Goal: Information Seeking & Learning: Learn about a topic

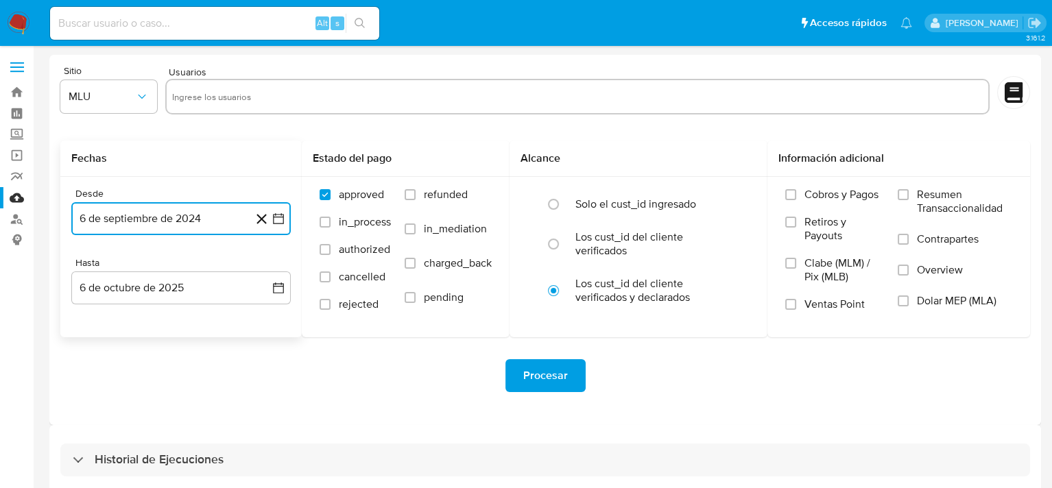
click at [282, 219] on icon "button" at bounding box center [278, 218] width 11 height 11
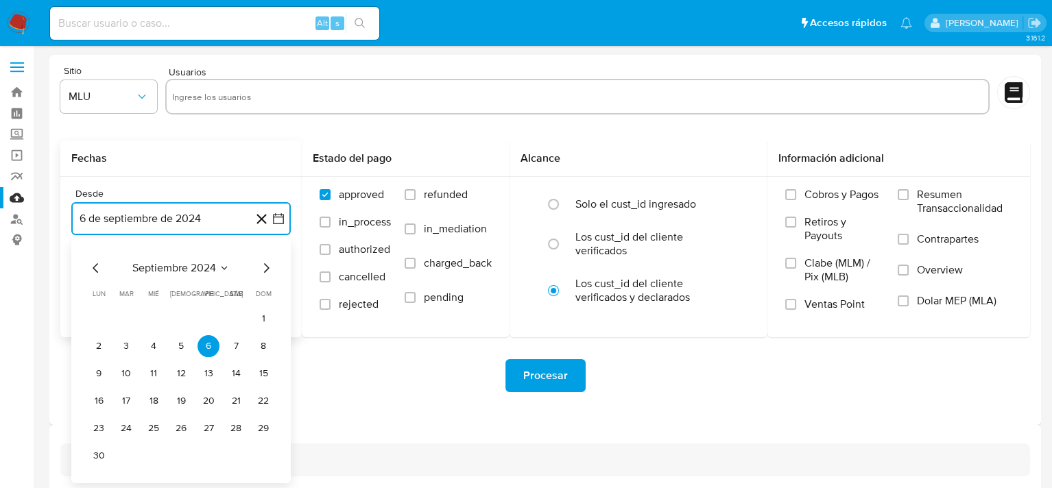
click at [220, 271] on icon "Seleccionar mes y año" at bounding box center [224, 268] width 11 height 11
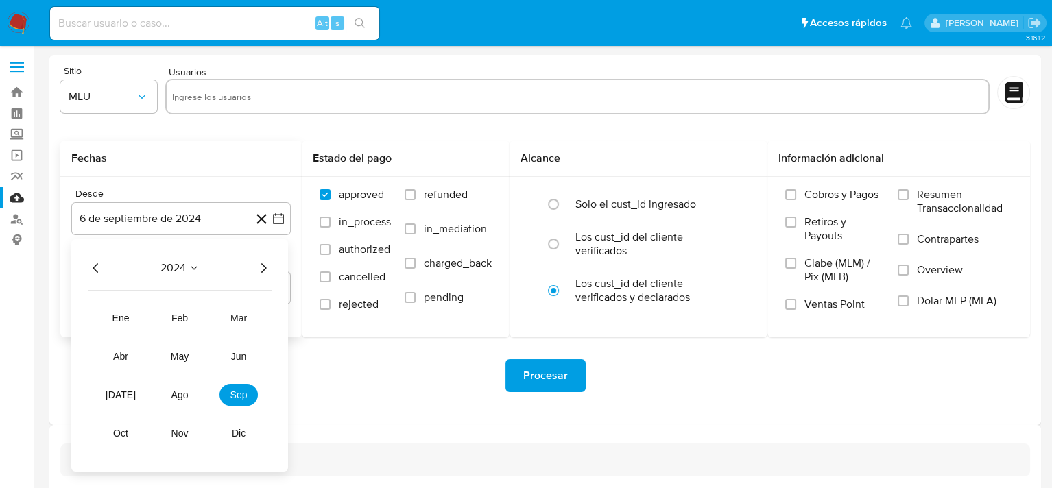
click at [258, 273] on icon "Año siguiente" at bounding box center [263, 268] width 16 height 16
click at [184, 360] on span "may" at bounding box center [180, 356] width 18 height 11
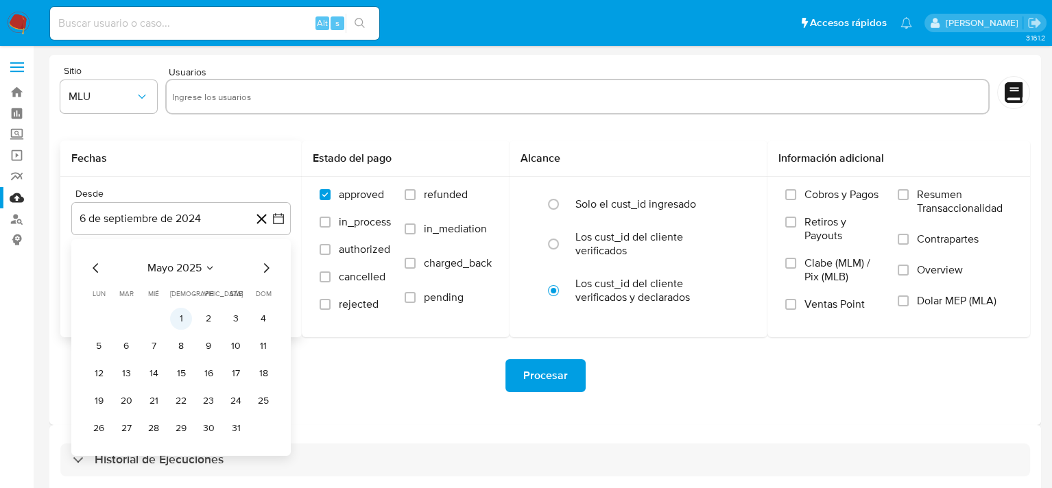
click at [180, 315] on button "1" at bounding box center [181, 319] width 22 height 22
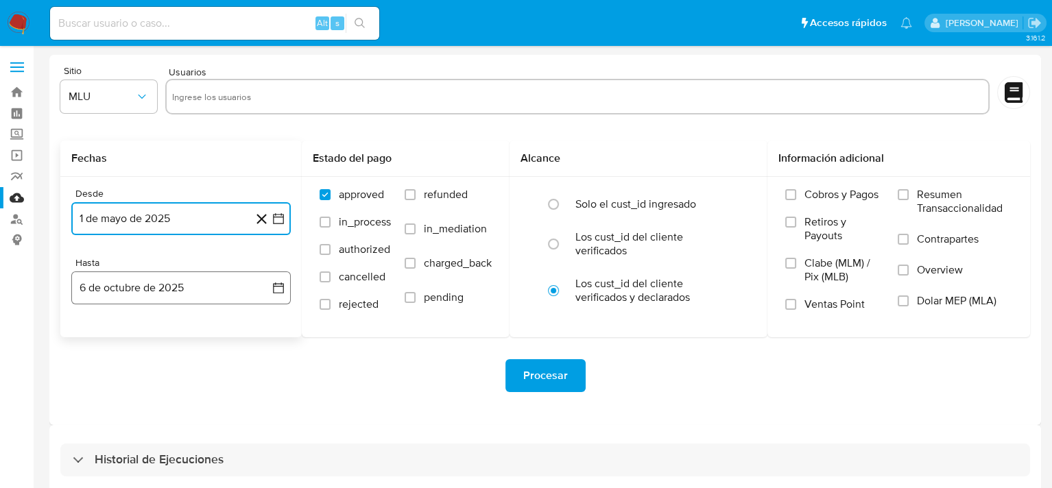
click at [271, 290] on button "6 de octubre de 2025" at bounding box center [180, 287] width 219 height 33
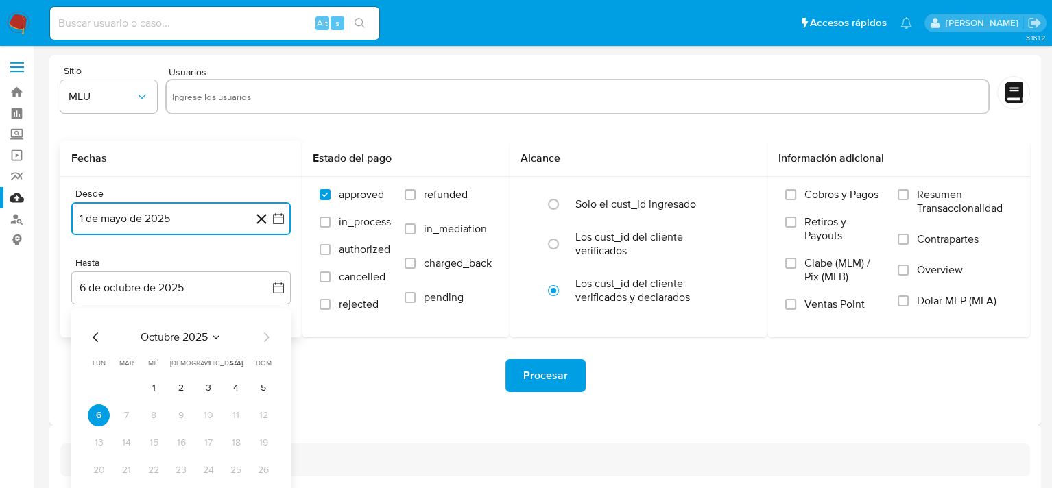
click at [89, 337] on icon "Mes anterior" at bounding box center [96, 337] width 16 height 16
click at [96, 336] on icon "Mes anterior" at bounding box center [96, 337] width 16 height 16
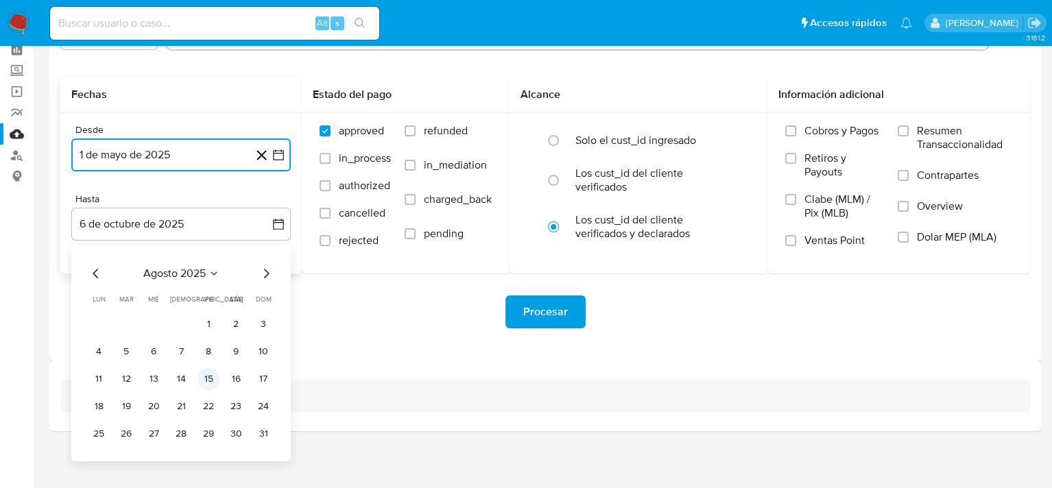
scroll to position [64, 0]
click at [267, 439] on button "31" at bounding box center [263, 433] width 22 height 22
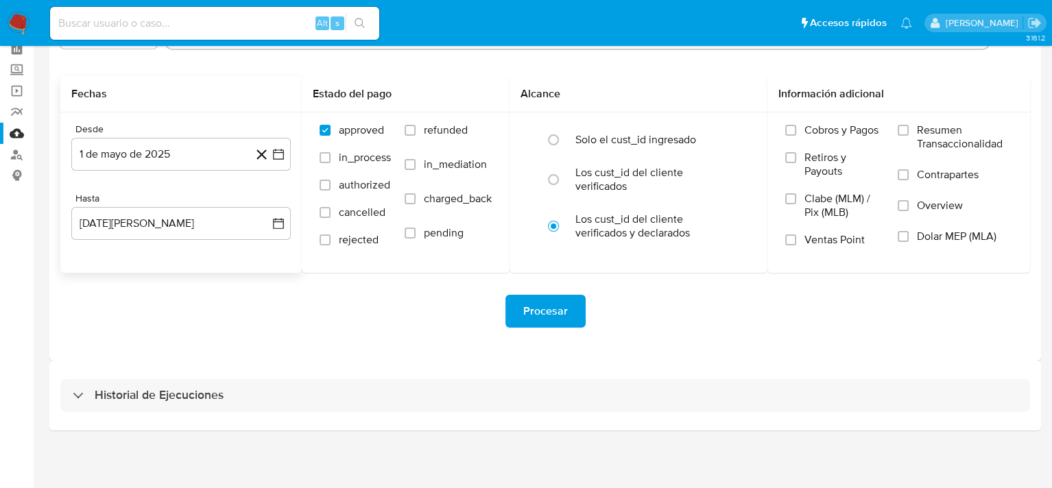
click at [356, 351] on div "Sitio MLU Usuarios Fechas Desde 1 de mayo de 2025 1-05-2025 Hasta 31 de agosto …" at bounding box center [544, 175] width 991 height 370
click at [540, 313] on span "Procesar" at bounding box center [545, 311] width 45 height 30
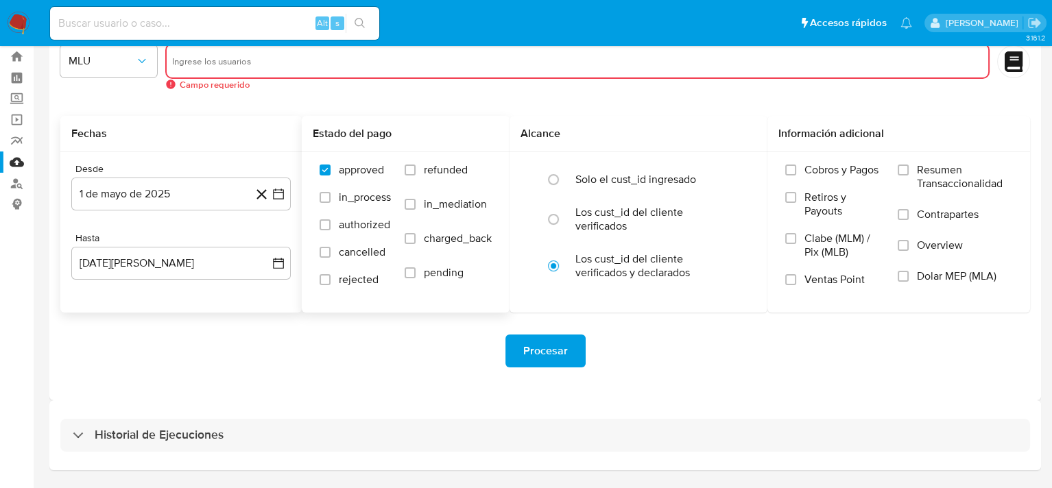
scroll to position [0, 0]
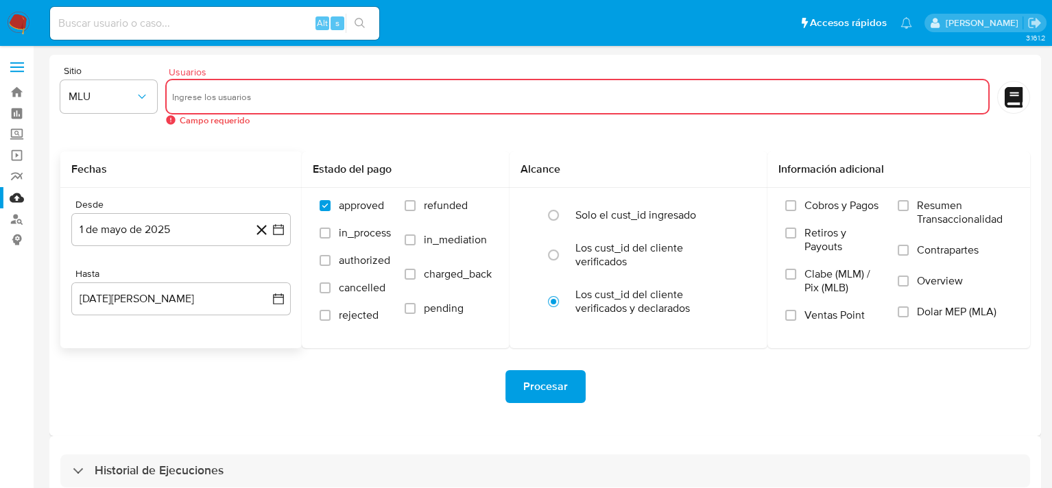
click at [267, 108] on div at bounding box center [577, 97] width 824 height 36
click at [268, 102] on input "text" at bounding box center [577, 97] width 810 height 22
paste input "1200716815"
type input "1200716815"
click at [527, 376] on span "Procesar" at bounding box center [545, 387] width 45 height 30
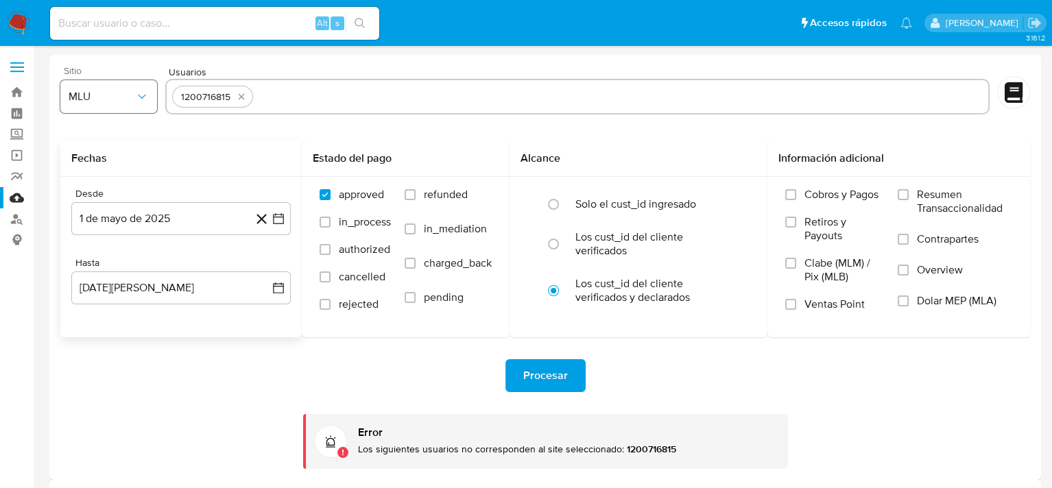
click at [152, 101] on button "MLU" at bounding box center [108, 96] width 97 height 33
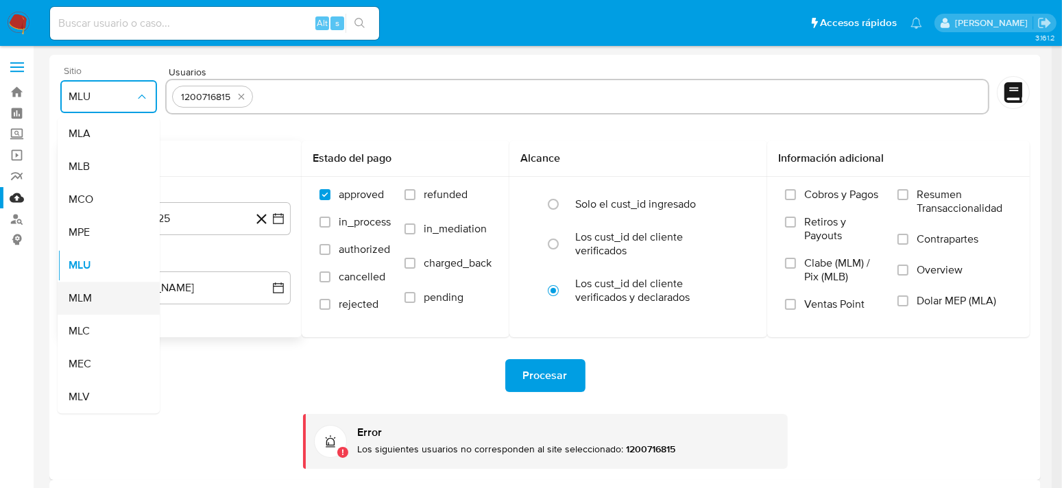
click at [80, 295] on span "MLM" at bounding box center [80, 298] width 23 height 14
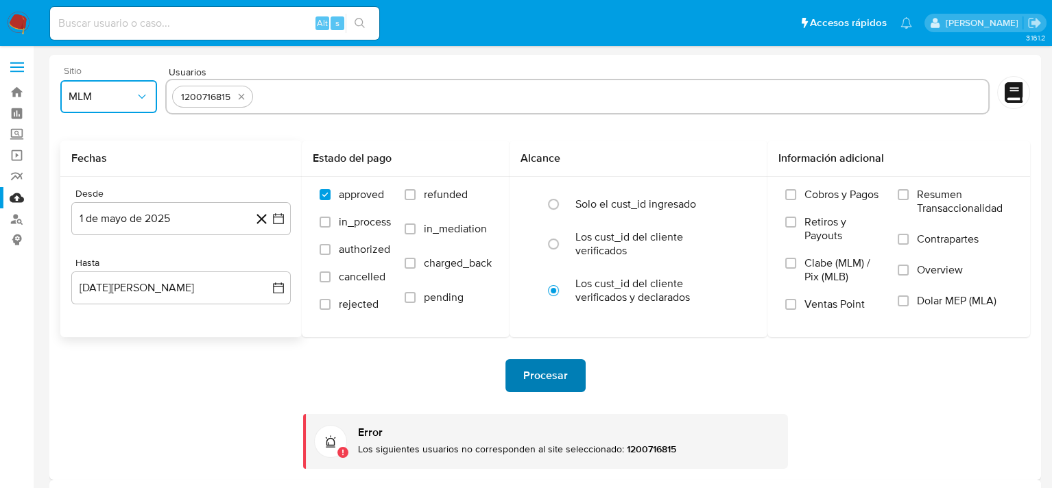
click at [557, 386] on span "Procesar" at bounding box center [545, 376] width 45 height 30
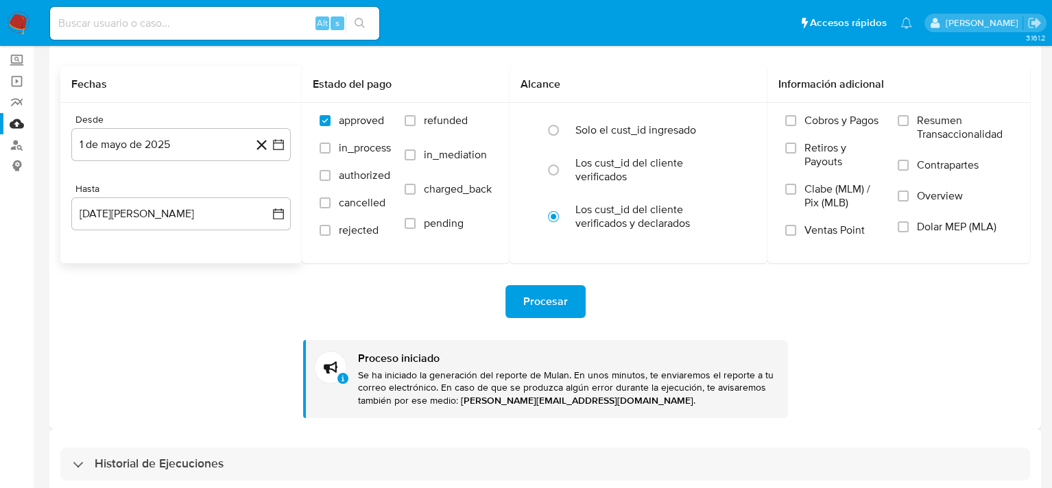
scroll to position [137, 0]
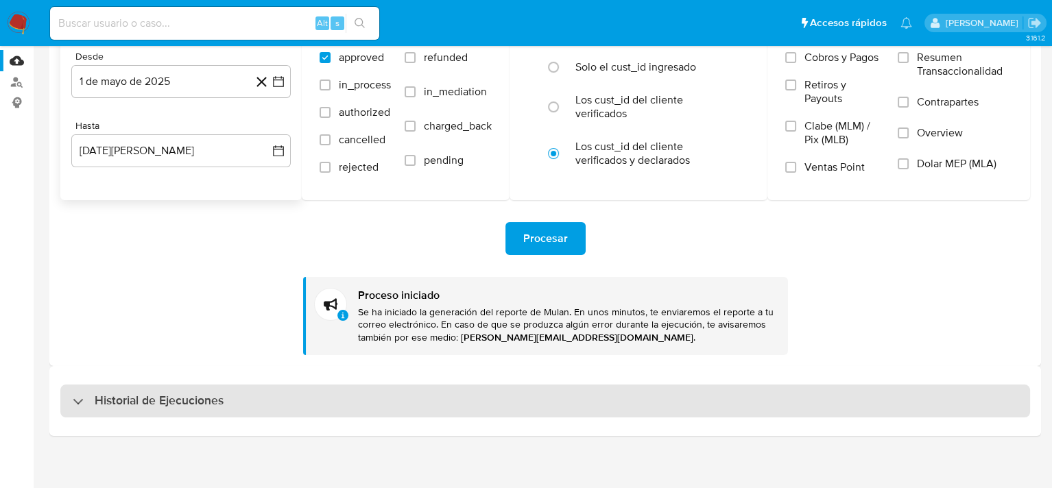
click at [143, 393] on h3 "Historial de Ejecuciones" at bounding box center [159, 401] width 129 height 16
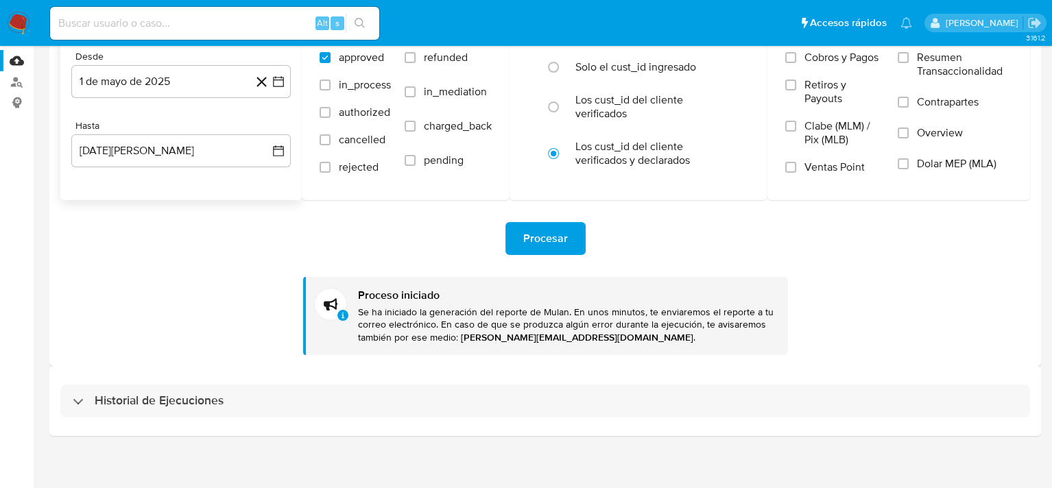
select select "10"
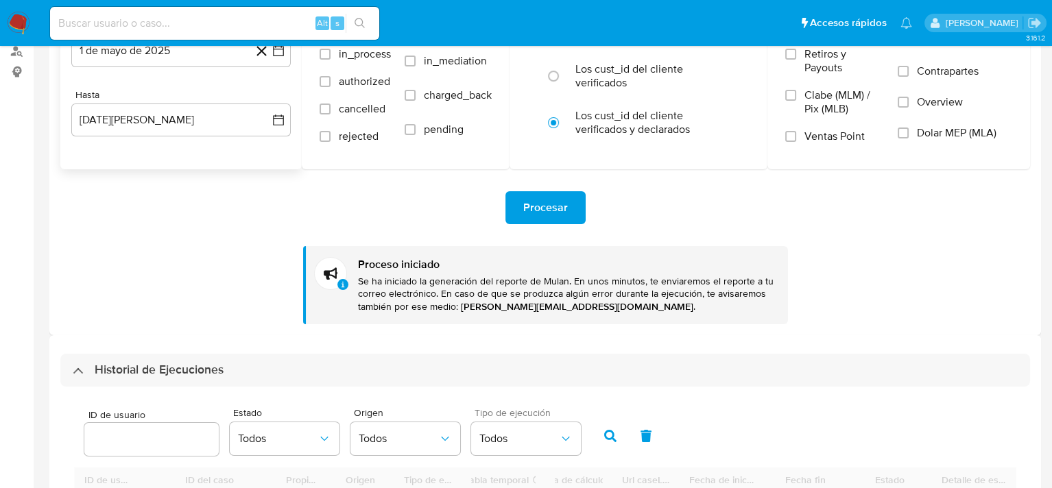
scroll to position [274, 0]
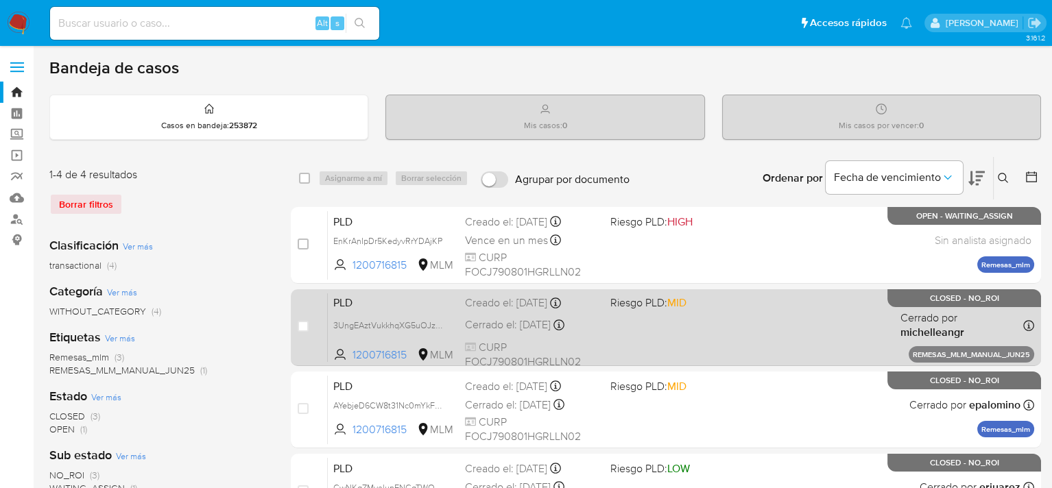
click at [554, 313] on div "PLD 3UngEAztVukkhqXG5uOJzgDU 1200716815 MLM Riesgo PLD: MID Creado el: 25/06/20…" at bounding box center [681, 327] width 706 height 69
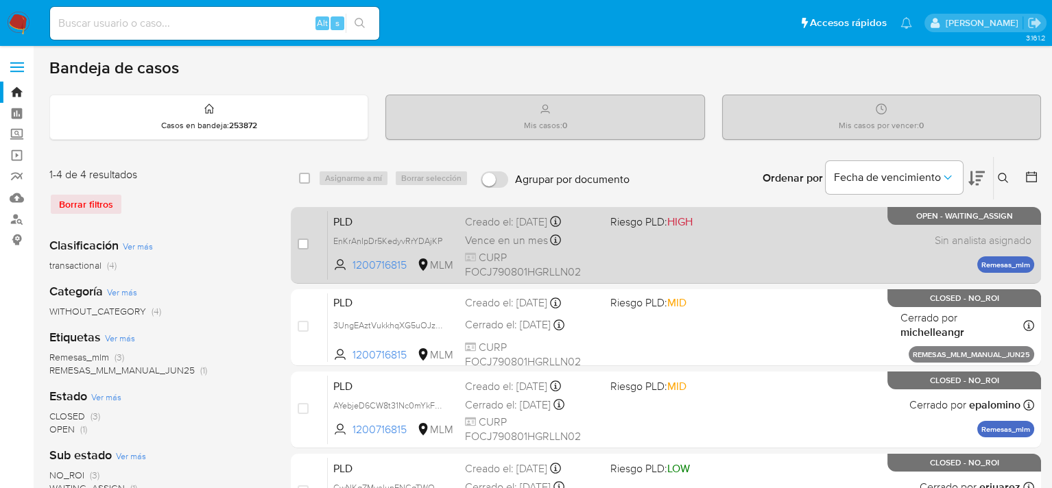
click at [769, 258] on div "PLD EnKrAnIpDr5KedyvRrYDAjKP 1200716815 MLM Riesgo PLD: HIGH Creado el: 12/09/2…" at bounding box center [681, 244] width 706 height 69
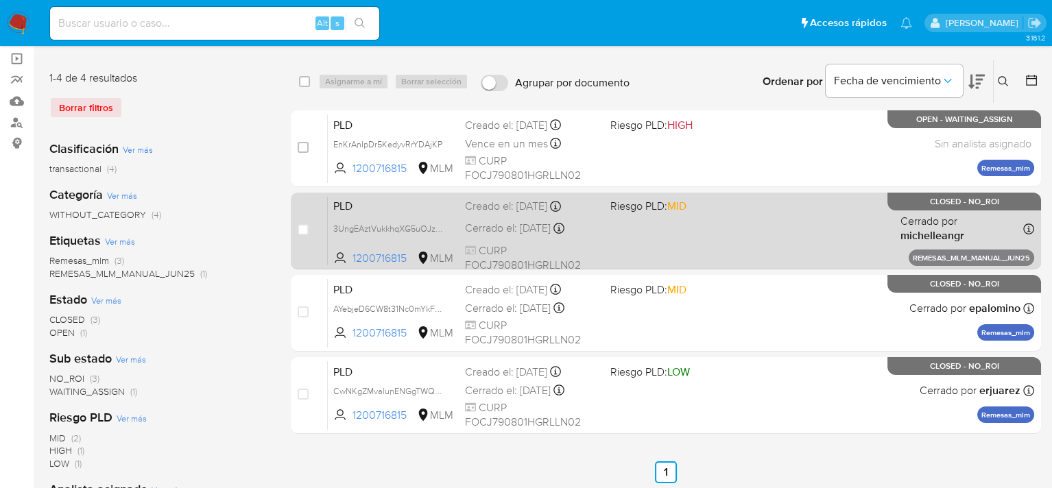
scroll to position [69, 0]
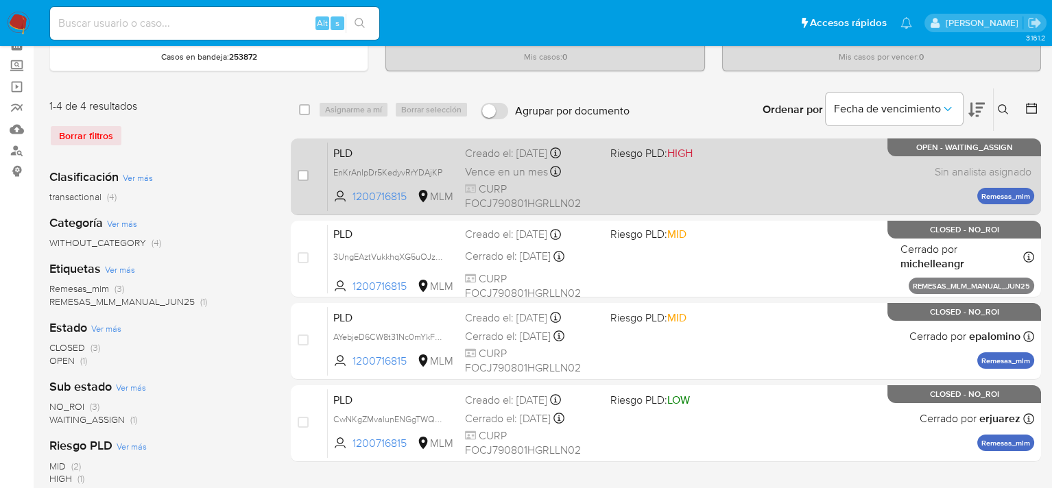
click at [594, 190] on span "CURP FOCJ790801HGRLLN02" at bounding box center [532, 196] width 134 height 29
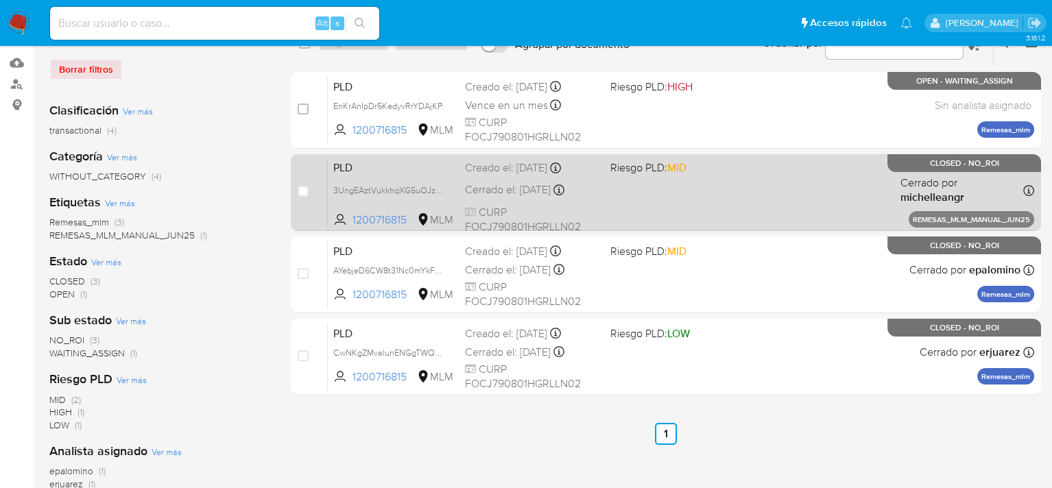
scroll to position [137, 0]
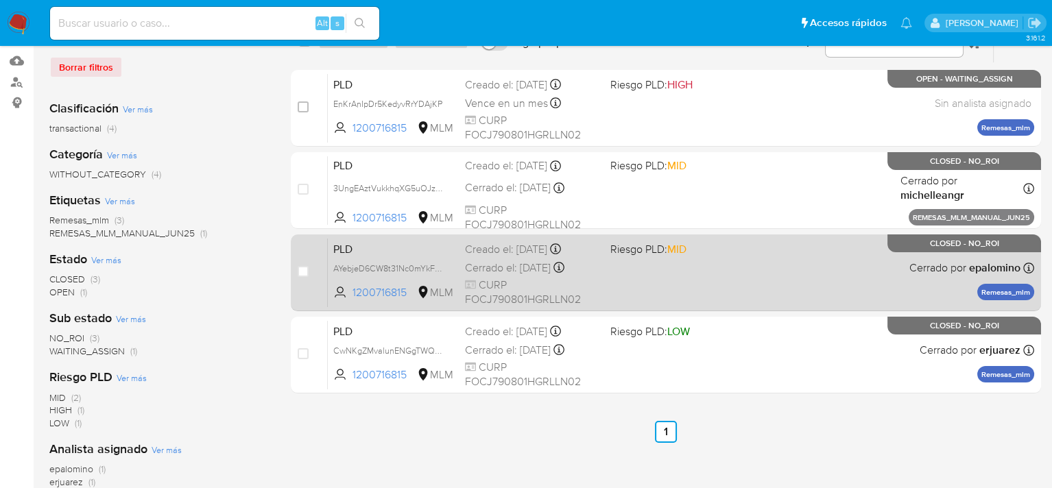
click at [567, 280] on span "CURP FOCJ790801HGRLLN02" at bounding box center [532, 292] width 134 height 29
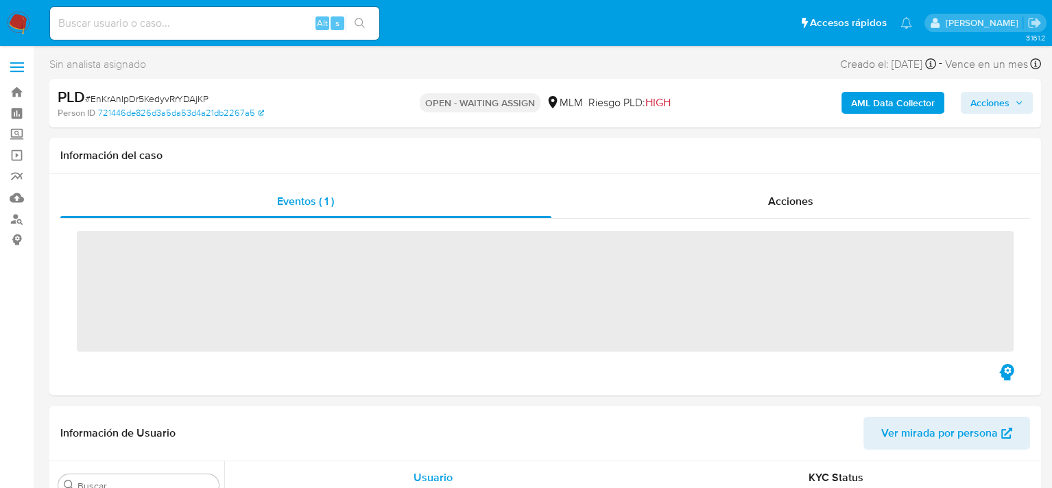
scroll to position [645, 0]
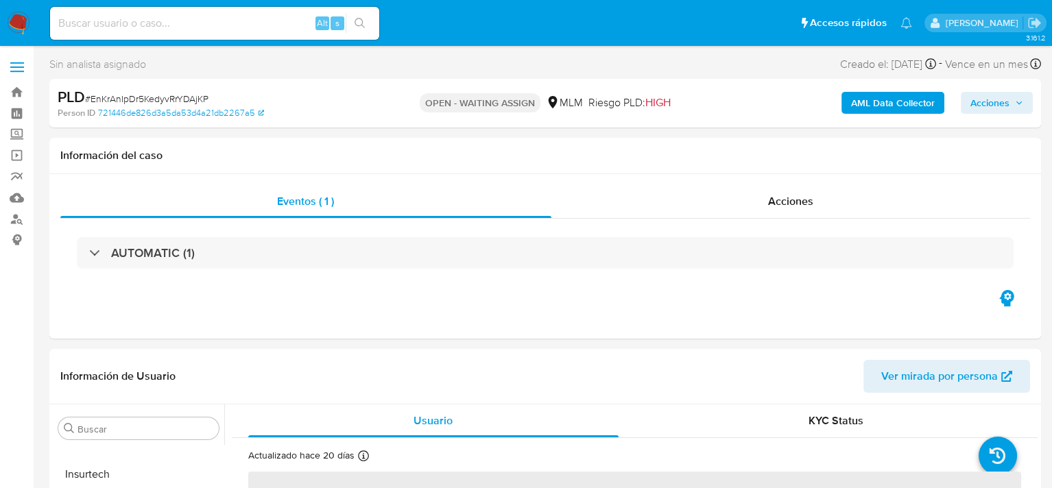
select select "10"
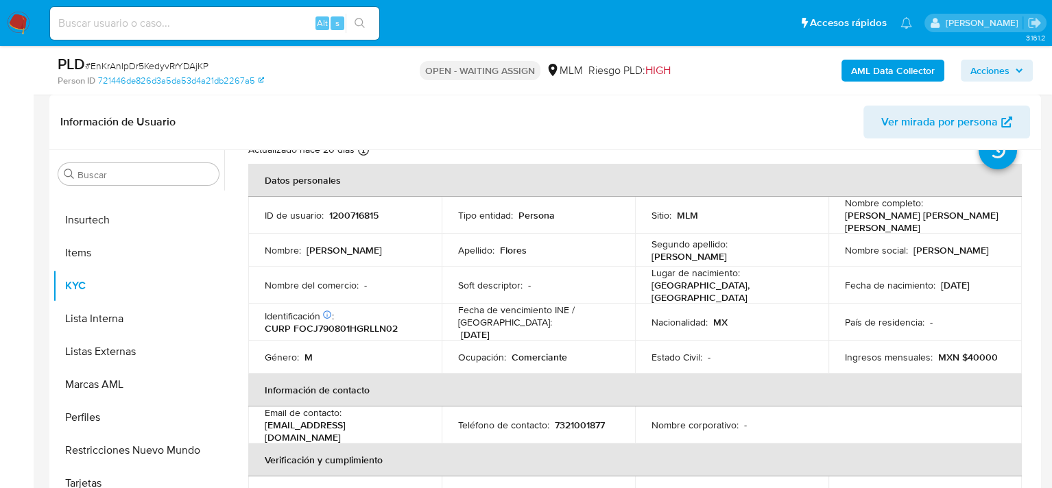
scroll to position [0, 0]
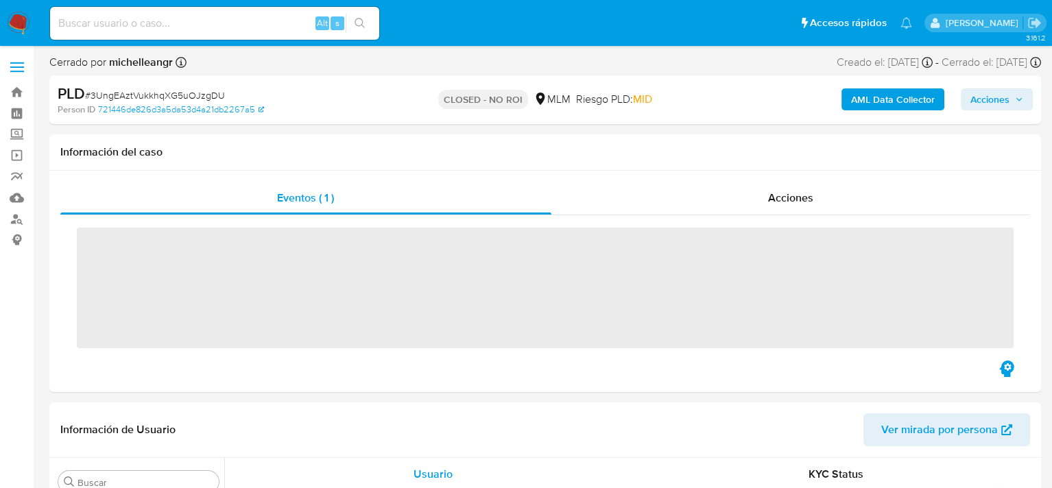
scroll to position [645, 0]
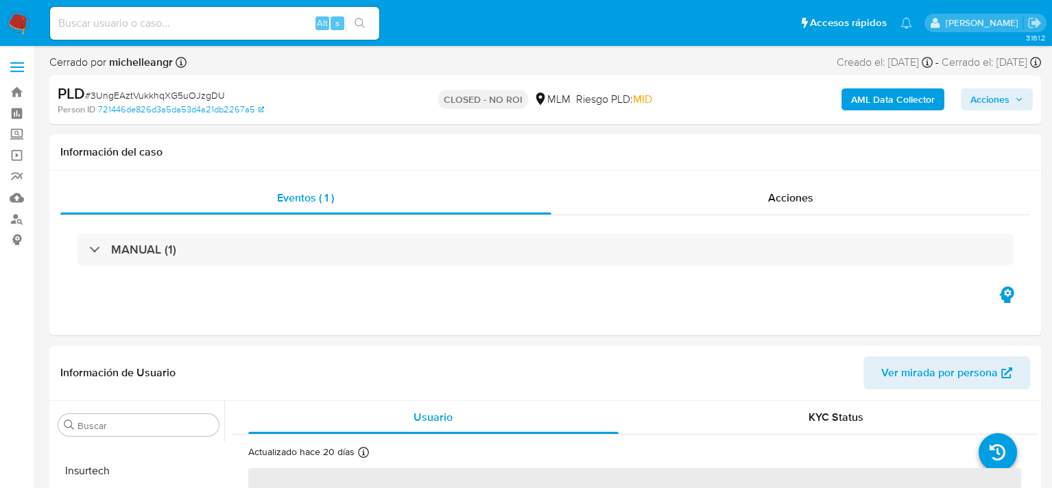
select select "10"
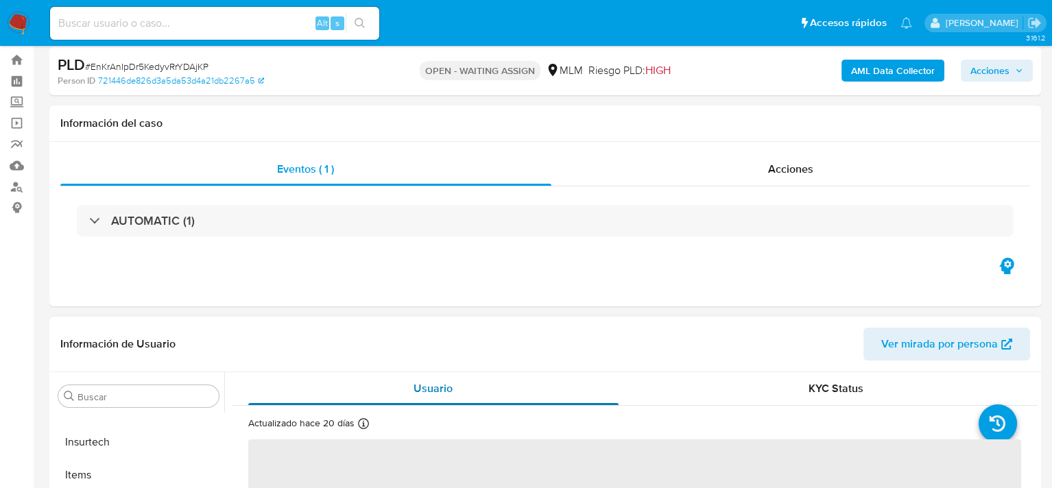
scroll to position [206, 0]
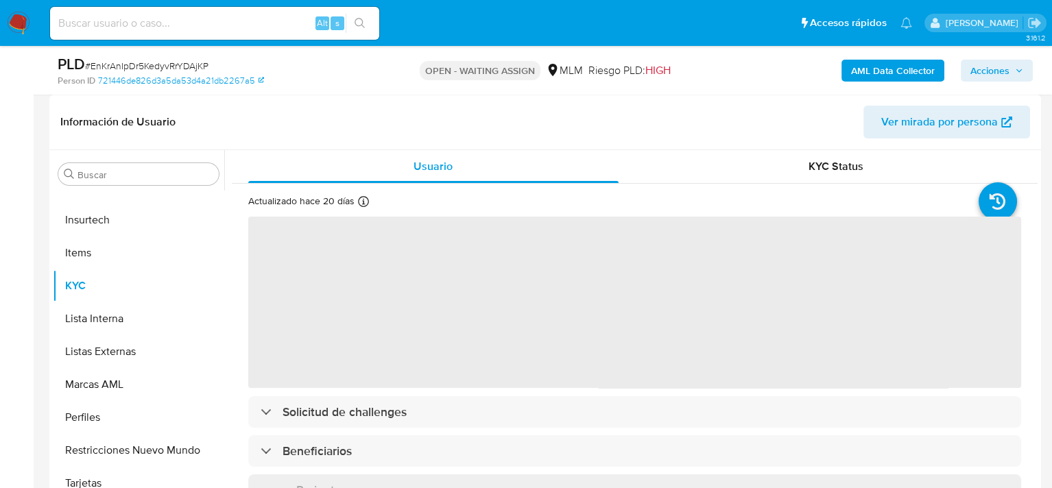
select select "10"
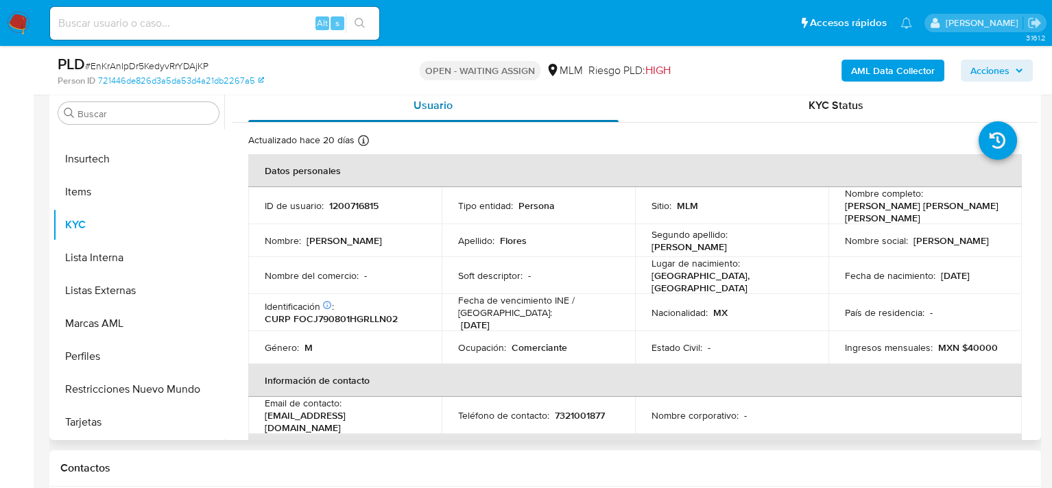
scroll to position [274, 0]
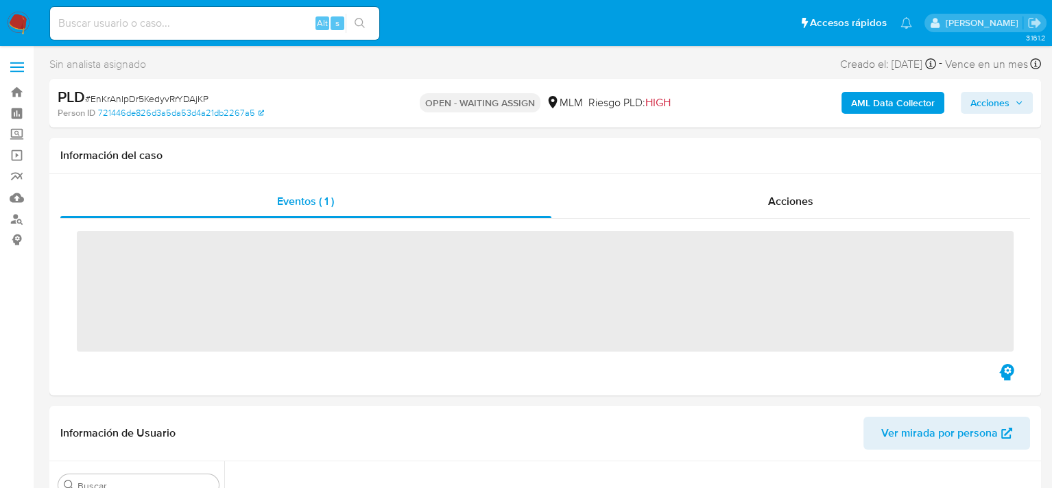
scroll to position [645, 0]
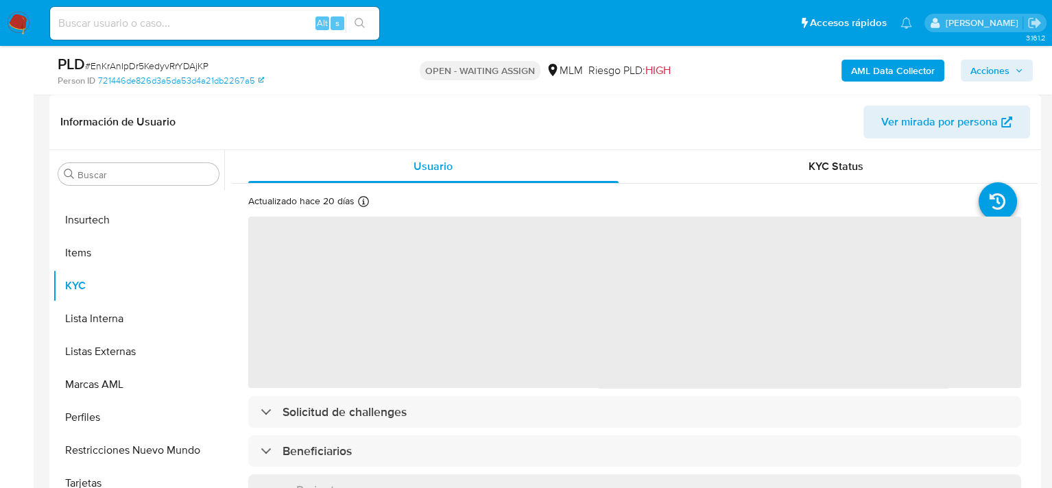
select select "10"
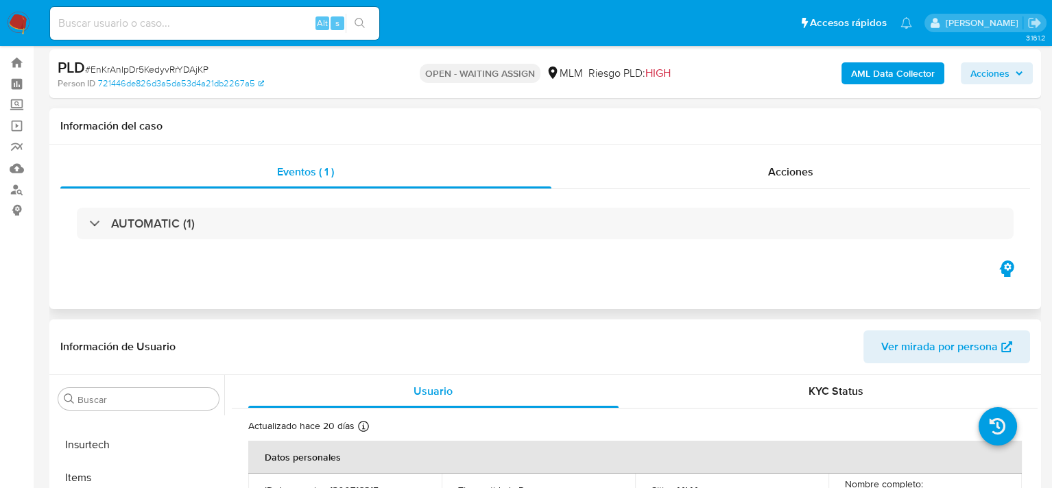
scroll to position [0, 0]
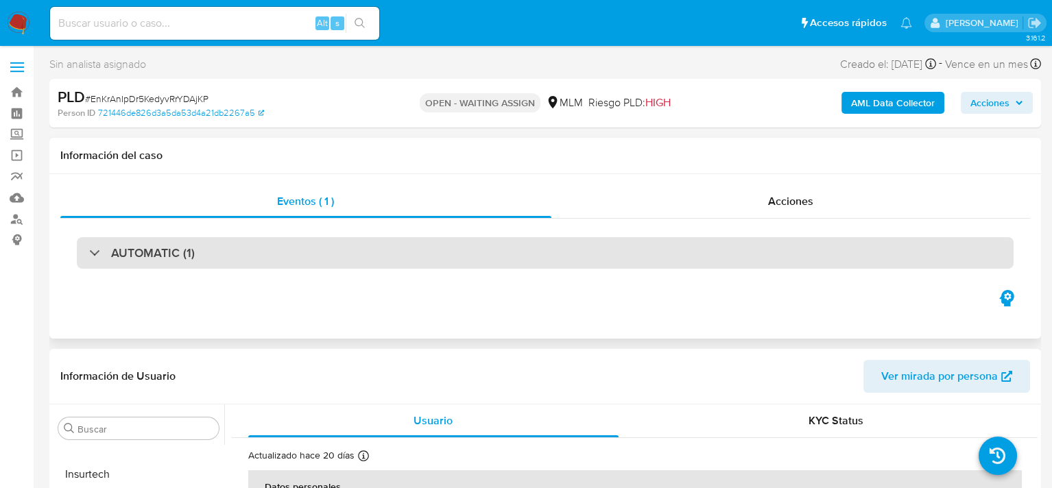
click at [374, 244] on div "AUTOMATIC (1)" at bounding box center [545, 253] width 936 height 32
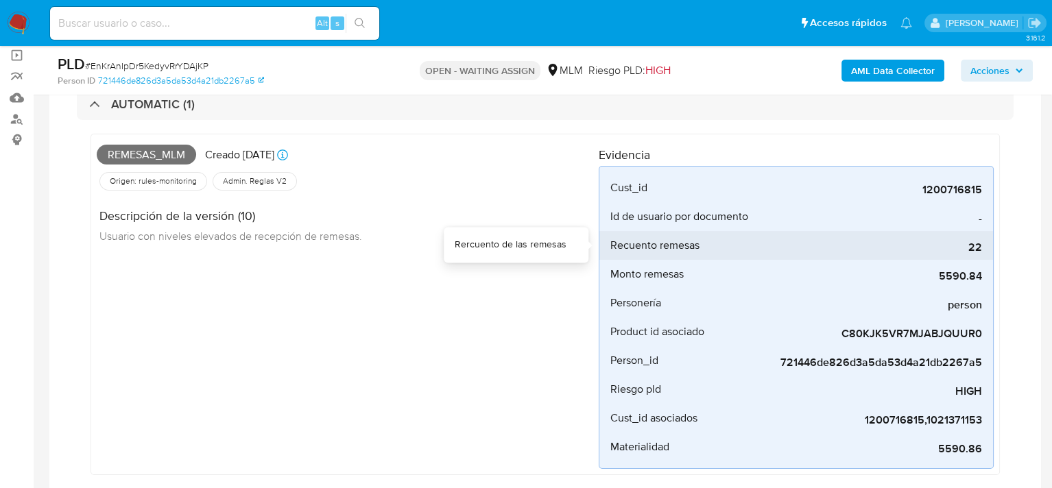
scroll to position [137, 0]
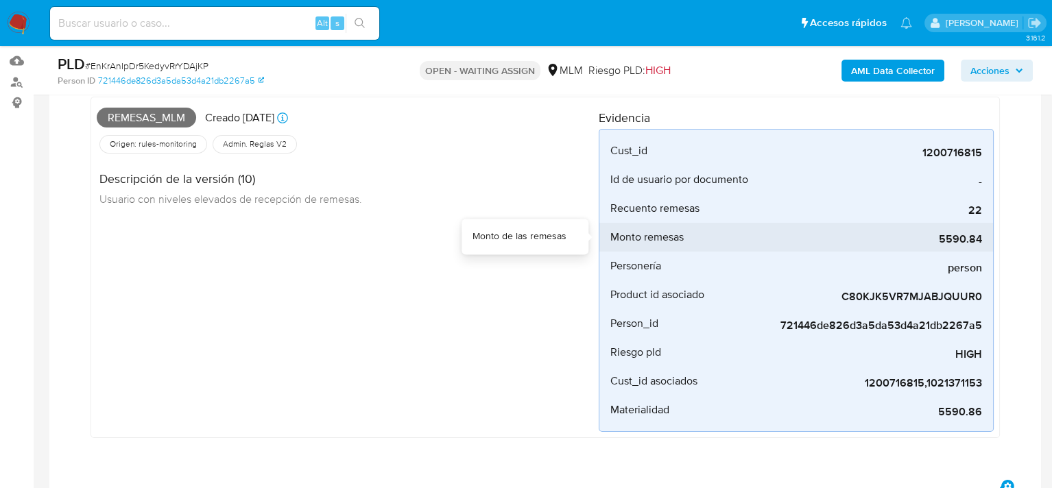
click at [965, 242] on span "5590.84" at bounding box center [879, 239] width 206 height 14
drag, startPoint x: 941, startPoint y: 239, endPoint x: 982, endPoint y: 242, distance: 41.3
click at [982, 241] on li "Monto remesas 5590.84" at bounding box center [796, 237] width 394 height 29
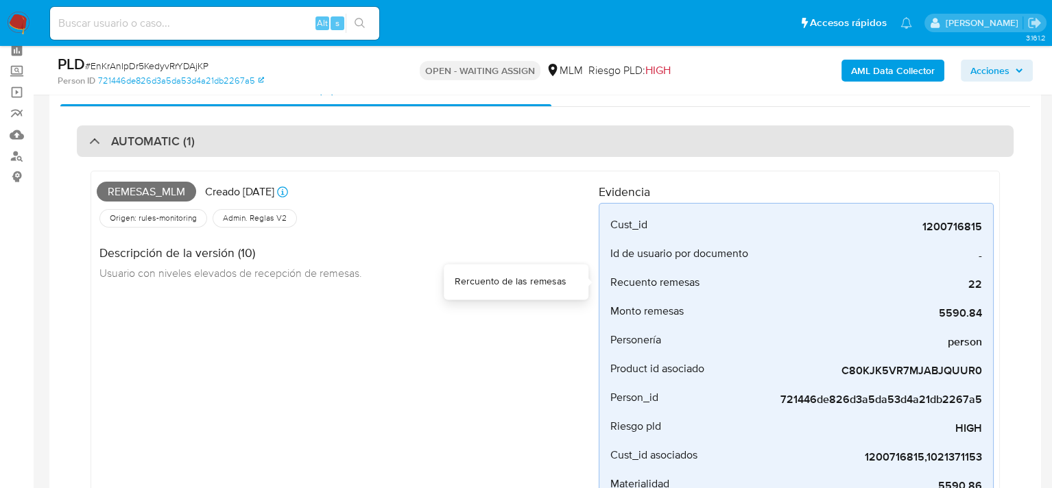
scroll to position [69, 0]
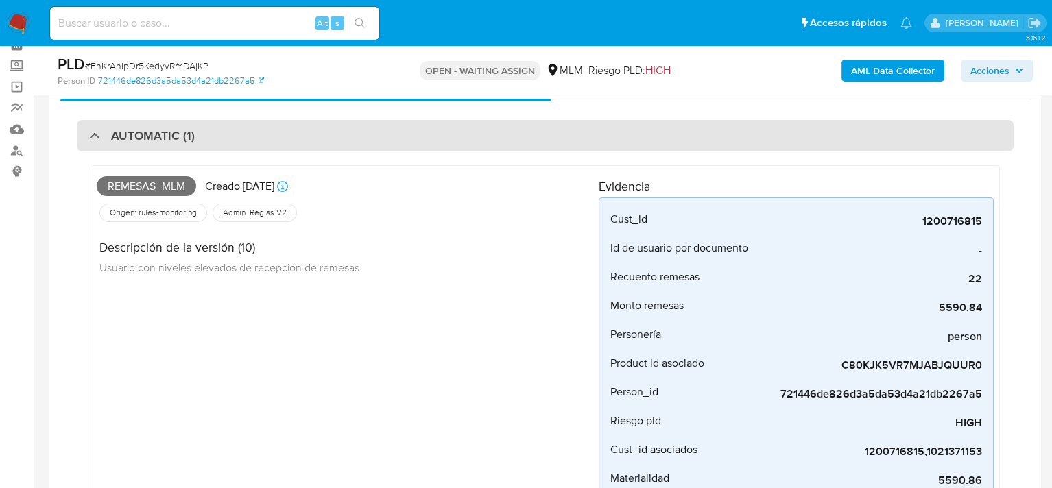
click at [143, 128] on h3 "AUTOMATIC (1)" at bounding box center [153, 135] width 84 height 15
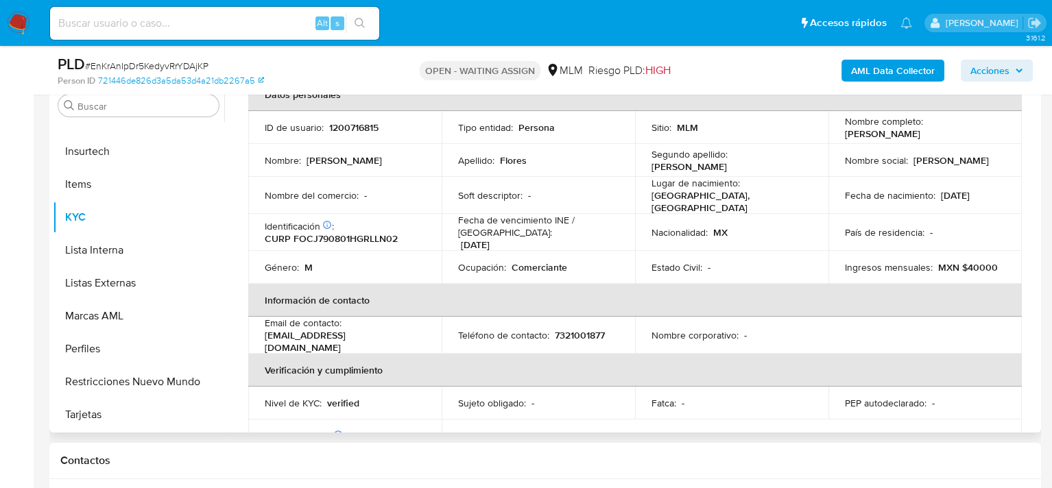
drag, startPoint x: 261, startPoint y: 334, endPoint x: 439, endPoint y: 335, distance: 178.3
click at [439, 335] on td "Email de contacto : juanpabloflorescalderon372@gmail.com" at bounding box center [344, 335] width 193 height 37
copy p "juanpabloflorescalderon372@gmail.com"
click at [561, 329] on p "7321001877" at bounding box center [580, 335] width 50 height 12
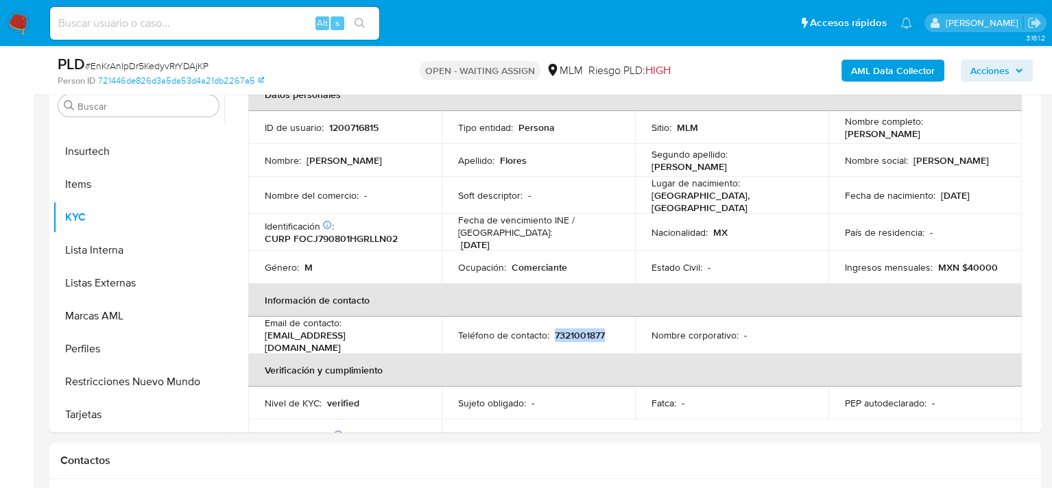
copy p "7321001877"
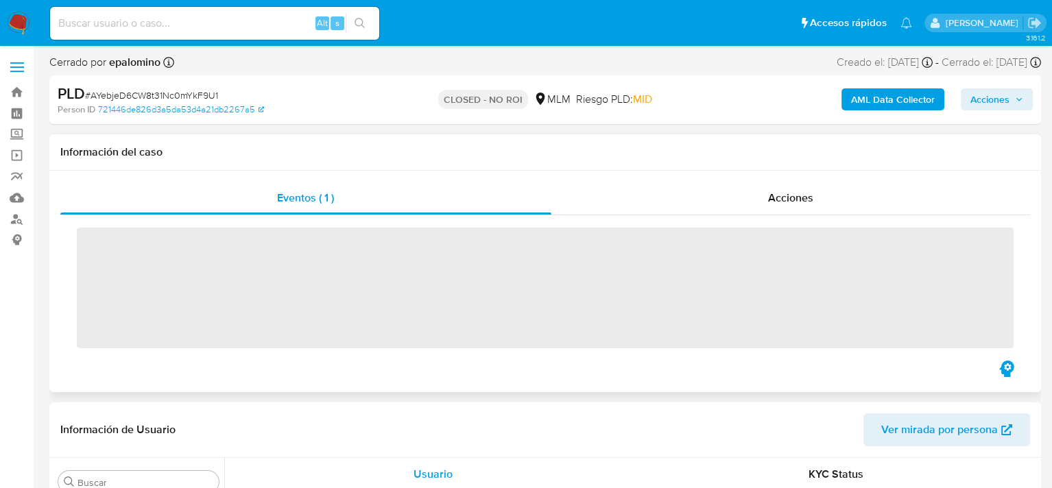
scroll to position [645, 0]
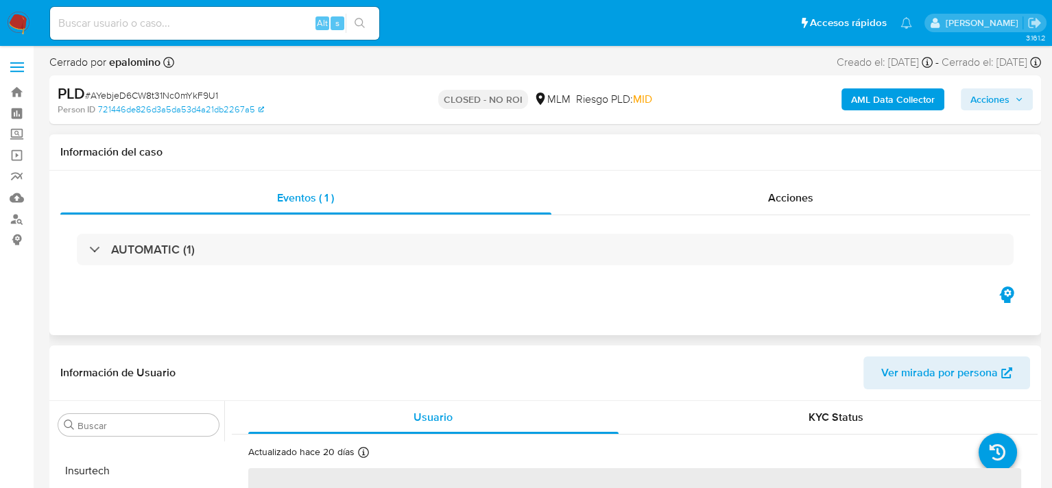
select select "10"
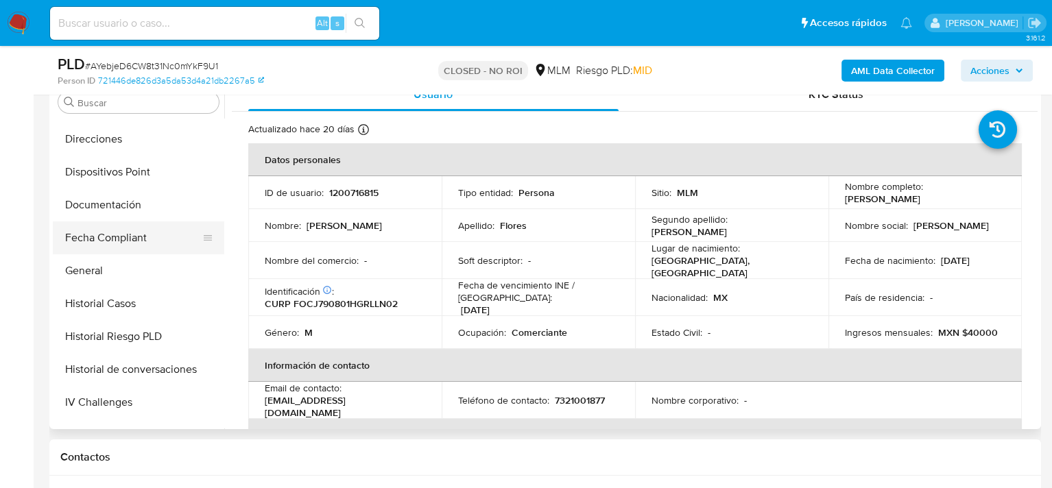
scroll to position [302, 0]
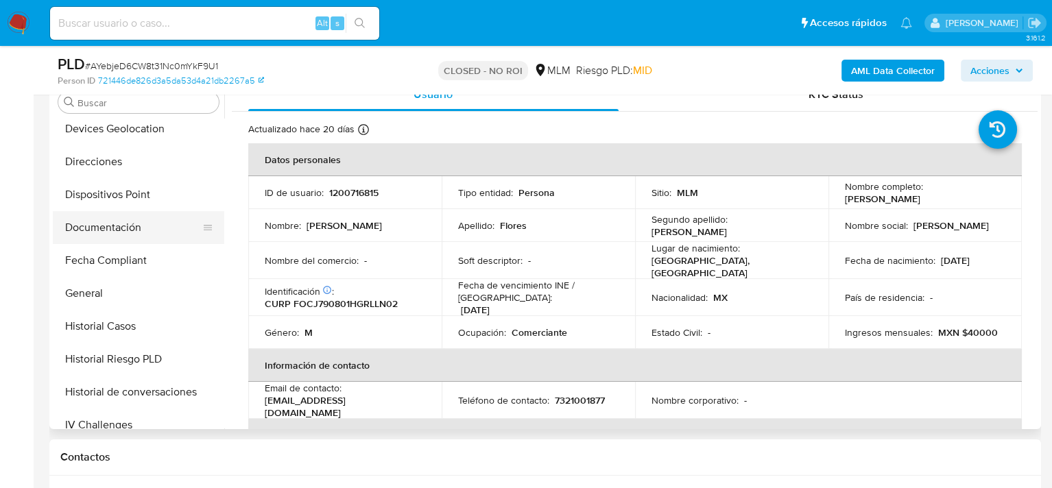
click at [125, 229] on button "Documentación" at bounding box center [133, 227] width 160 height 33
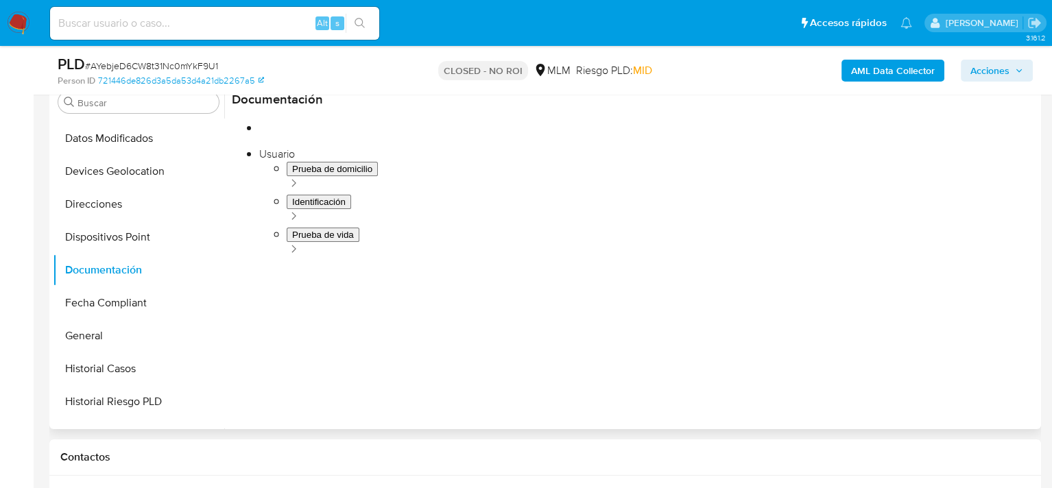
scroll to position [97, 0]
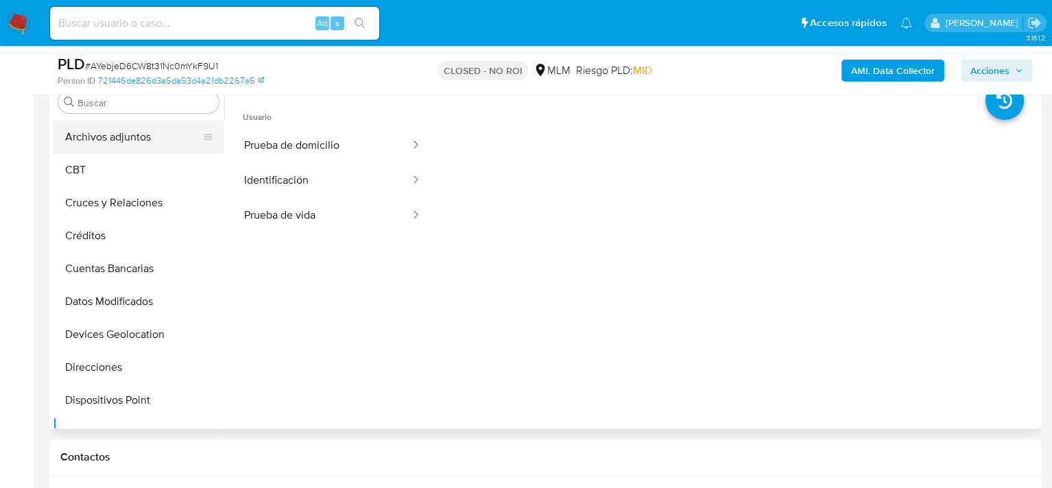
click at [121, 139] on button "Archivos adjuntos" at bounding box center [133, 137] width 160 height 33
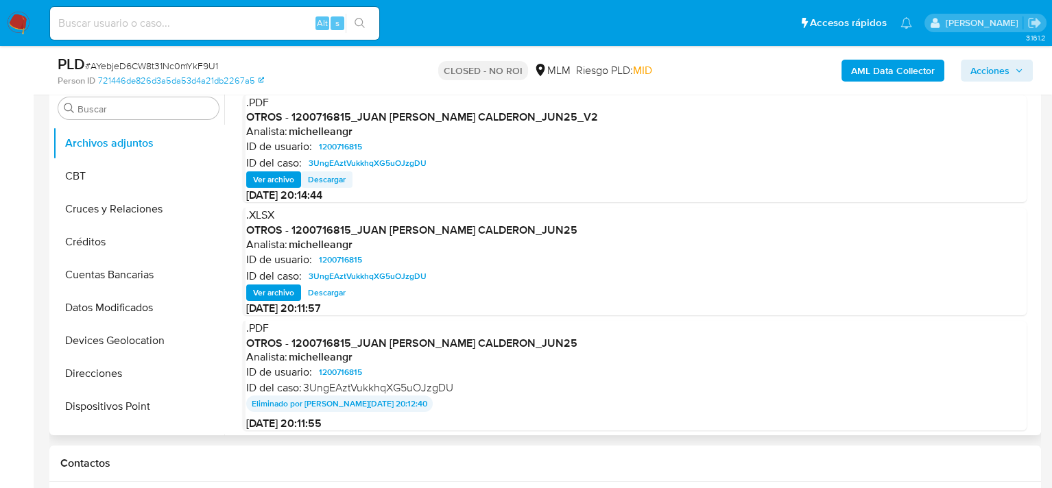
scroll to position [206, 0]
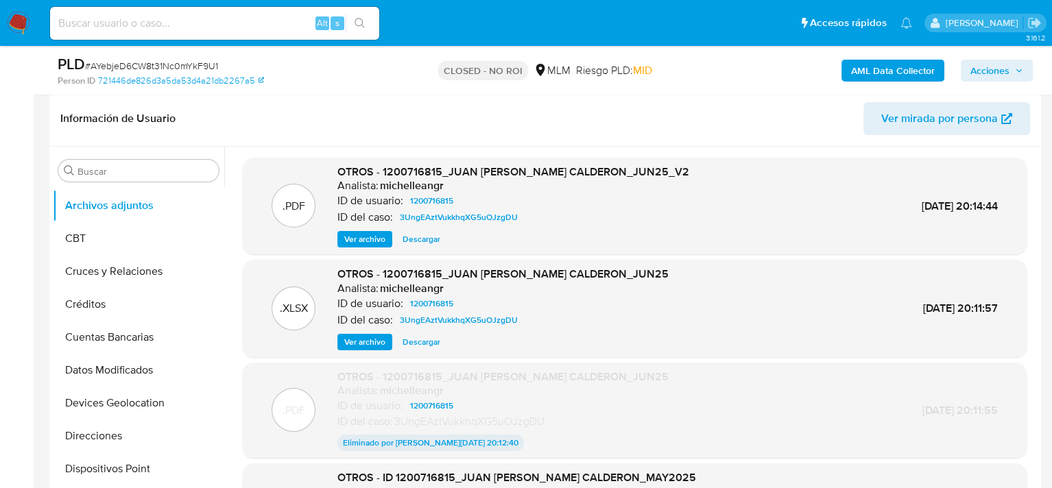
click at [363, 242] on span "Ver archivo" at bounding box center [364, 239] width 41 height 14
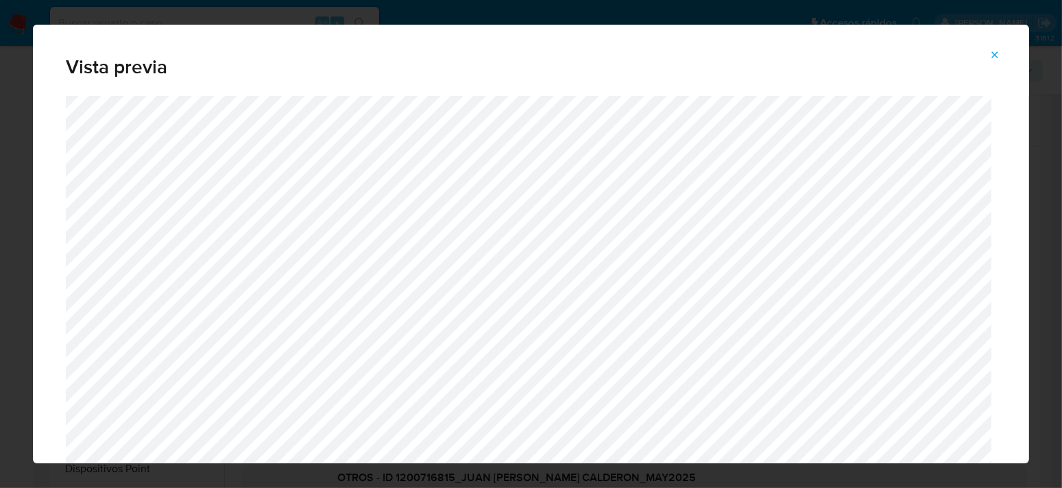
click at [996, 57] on icon "Attachment preview" at bounding box center [994, 54] width 11 height 11
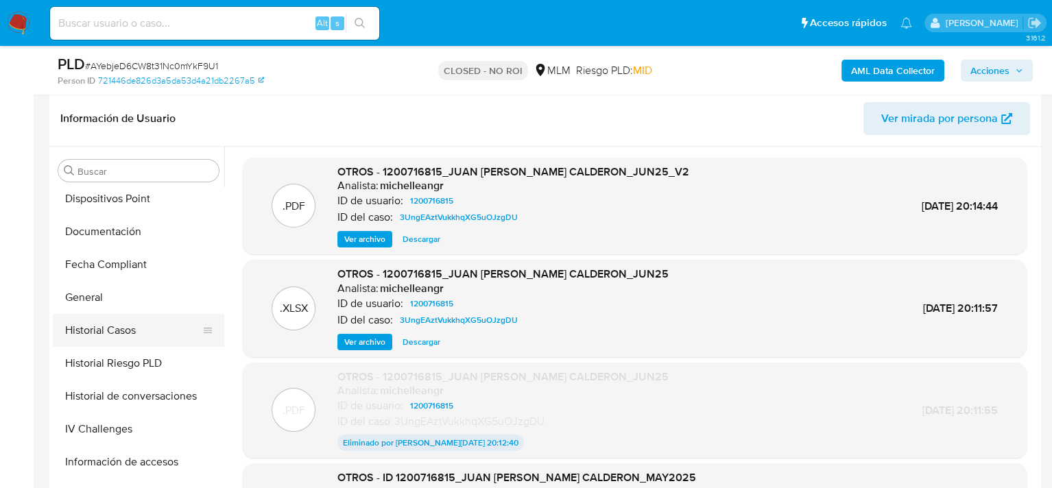
scroll to position [371, 0]
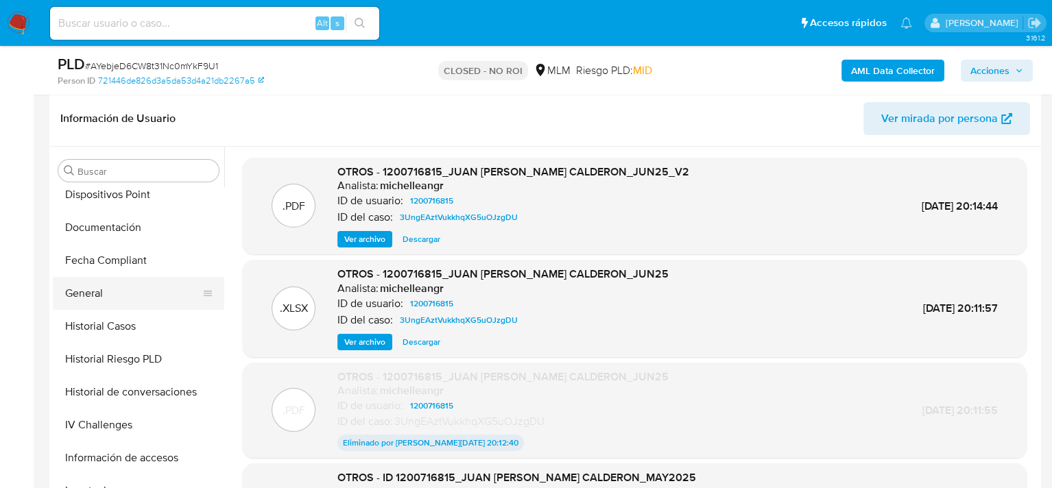
click at [101, 292] on button "General" at bounding box center [133, 293] width 160 height 33
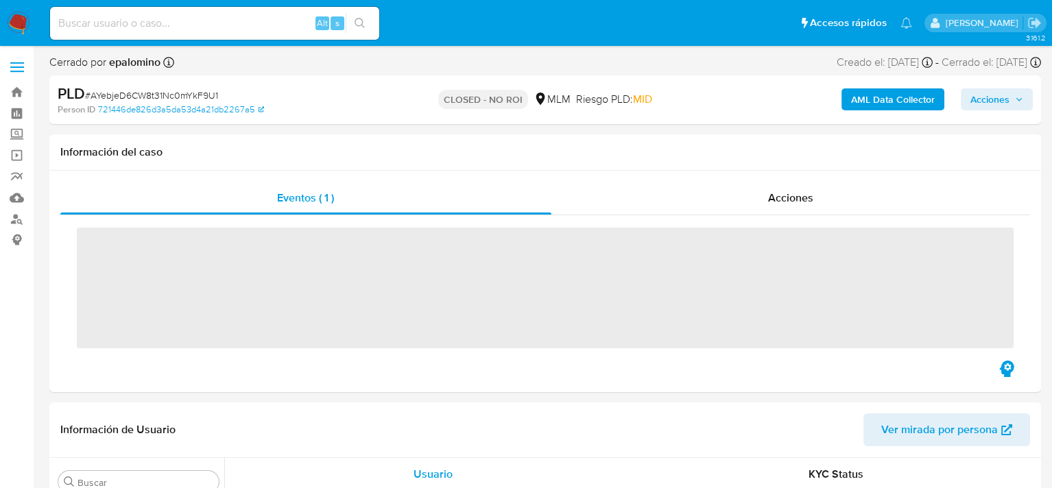
scroll to position [645, 0]
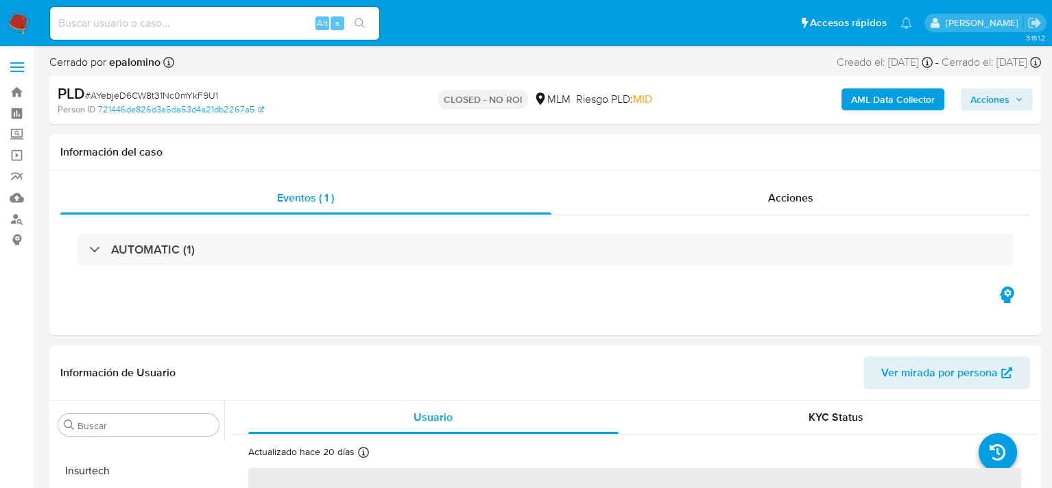
select select "10"
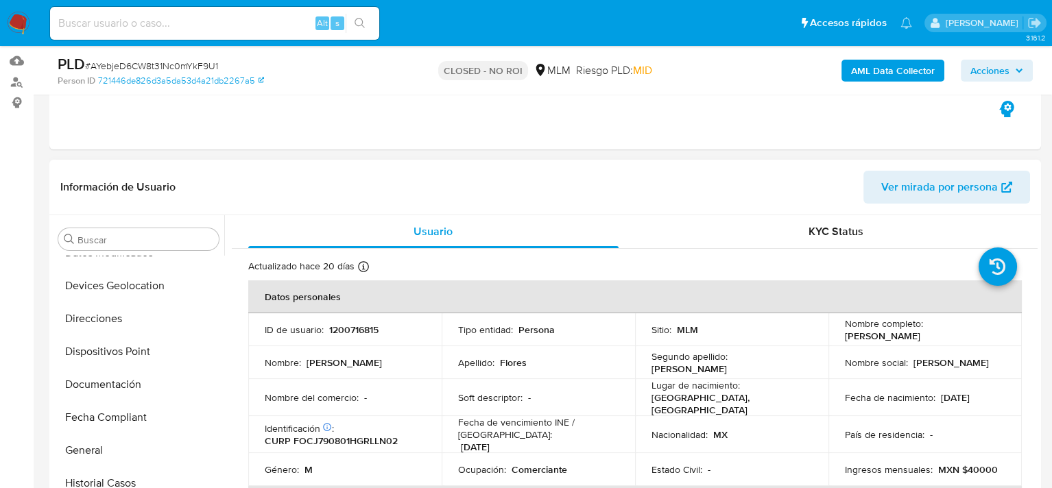
scroll to position [234, 0]
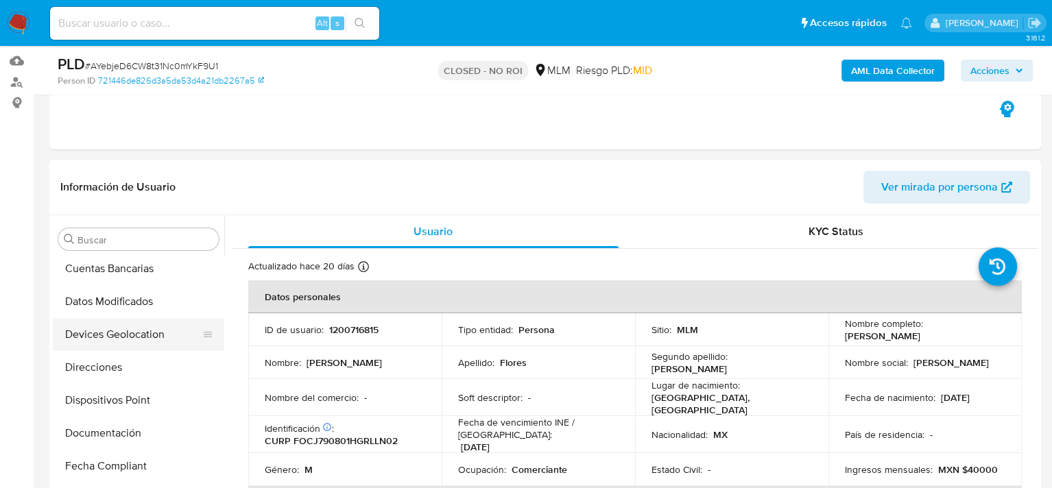
click at [150, 335] on button "Devices Geolocation" at bounding box center [133, 334] width 160 height 33
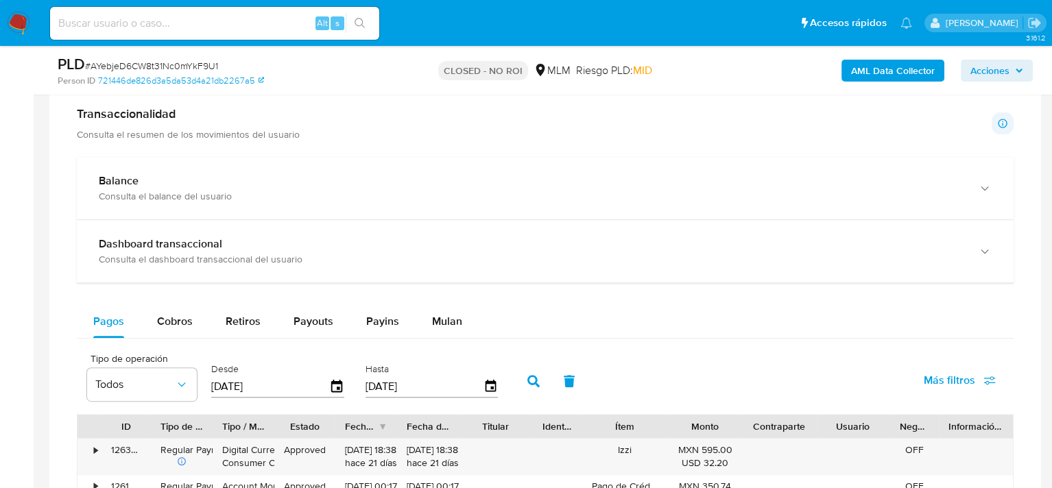
scroll to position [823, 0]
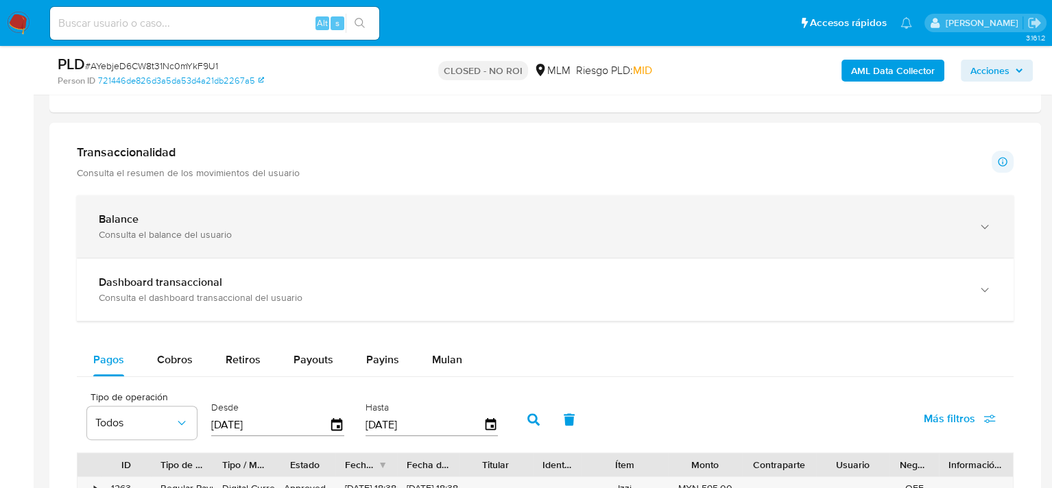
click at [157, 225] on div "Balance" at bounding box center [531, 220] width 865 height 14
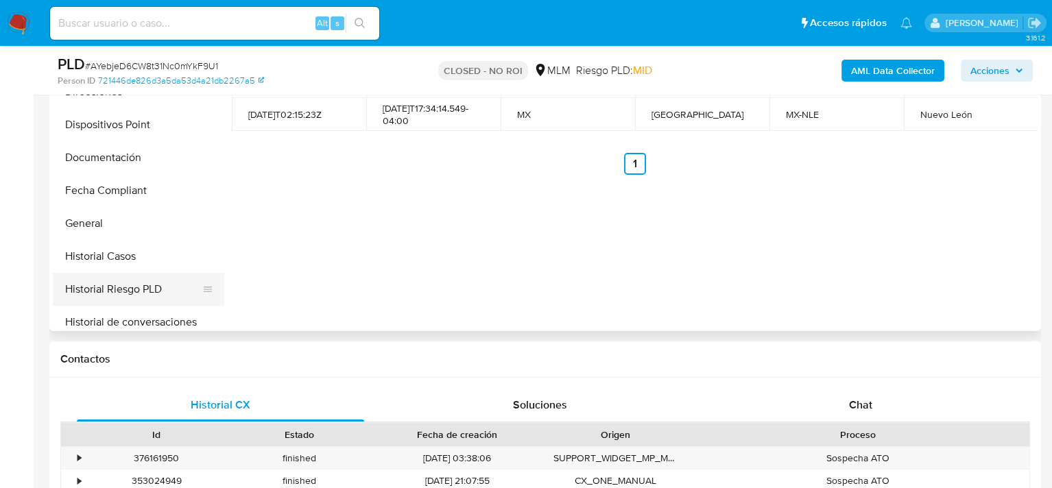
scroll to position [343, 0]
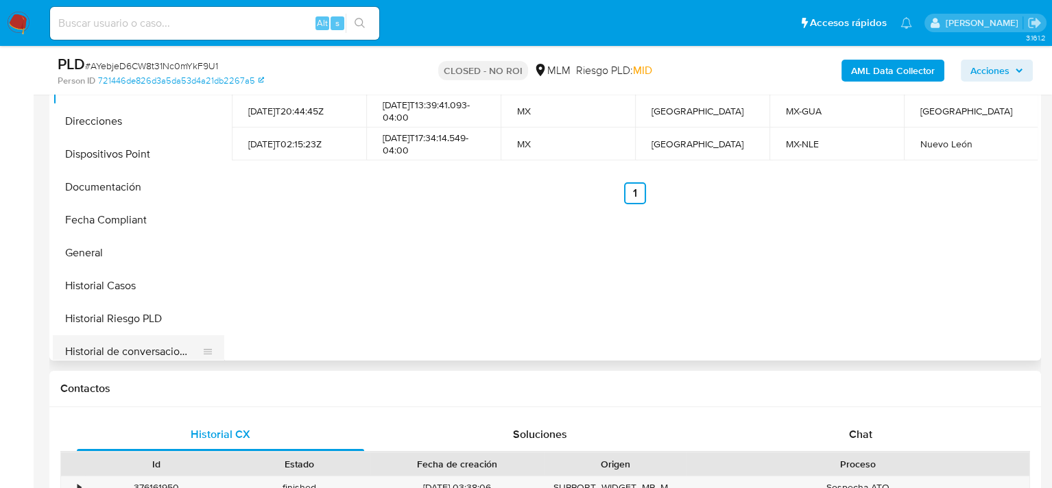
click at [136, 342] on button "Historial de conversaciones" at bounding box center [133, 351] width 160 height 33
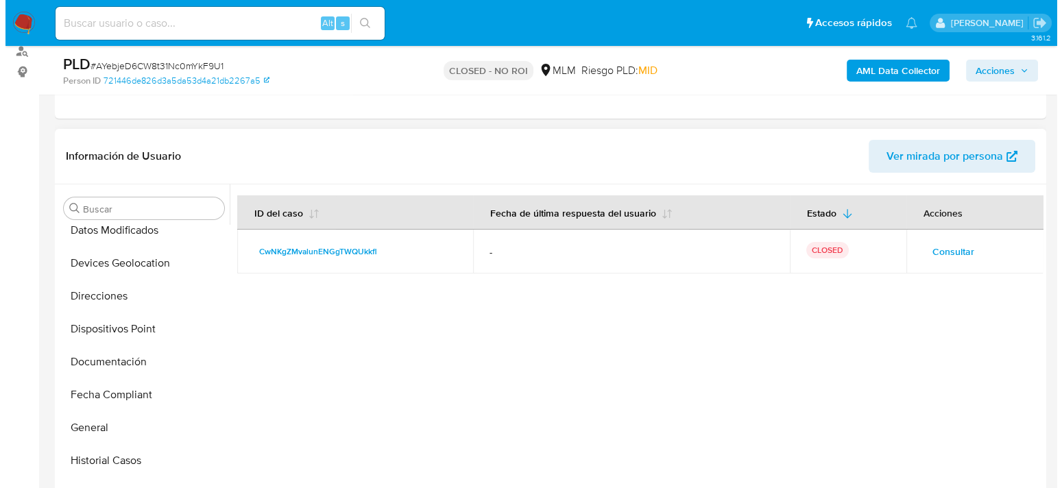
scroll to position [137, 0]
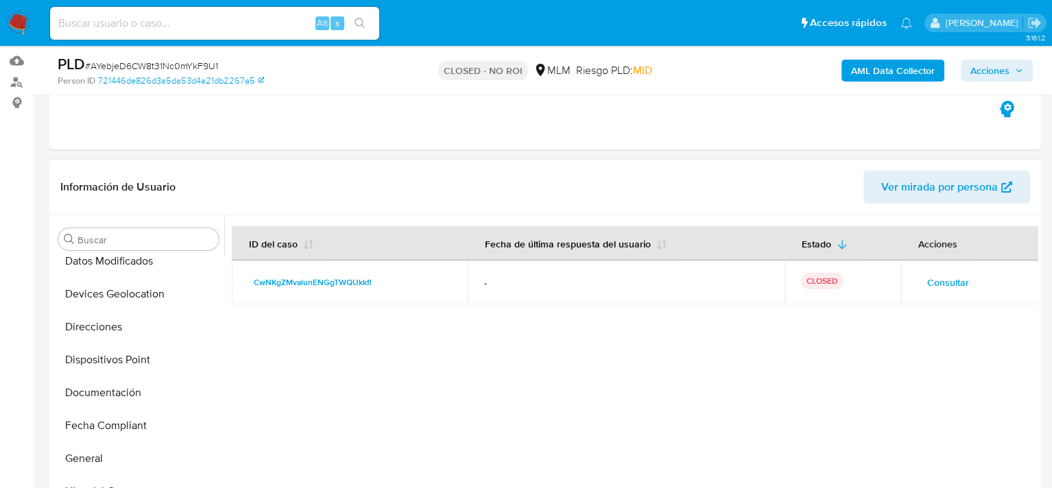
click at [968, 284] on button "Consultar" at bounding box center [947, 282] width 61 height 22
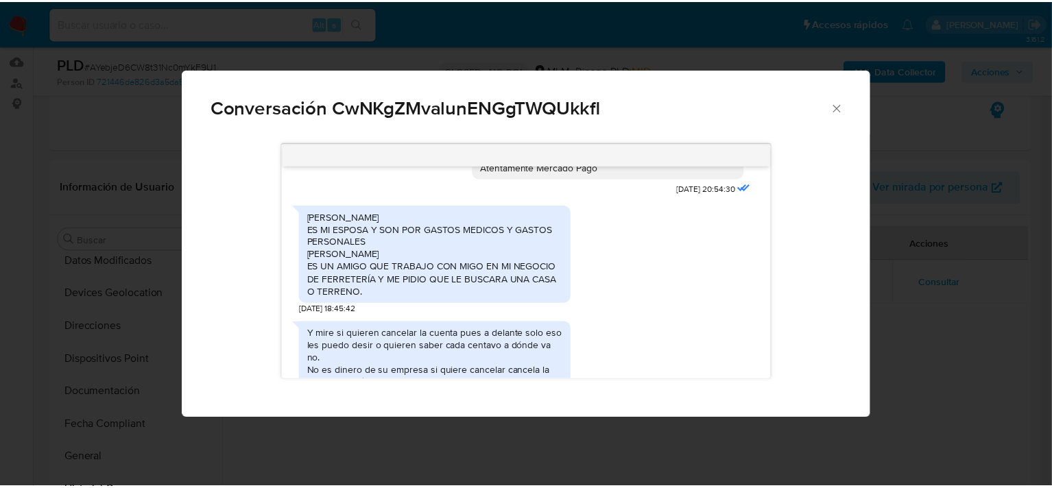
scroll to position [206, 0]
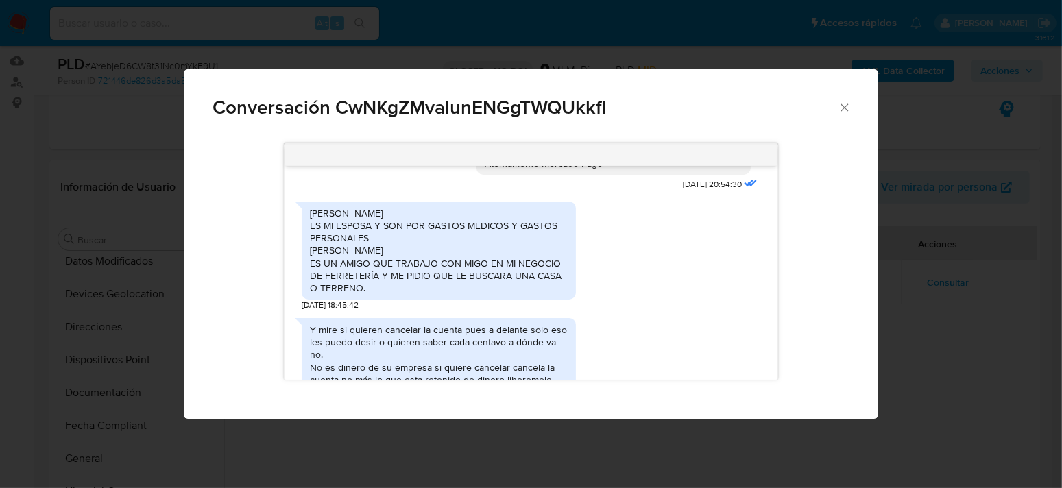
click at [841, 101] on icon "Cerrar" at bounding box center [845, 108] width 14 height 14
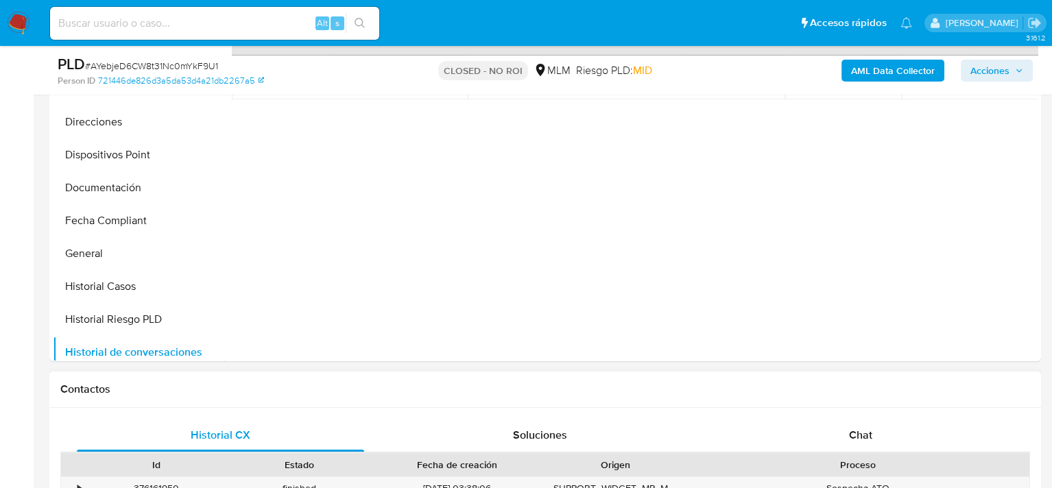
scroll to position [343, 0]
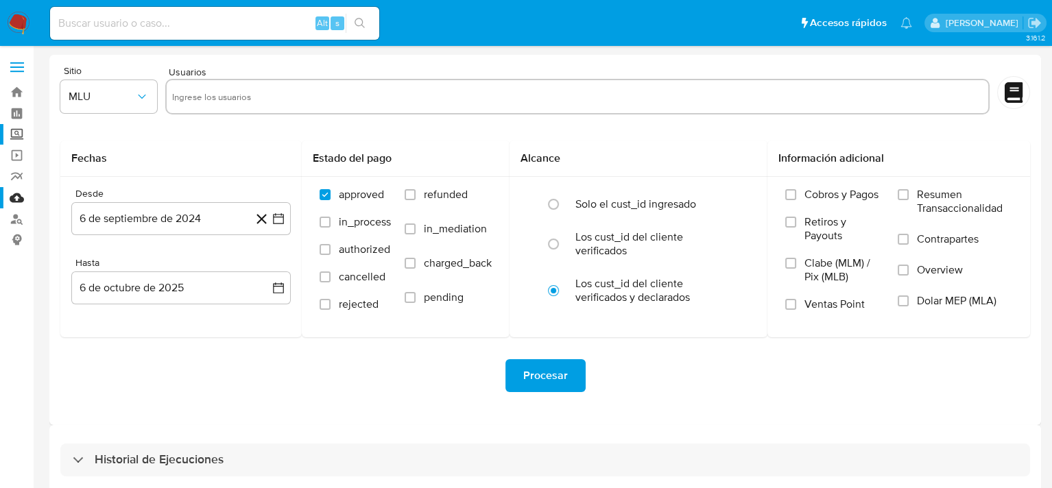
click at [16, 134] on label "Screening" at bounding box center [81, 134] width 163 height 21
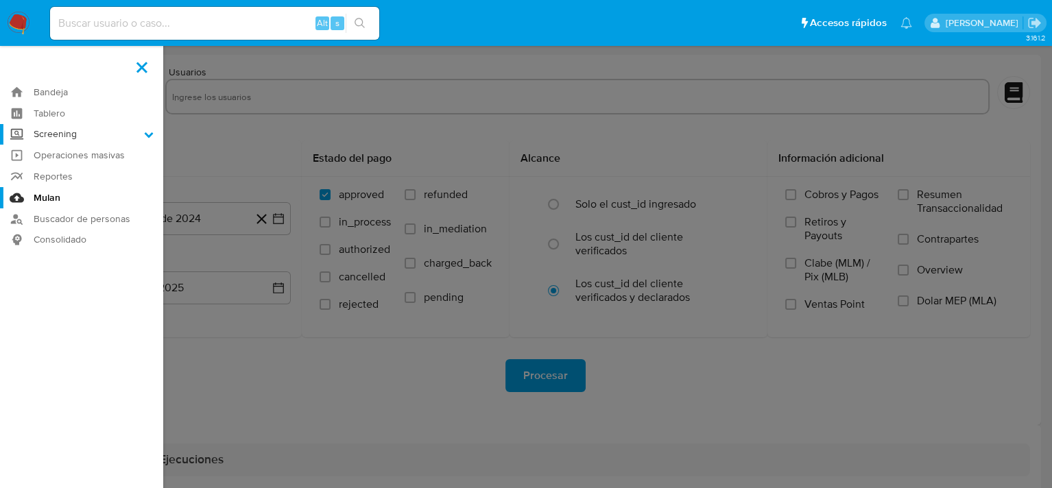
click at [0, 0] on input "Screening" at bounding box center [0, 0] width 0 height 0
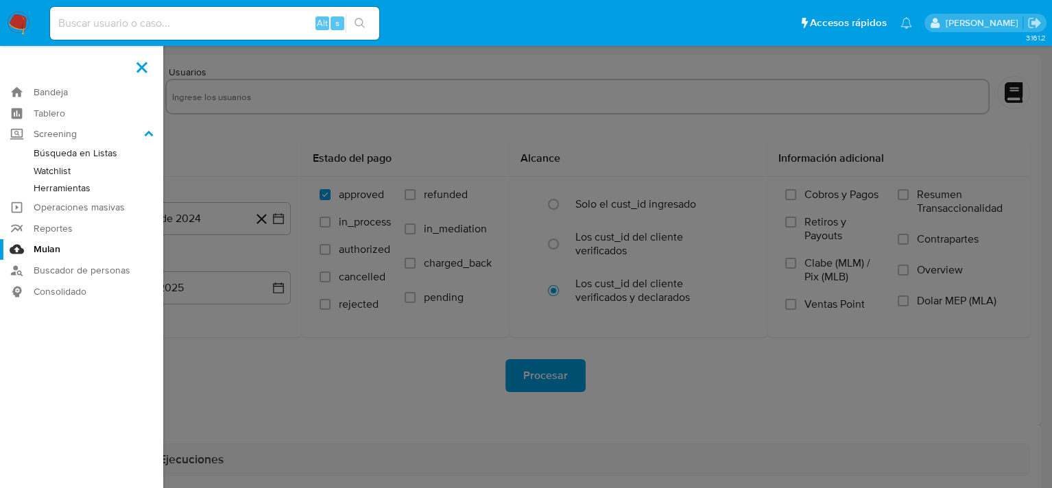
click at [66, 188] on link "Herramientas" at bounding box center [81, 188] width 163 height 17
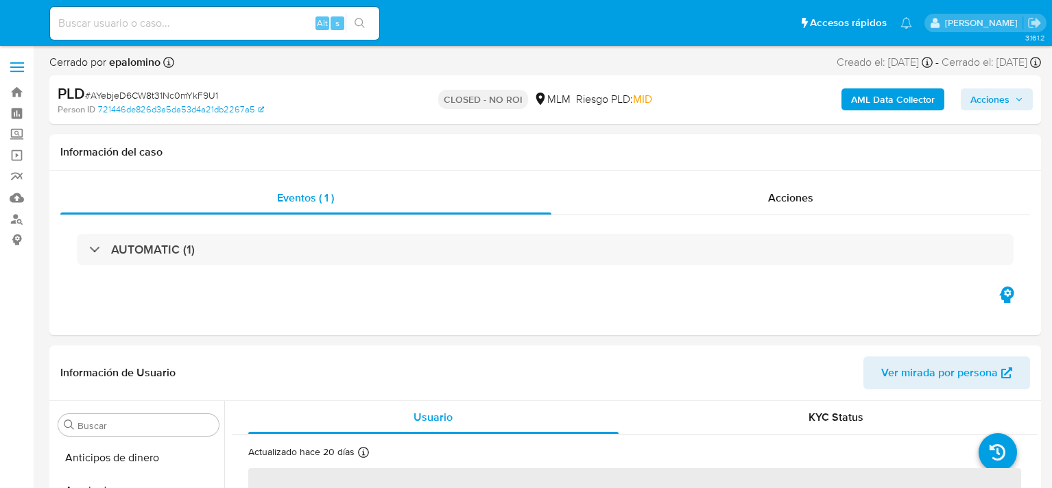
select select "10"
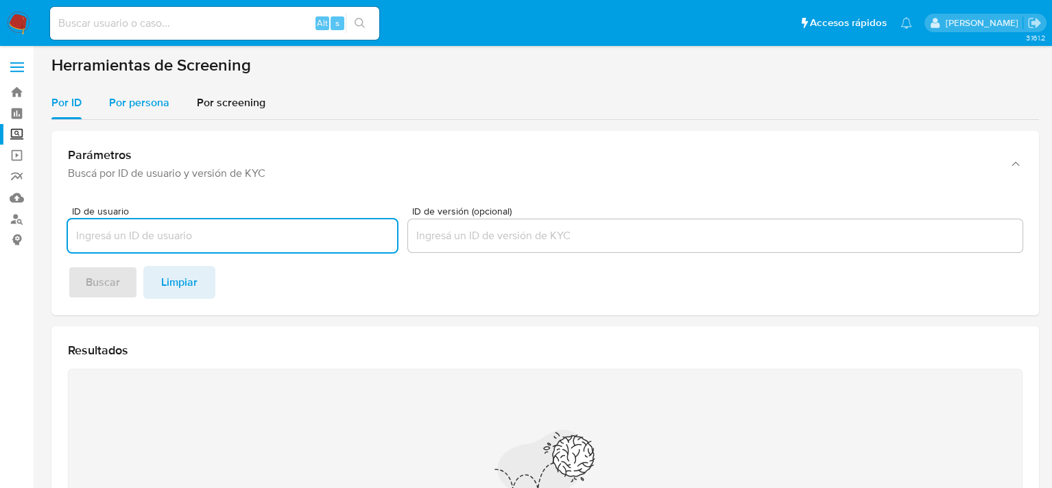
click at [138, 104] on span "Por persona" at bounding box center [139, 103] width 60 height 16
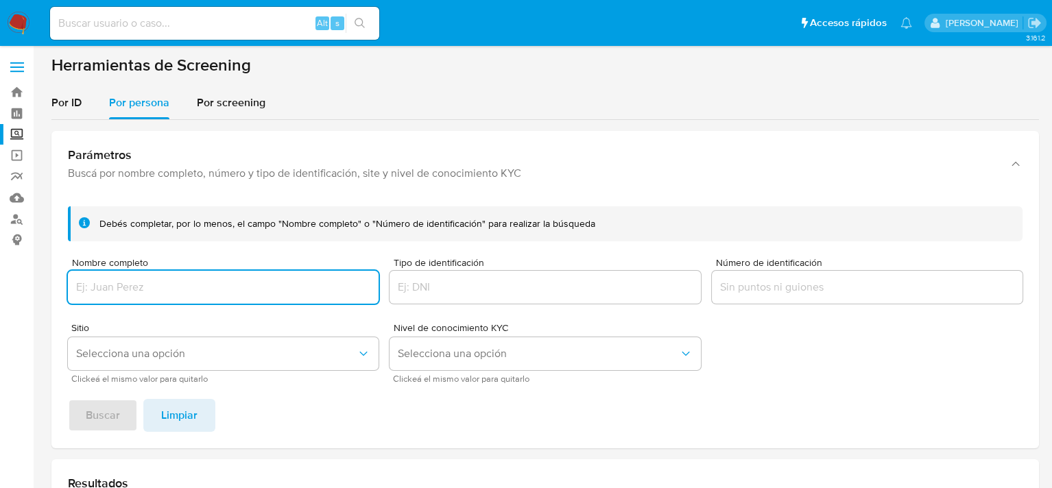
click at [134, 281] on input "Nombre completo" at bounding box center [223, 287] width 311 height 18
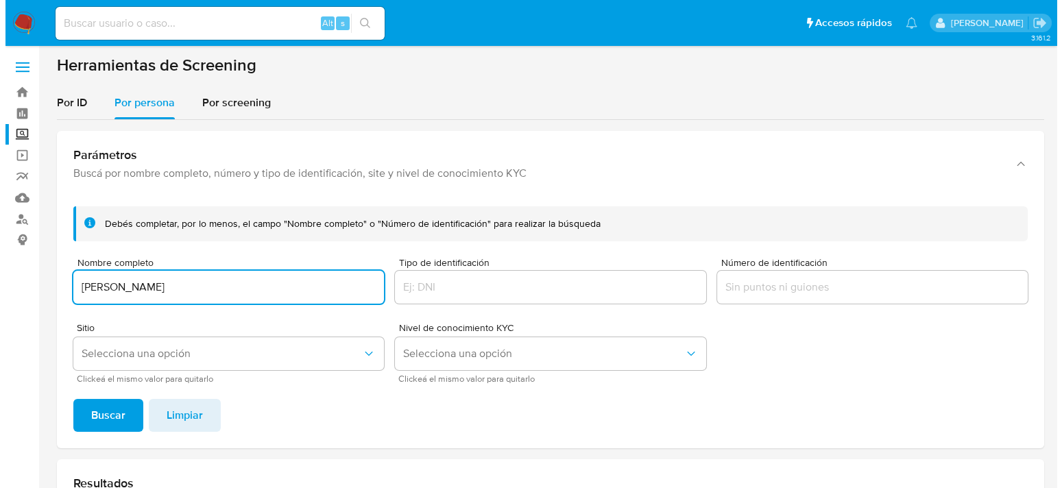
scroll to position [206, 0]
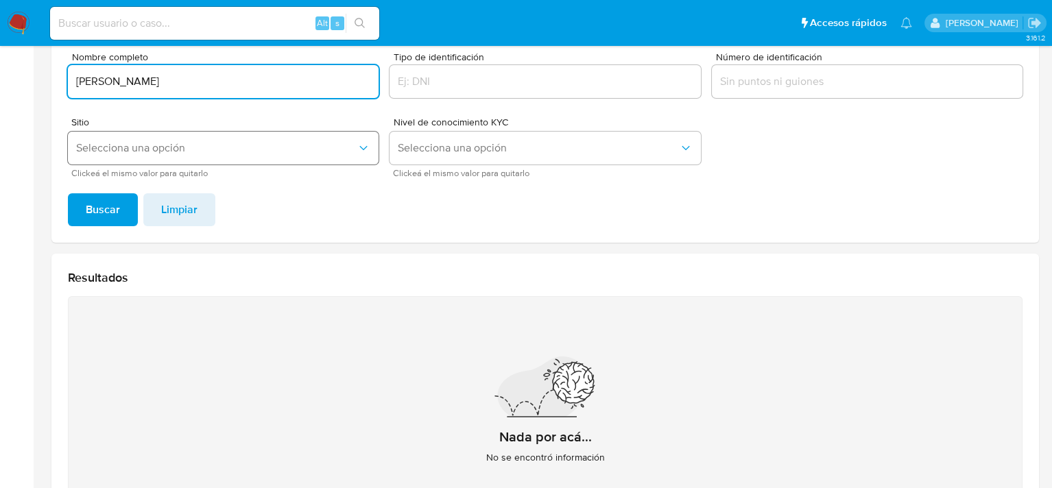
type input "[PERSON_NAME]"
click at [211, 154] on span "Selecciona una opción" at bounding box center [216, 148] width 280 height 14
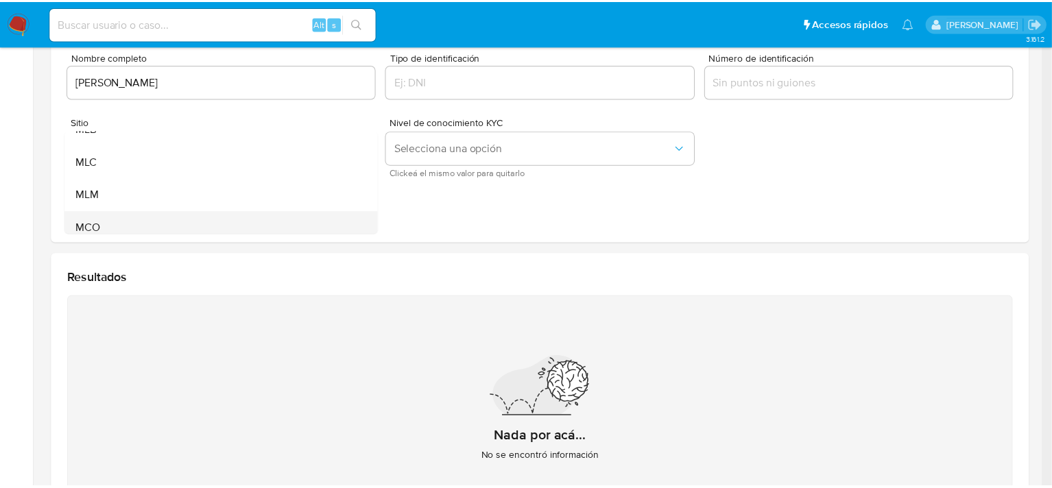
scroll to position [94, 0]
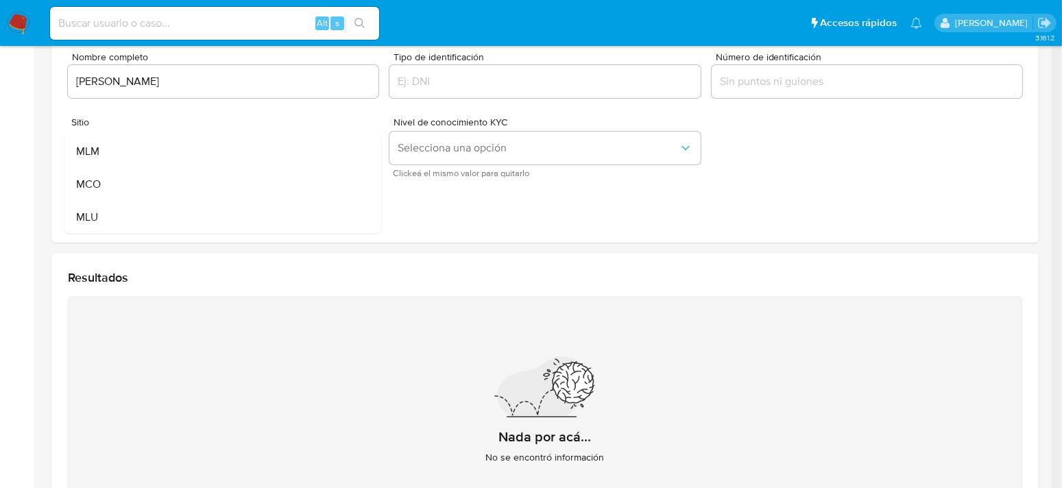
click at [111, 151] on div "MLM" at bounding box center [219, 151] width 286 height 33
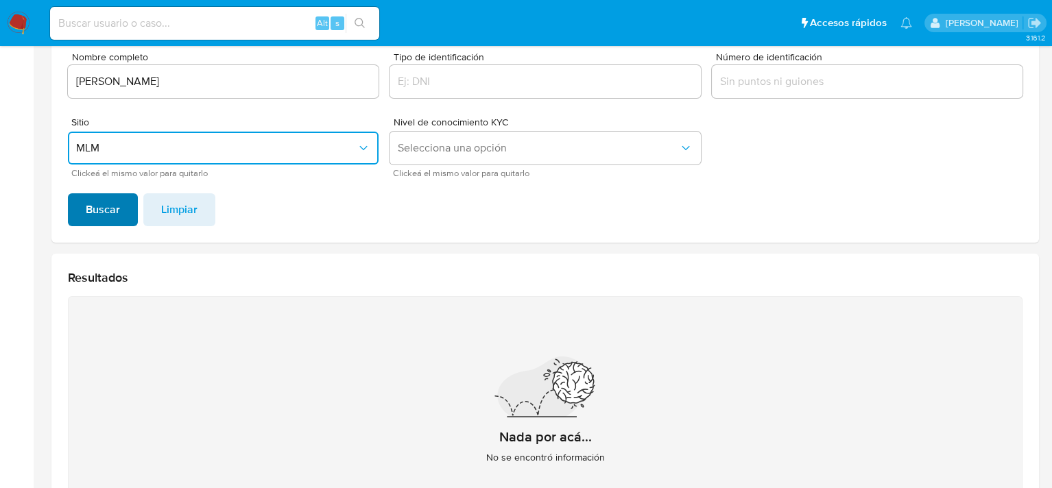
click at [115, 215] on span "Buscar" at bounding box center [103, 210] width 34 height 30
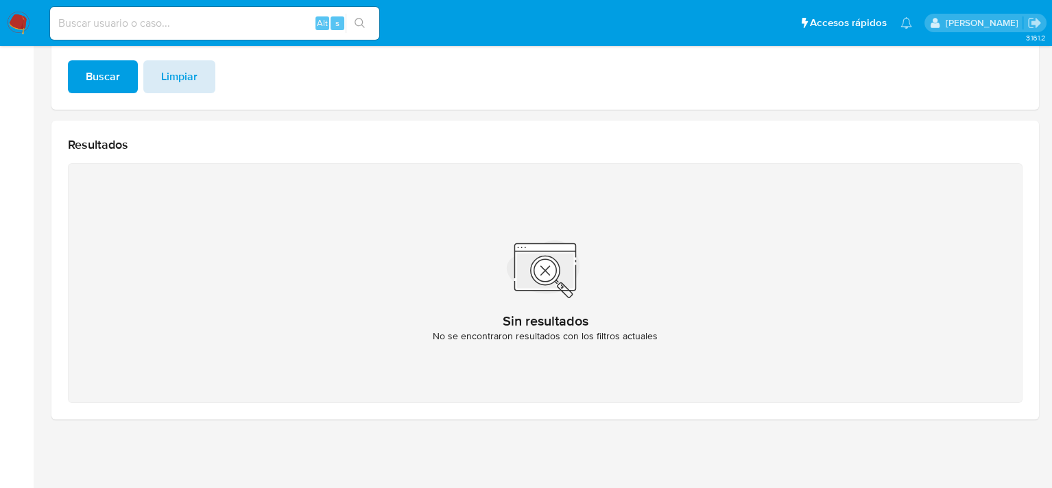
click at [189, 78] on span "Limpiar" at bounding box center [179, 77] width 36 height 30
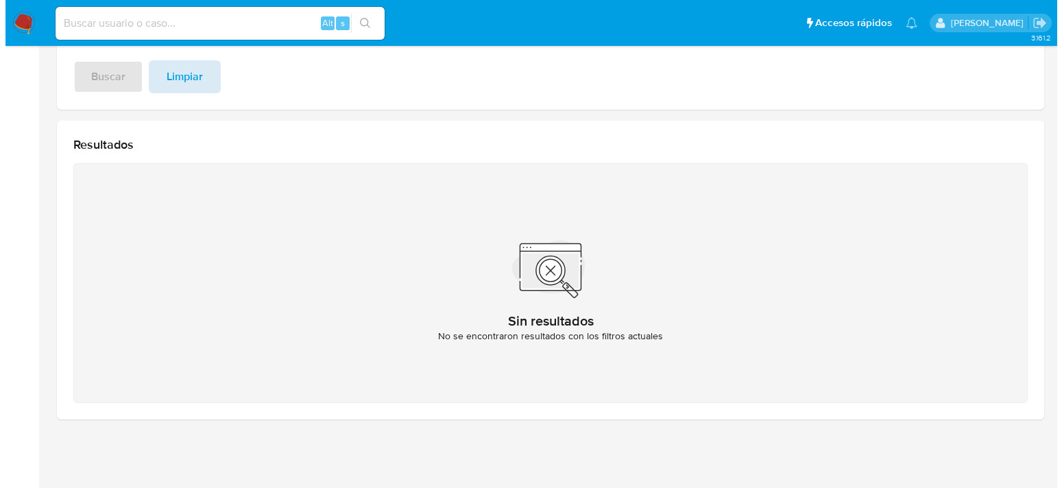
scroll to position [0, 0]
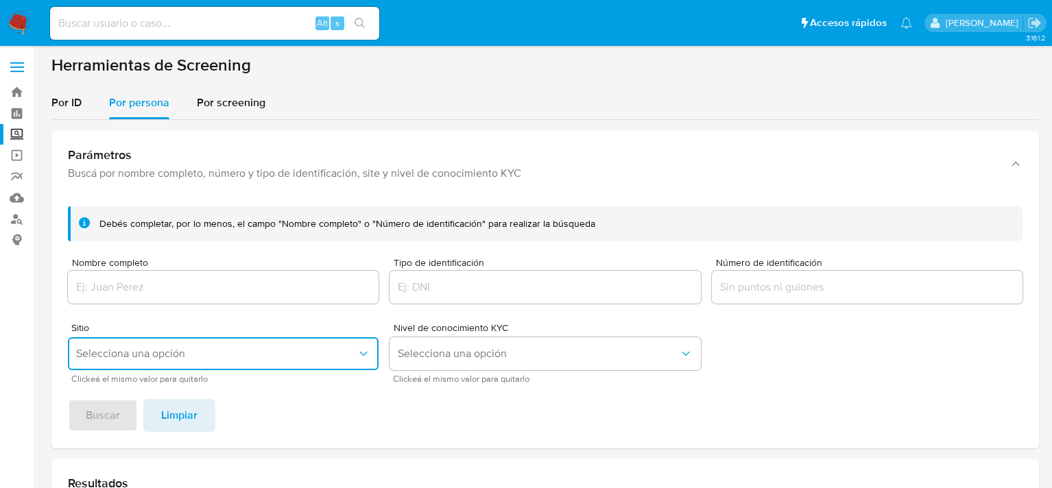
click at [154, 346] on button "Selecciona una opción" at bounding box center [223, 353] width 311 height 33
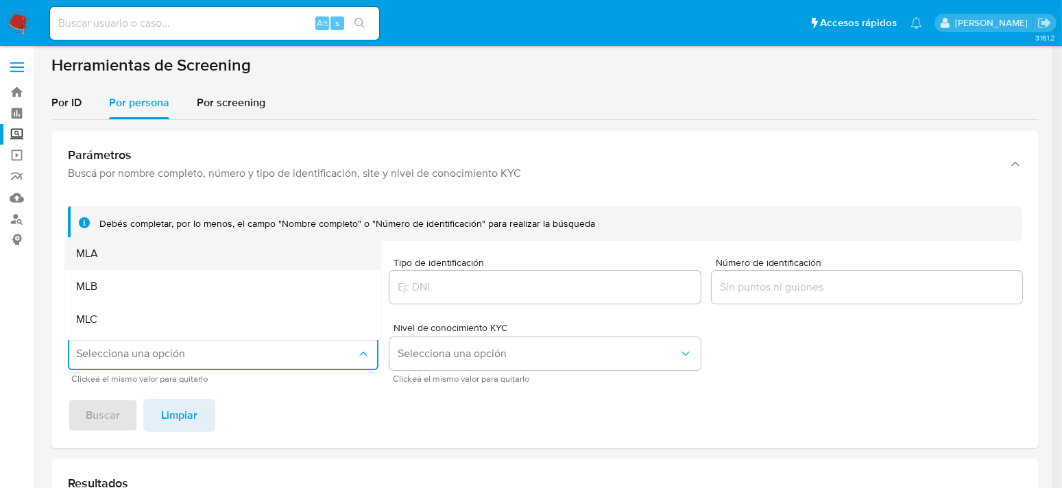
click at [113, 254] on div "MLA" at bounding box center [219, 253] width 286 height 33
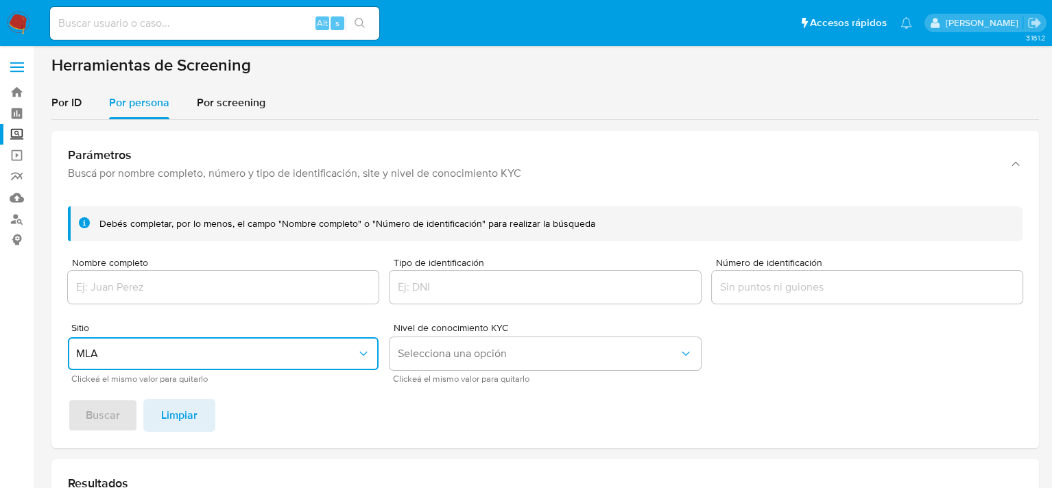
click at [135, 291] on input "Nombre completo" at bounding box center [223, 287] width 311 height 18
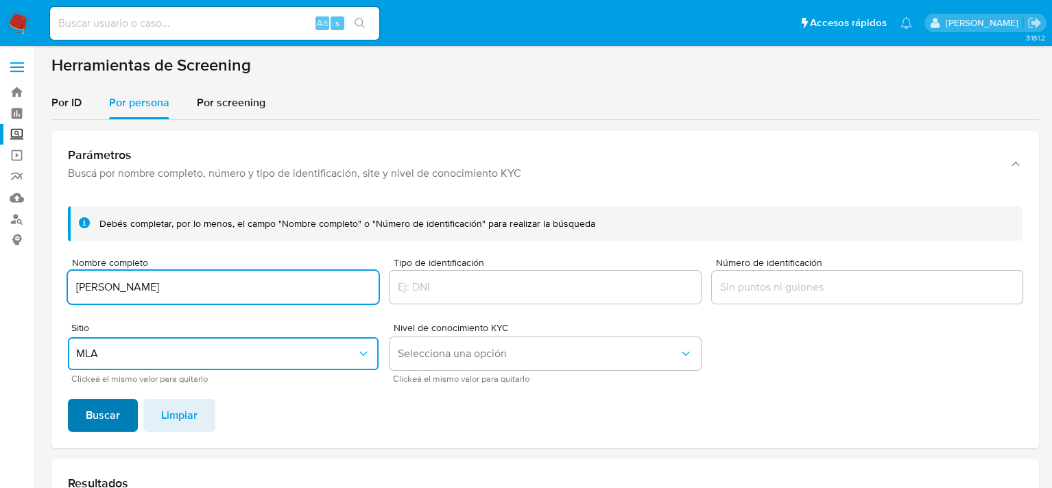
type input "BLANCA INES FLORES CUEVAS"
click at [91, 415] on span "Buscar" at bounding box center [103, 415] width 34 height 30
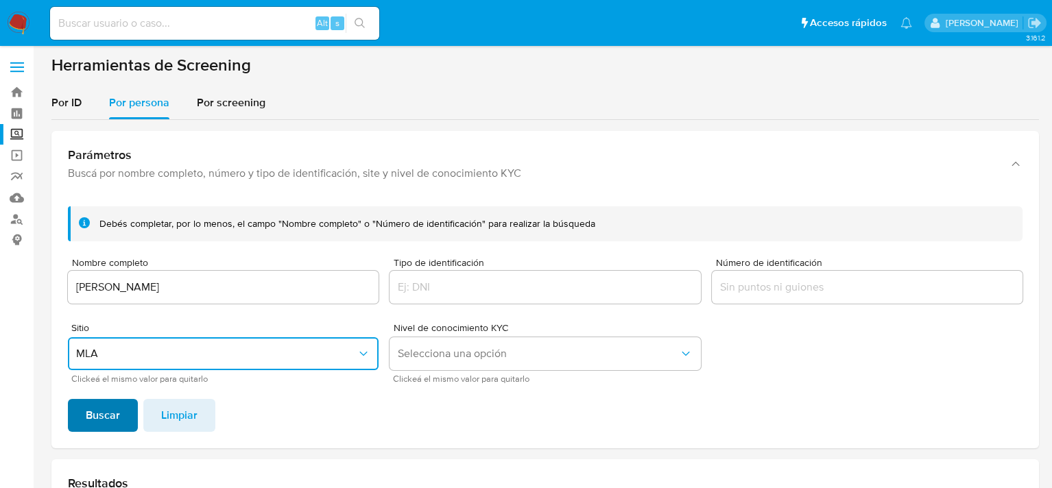
scroll to position [339, 0]
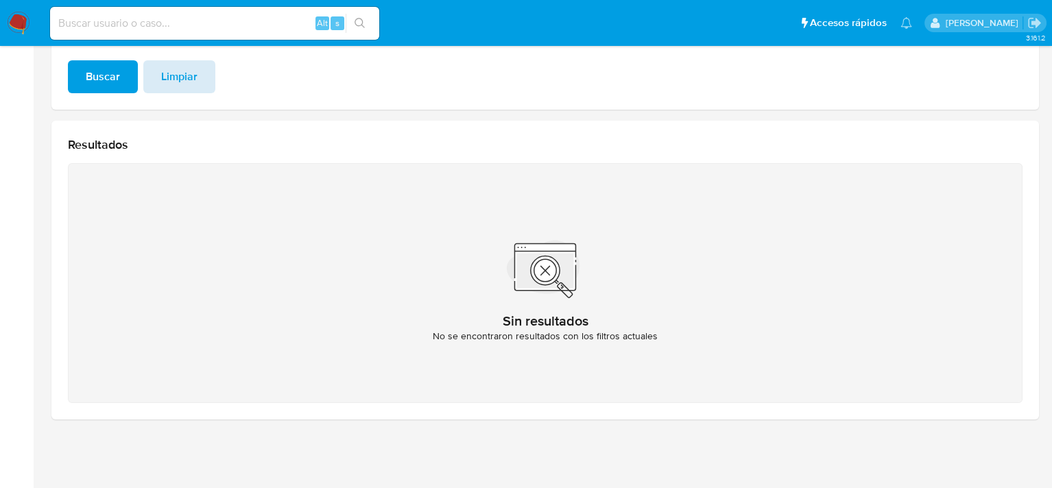
click at [193, 75] on span "Limpiar" at bounding box center [179, 77] width 36 height 30
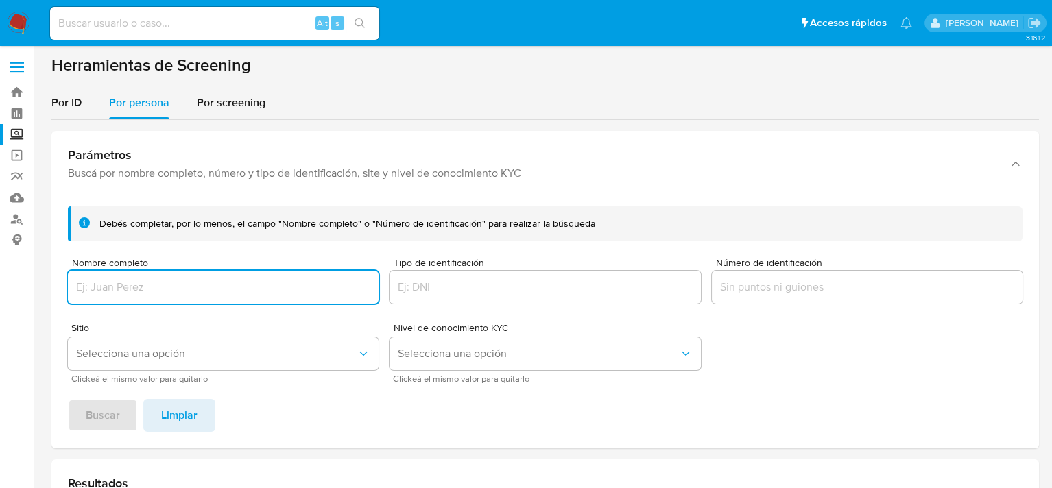
click at [199, 278] on input "Nombre completo" at bounding box center [223, 287] width 311 height 18
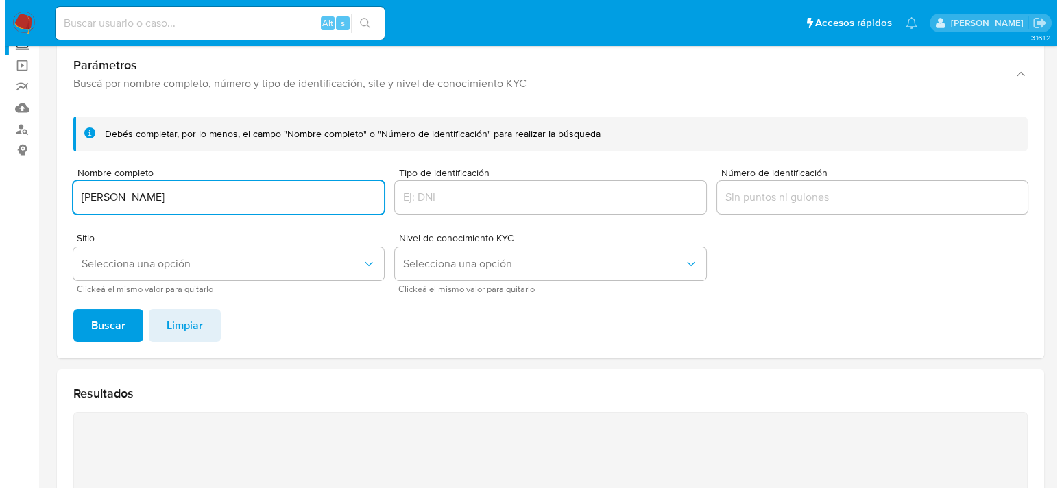
scroll to position [137, 0]
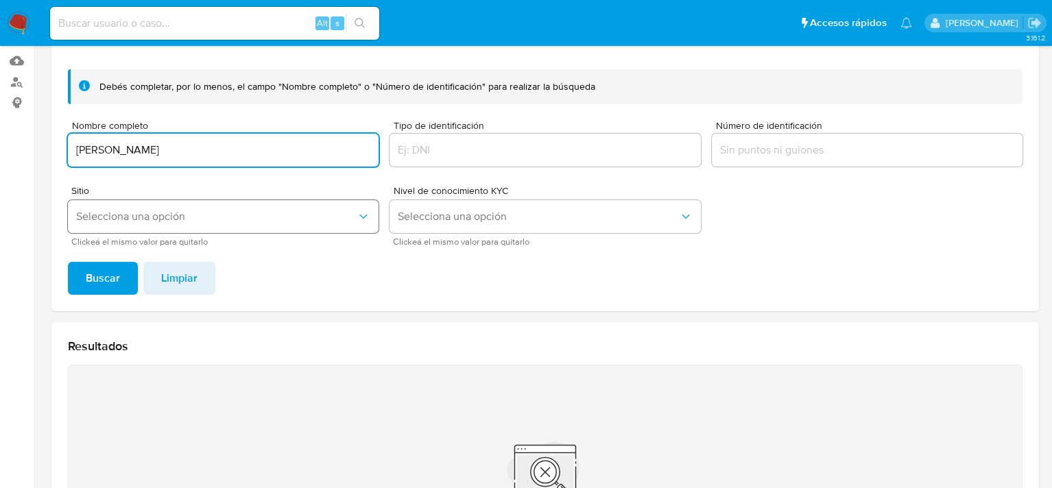
type input "MARICELA GIL GIL"
click at [194, 214] on span "Selecciona una opción" at bounding box center [216, 217] width 280 height 14
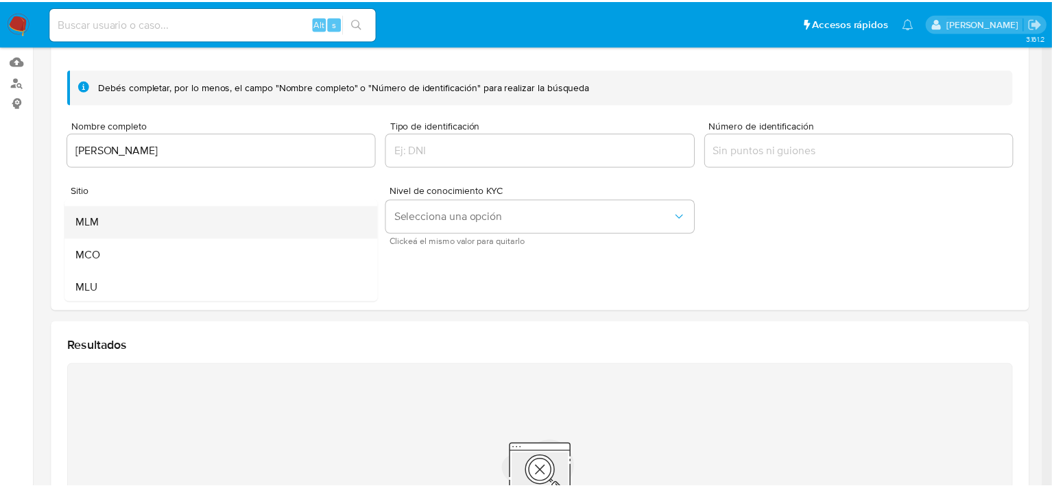
scroll to position [94, 0]
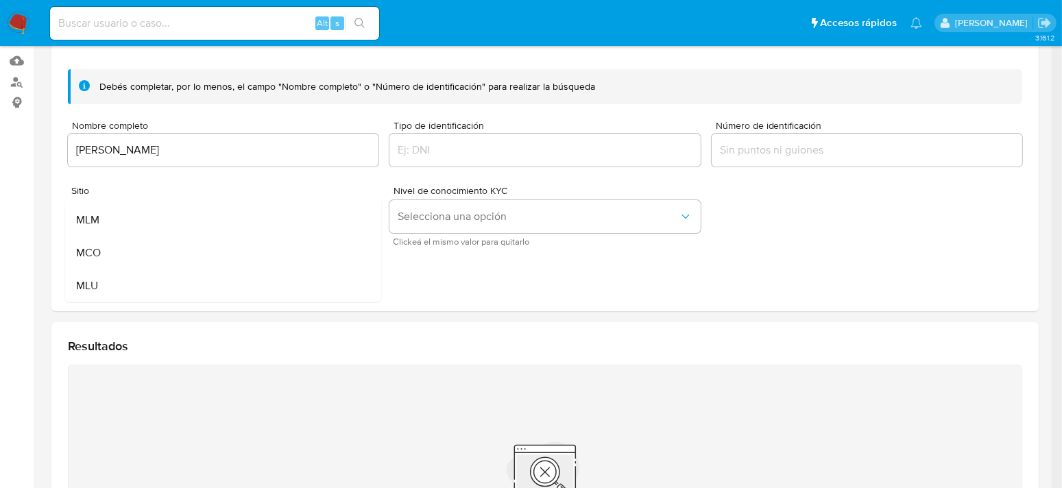
drag, startPoint x: 108, startPoint y: 219, endPoint x: 128, endPoint y: 253, distance: 39.0
click at [108, 219] on div "MLM" at bounding box center [219, 220] width 286 height 33
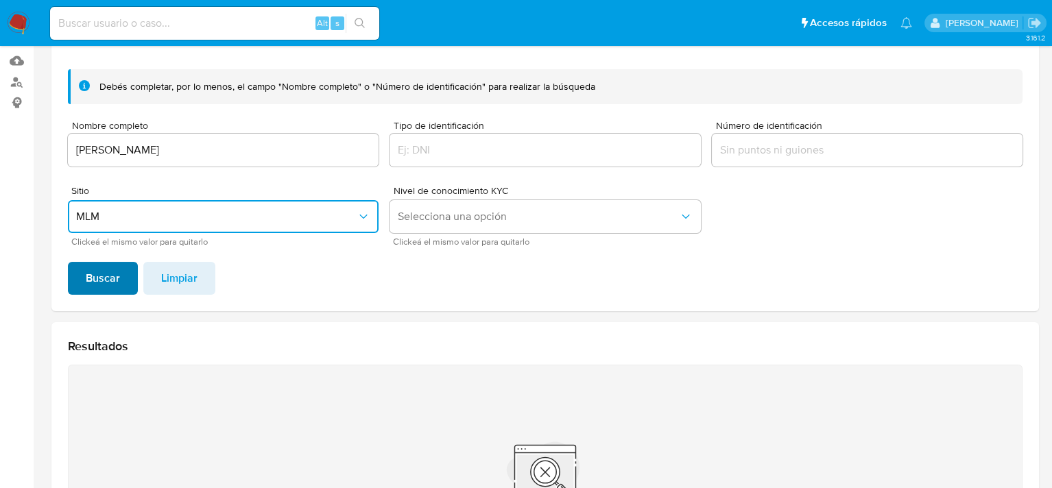
click at [111, 281] on span "Buscar" at bounding box center [103, 278] width 34 height 30
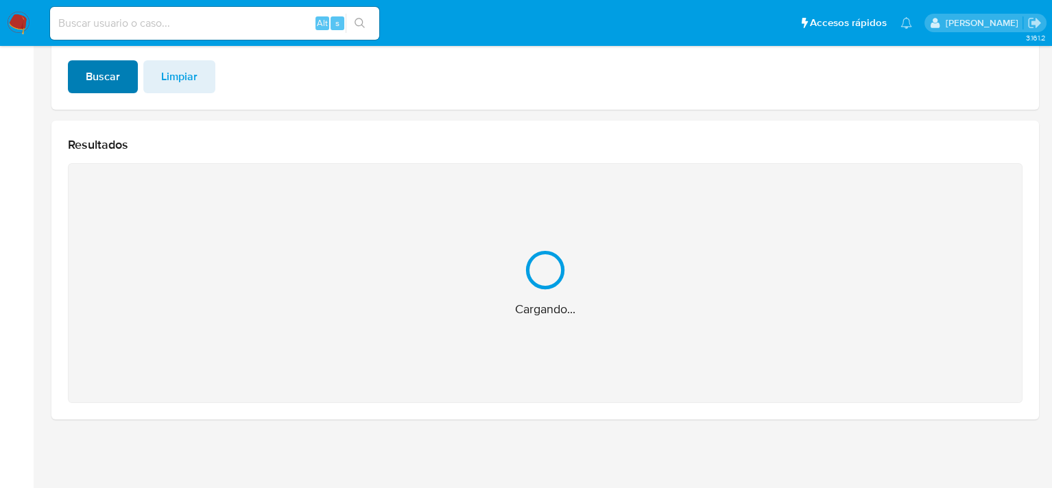
scroll to position [121, 0]
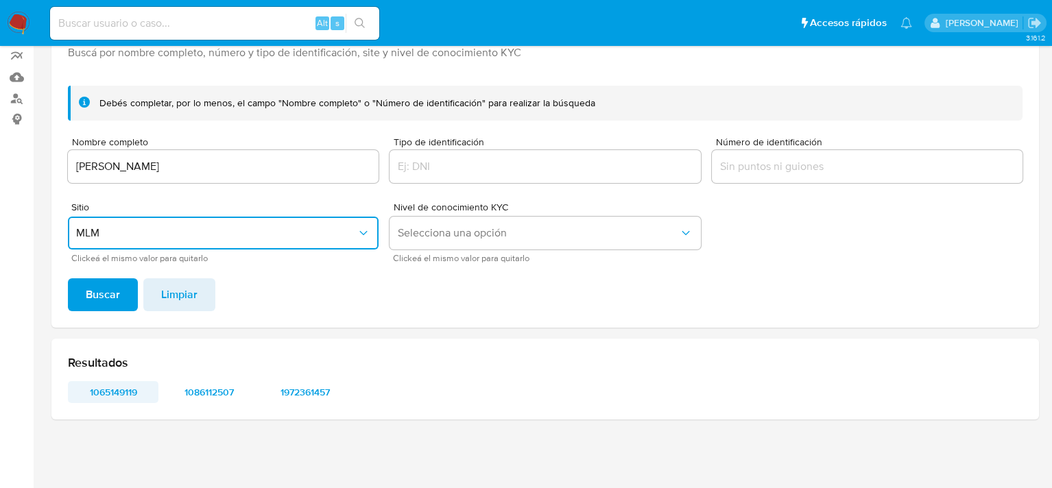
click at [125, 392] on span "1065149119" at bounding box center [112, 392] width 71 height 19
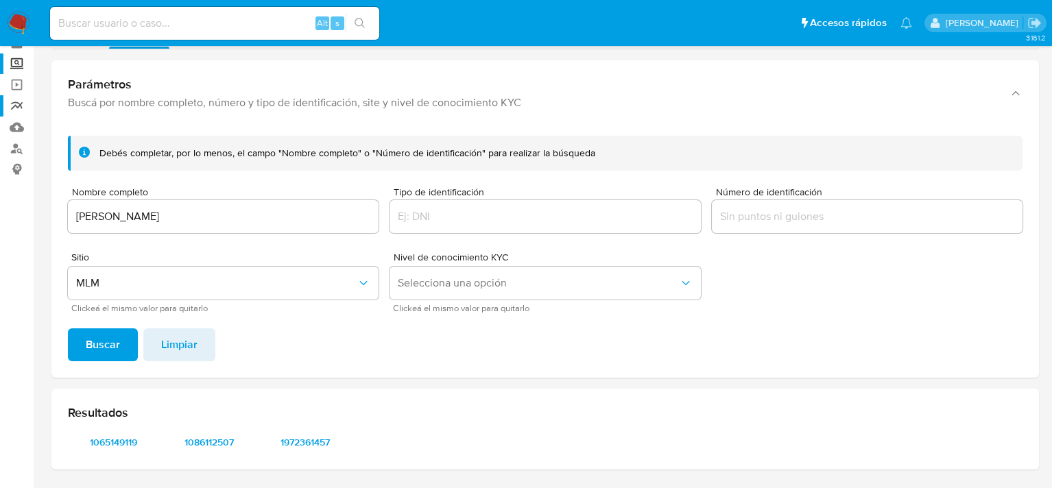
scroll to position [0, 0]
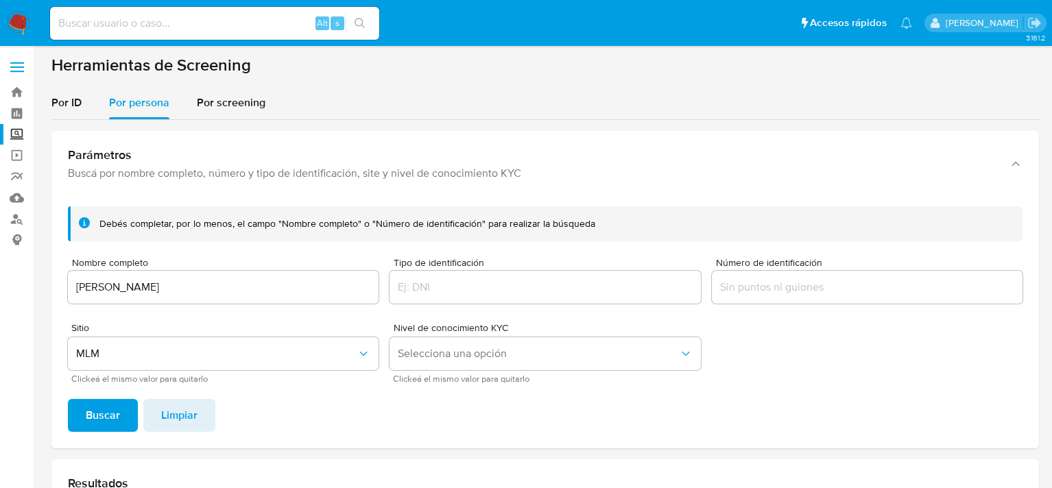
drag, startPoint x: 19, startPoint y: 6, endPoint x: 19, endPoint y: 14, distance: 7.5
click at [19, 6] on nav "Pausado Ver notificaciones Alt s Accesos rápidos Presiona las siguientes teclas…" at bounding box center [526, 23] width 1052 height 46
click at [17, 18] on img at bounding box center [18, 23] width 23 height 23
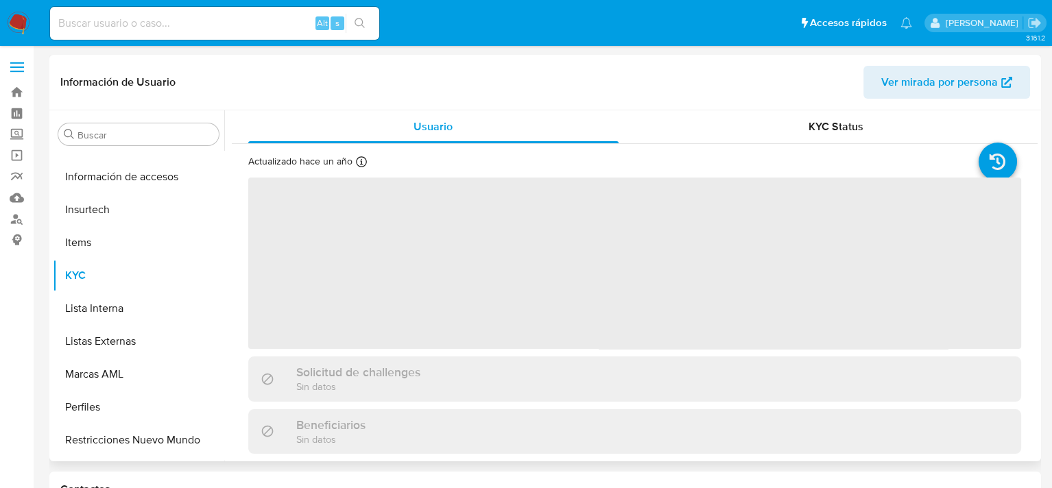
scroll to position [645, 0]
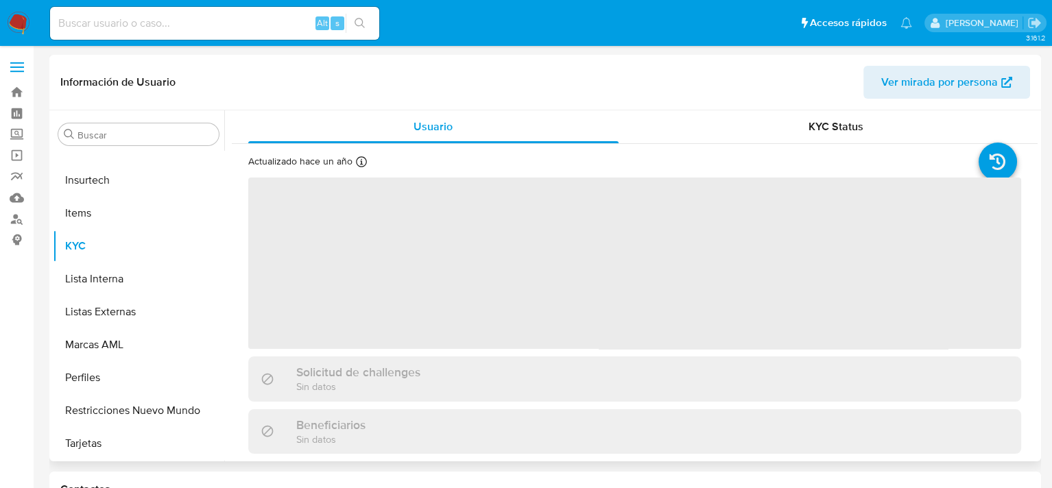
select select "10"
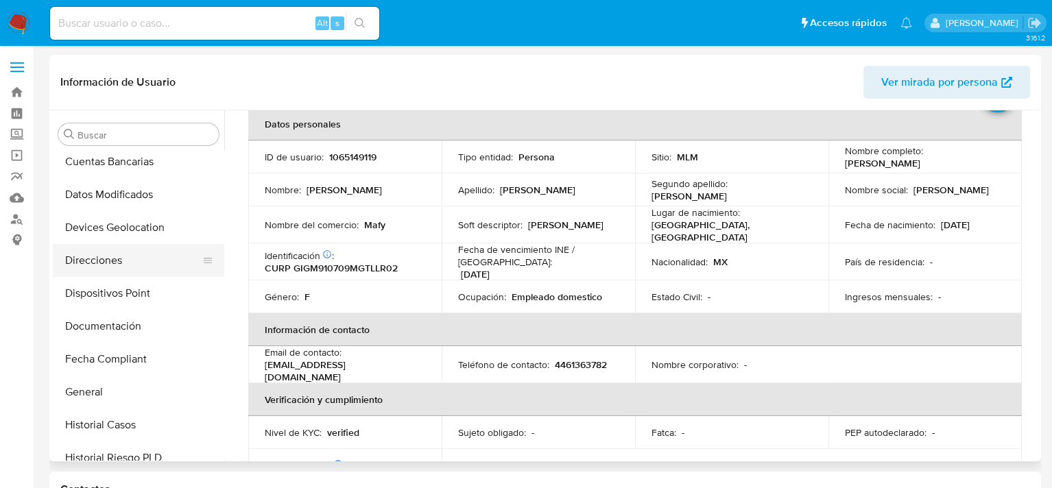
scroll to position [234, 0]
click at [119, 325] on button "Documentación" at bounding box center [133, 328] width 160 height 33
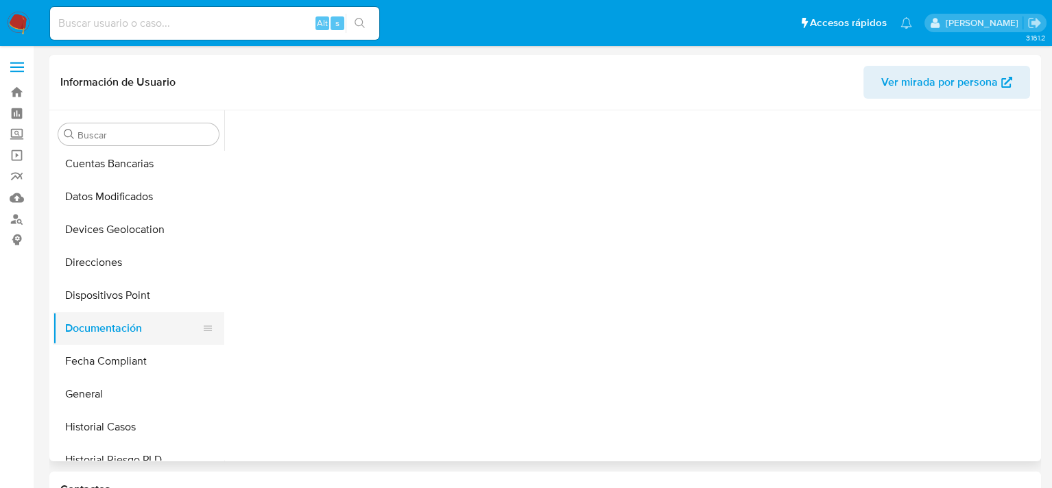
scroll to position [0, 0]
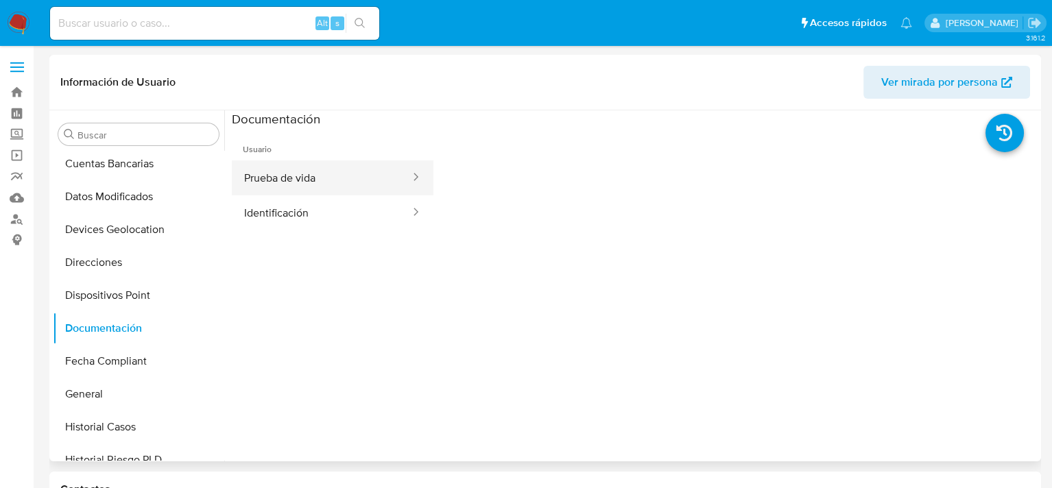
click at [382, 186] on button "Prueba de vida" at bounding box center [322, 177] width 180 height 35
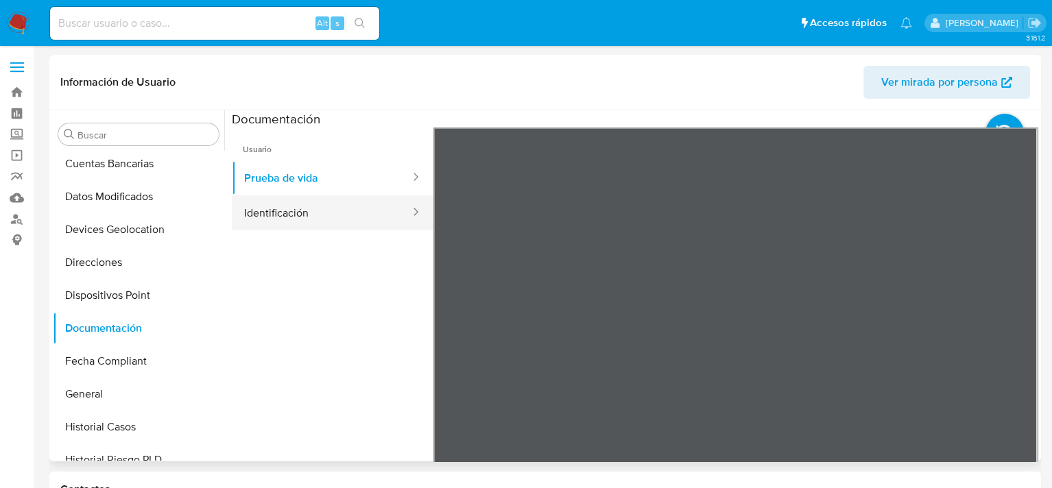
click at [343, 211] on button "Identificación" at bounding box center [322, 212] width 180 height 35
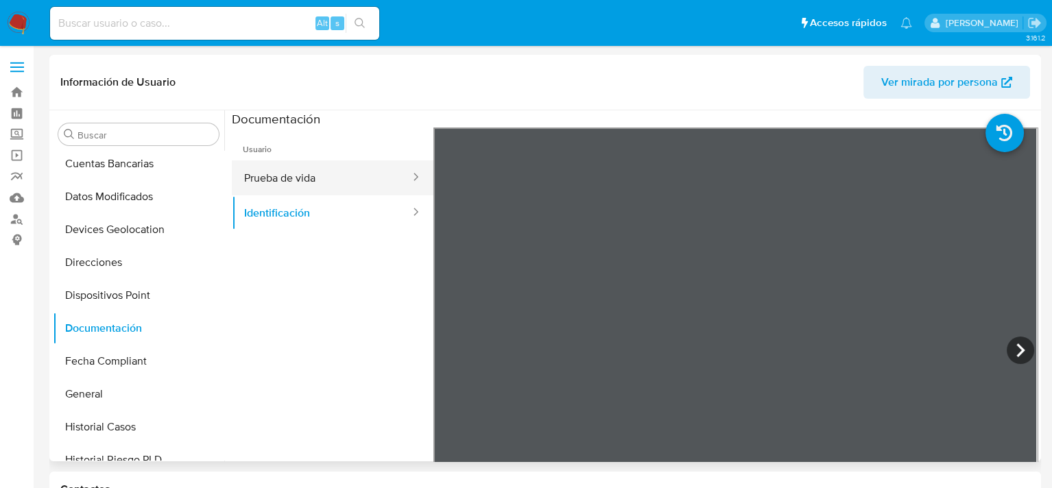
click at [350, 177] on button "Prueba de vida" at bounding box center [322, 177] width 180 height 35
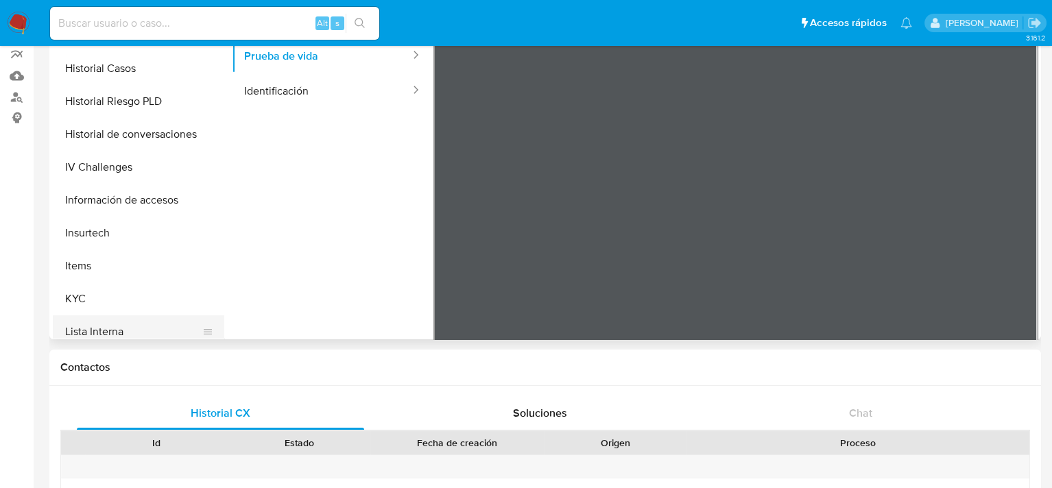
scroll to position [508, 0]
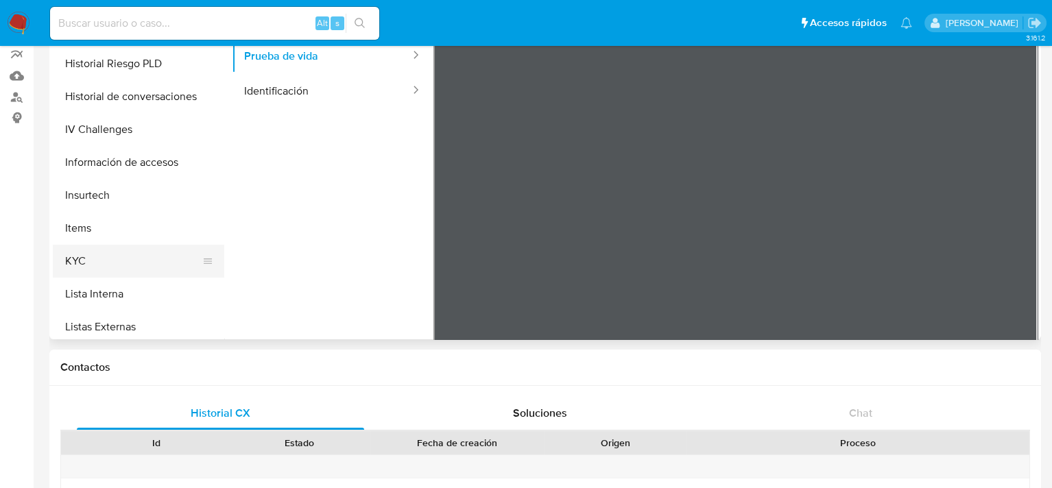
click at [91, 265] on button "KYC" at bounding box center [133, 261] width 160 height 33
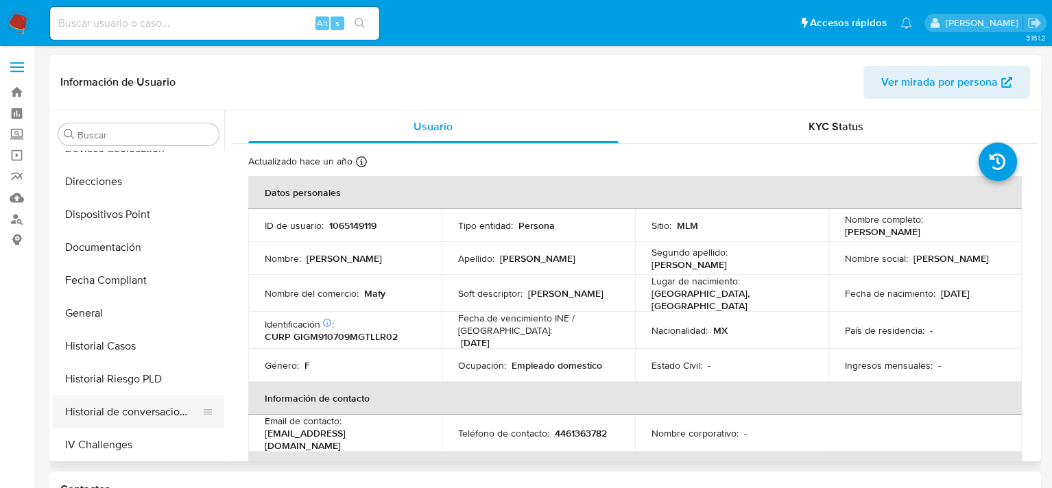
scroll to position [234, 0]
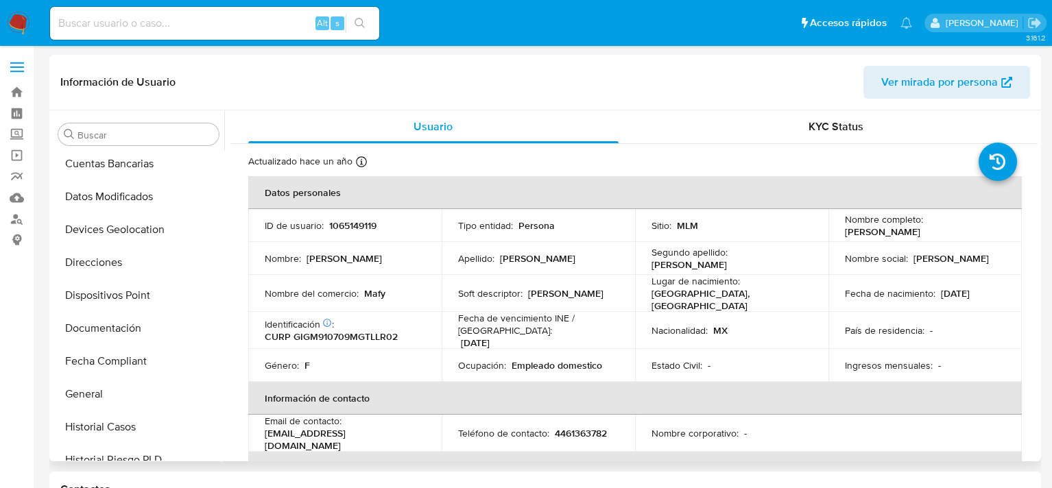
click at [357, 226] on p "1065149119" at bounding box center [352, 225] width 47 height 12
copy p "1065149119"
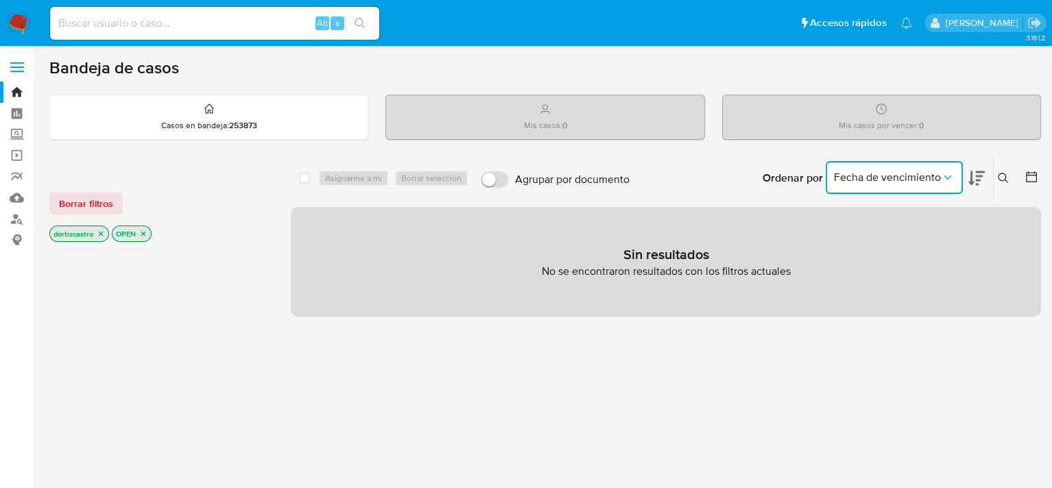
click at [904, 171] on span "Fecha de vencimiento" at bounding box center [887, 178] width 107 height 14
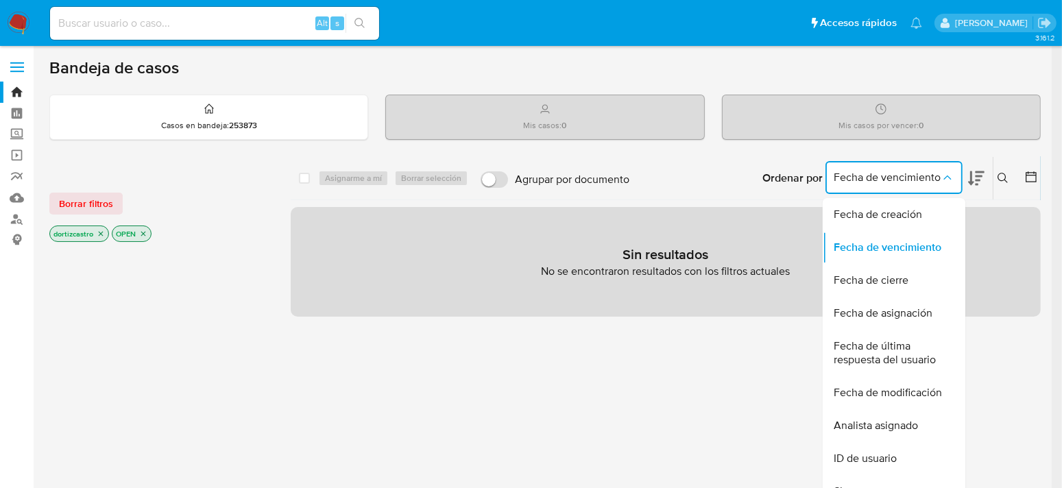
click at [1000, 174] on icon at bounding box center [1002, 178] width 11 height 11
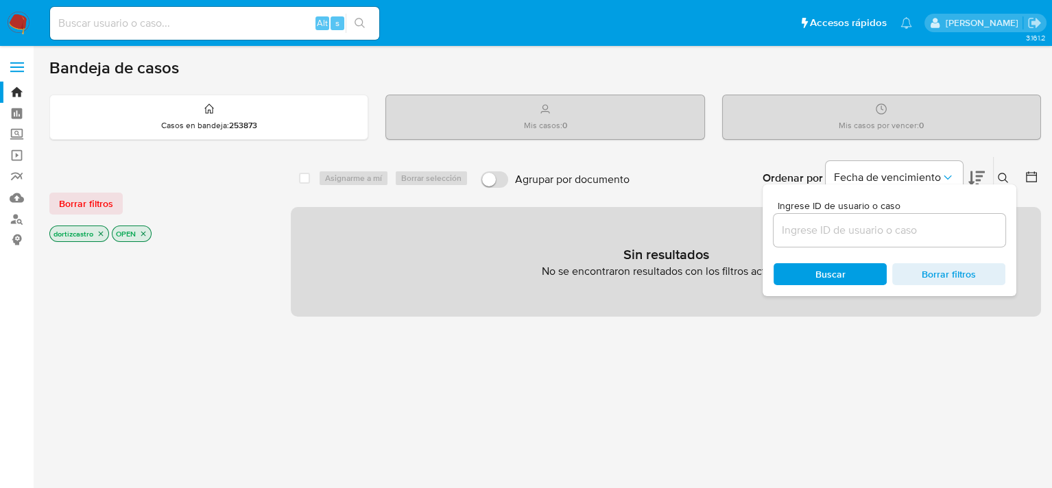
drag, startPoint x: 865, startPoint y: 214, endPoint x: 860, endPoint y: 222, distance: 9.9
click at [860, 222] on div at bounding box center [889, 230] width 232 height 33
drag, startPoint x: 858, startPoint y: 223, endPoint x: 837, endPoint y: 237, distance: 24.9
click at [837, 237] on input at bounding box center [889, 230] width 232 height 18
drag, startPoint x: 823, startPoint y: 229, endPoint x: 808, endPoint y: 235, distance: 15.7
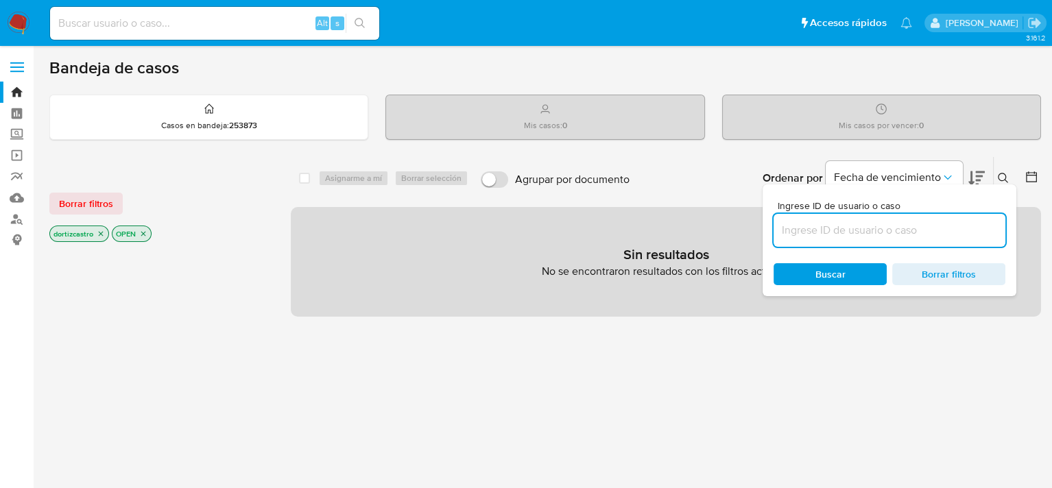
click at [809, 237] on input at bounding box center [889, 230] width 232 height 18
drag, startPoint x: 806, startPoint y: 231, endPoint x: 649, endPoint y: 186, distance: 163.2
click at [649, 186] on div "Ordenar por Fecha de vencimiento No es posible ordenar los resultados mientras …" at bounding box center [838, 178] width 404 height 43
click at [882, 236] on input at bounding box center [889, 230] width 232 height 18
paste input "1065149119"
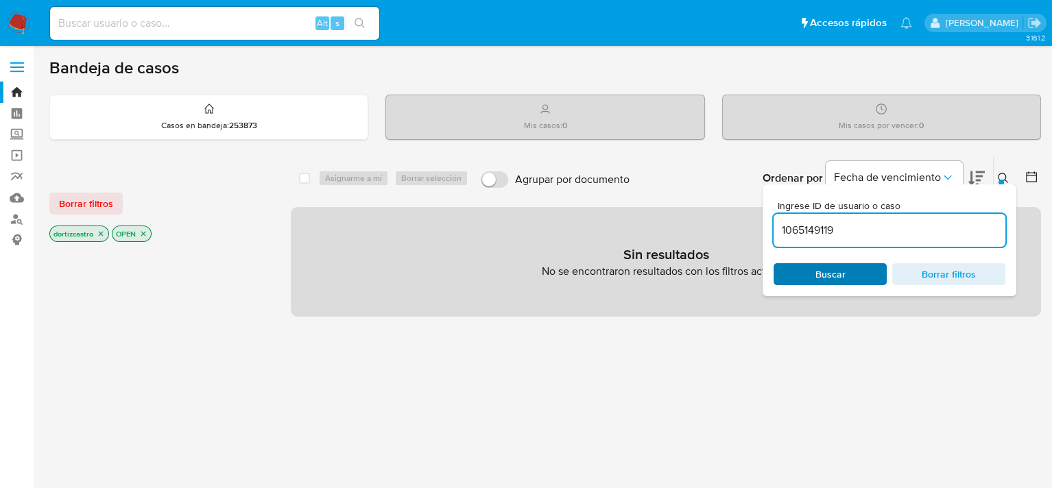
type input "1065149119"
click at [847, 271] on span "Buscar" at bounding box center [830, 274] width 94 height 19
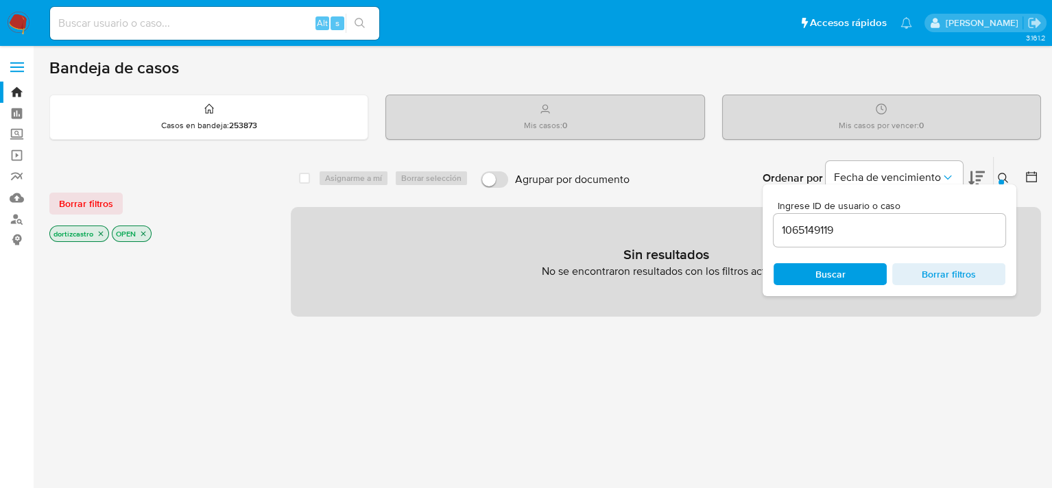
drag, startPoint x: 748, startPoint y: 369, endPoint x: 839, endPoint y: 294, distance: 117.9
click at [748, 369] on div "select-all-cases-checkbox Asignarme a mí Borrar selección Agrupar por documento…" at bounding box center [666, 466] width 750 height 620
click at [101, 207] on span "Borrar filtros" at bounding box center [86, 203] width 54 height 19
click at [831, 276] on span "Buscar" at bounding box center [830, 274] width 30 height 22
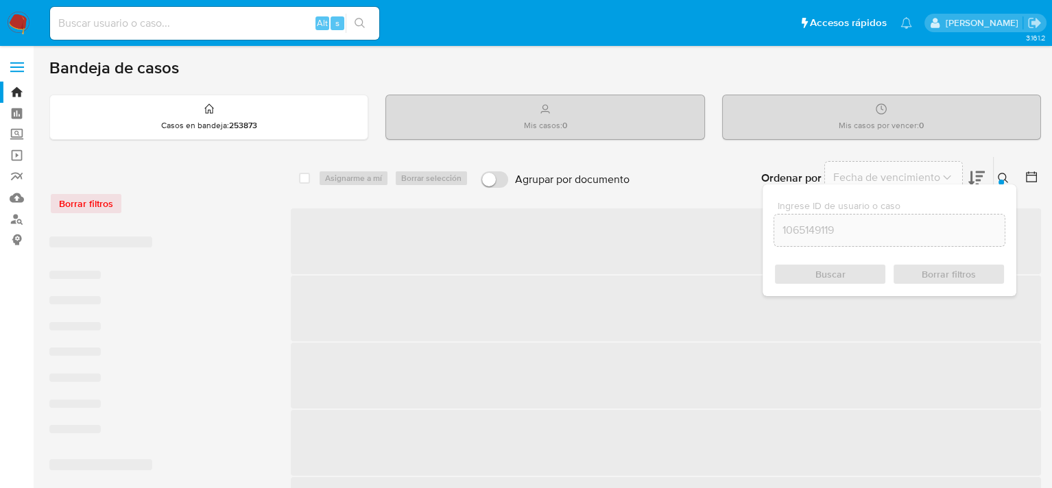
click at [832, 276] on div "Buscar Borrar filtros" at bounding box center [889, 274] width 232 height 22
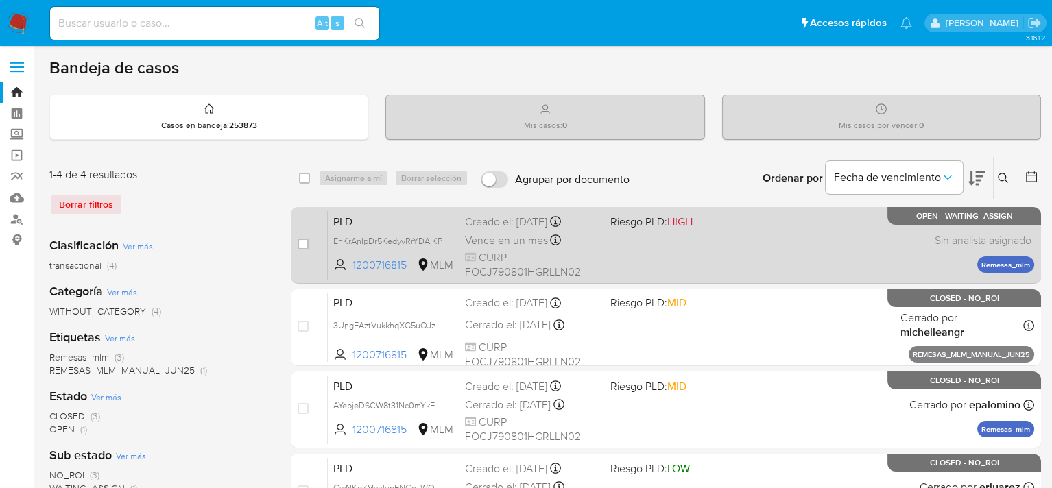
click at [614, 248] on div "PLD EnKrAnIpDr5KedyvRrYDAjKP 1200716815 MLM Riesgo PLD: HIGH Creado el: 12/09/2…" at bounding box center [681, 244] width 706 height 69
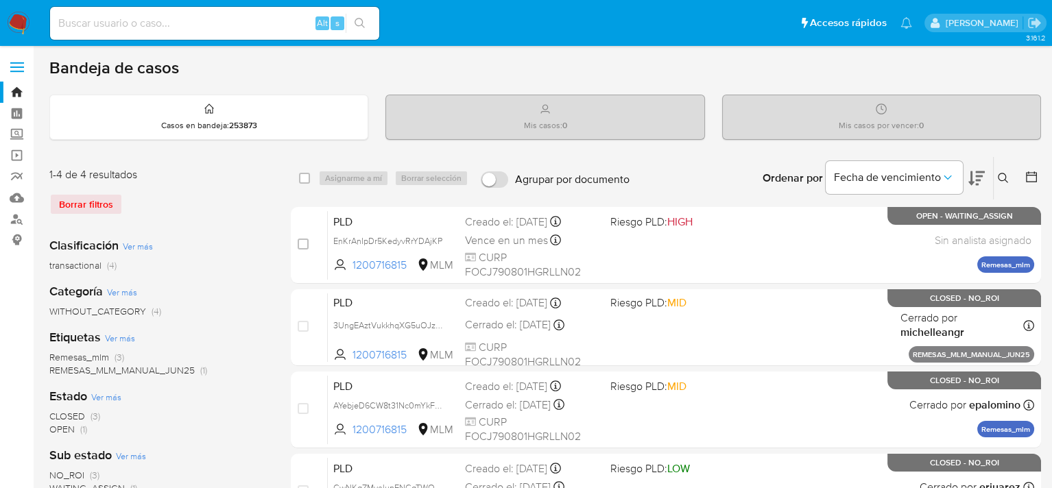
click at [11, 63] on span at bounding box center [17, 63] width 14 height 2
click at [0, 0] on input "checkbox" at bounding box center [0, 0] width 0 height 0
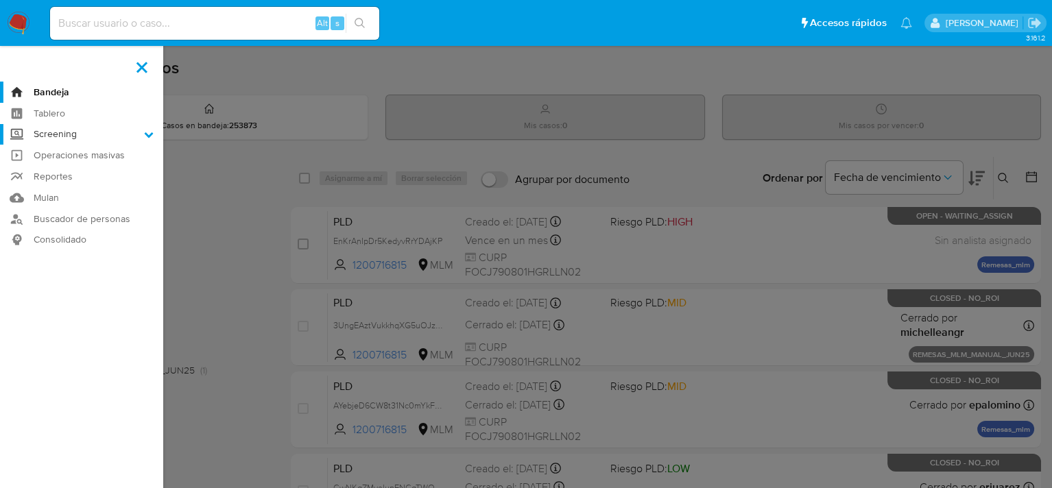
click at [74, 133] on label "Screening" at bounding box center [81, 134] width 163 height 21
click at [0, 0] on input "Screening" at bounding box center [0, 0] width 0 height 0
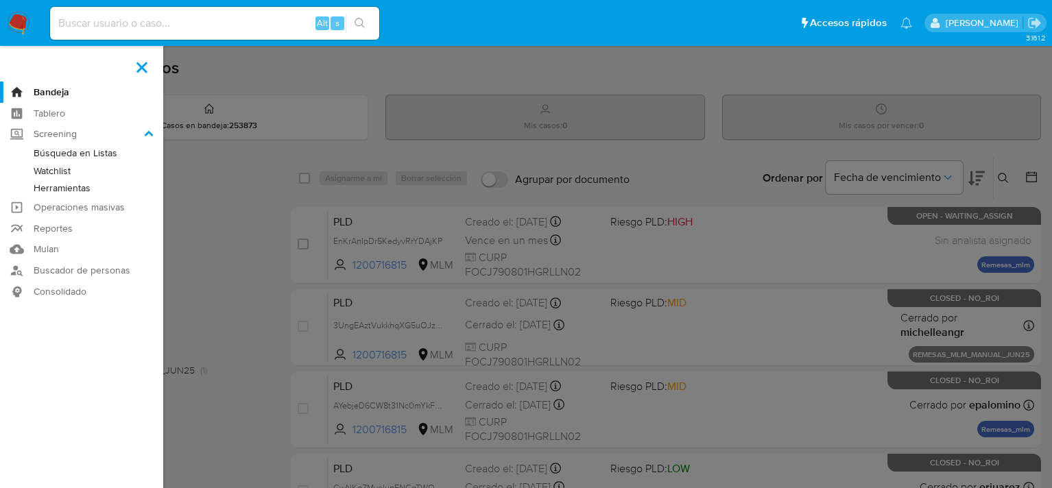
click at [80, 189] on link "Herramientas" at bounding box center [81, 188] width 163 height 17
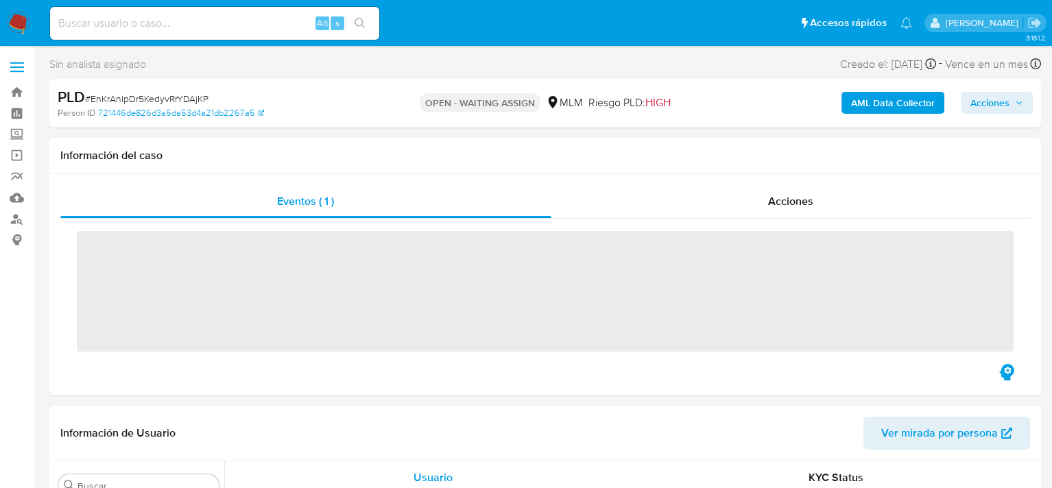
scroll to position [645, 0]
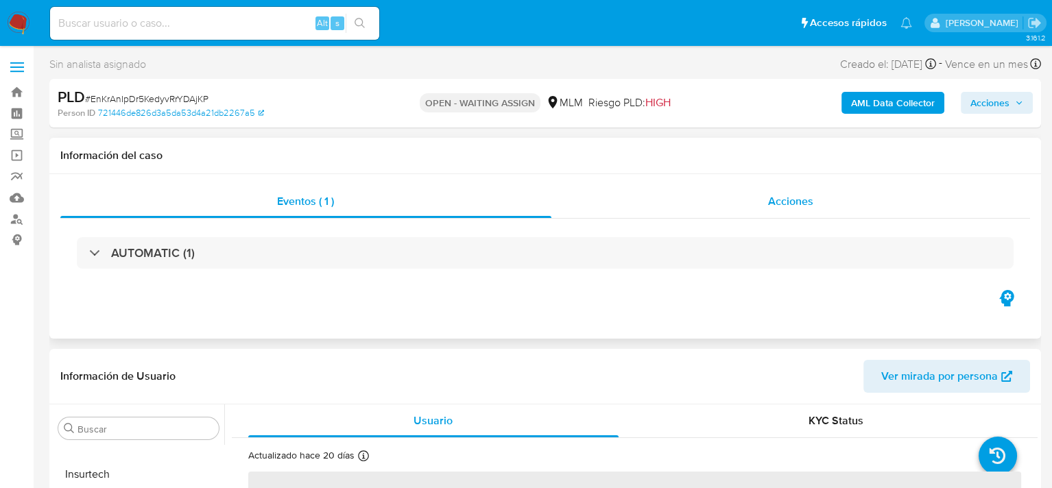
select select "10"
click at [697, 210] on div "Acciones" at bounding box center [790, 201] width 479 height 33
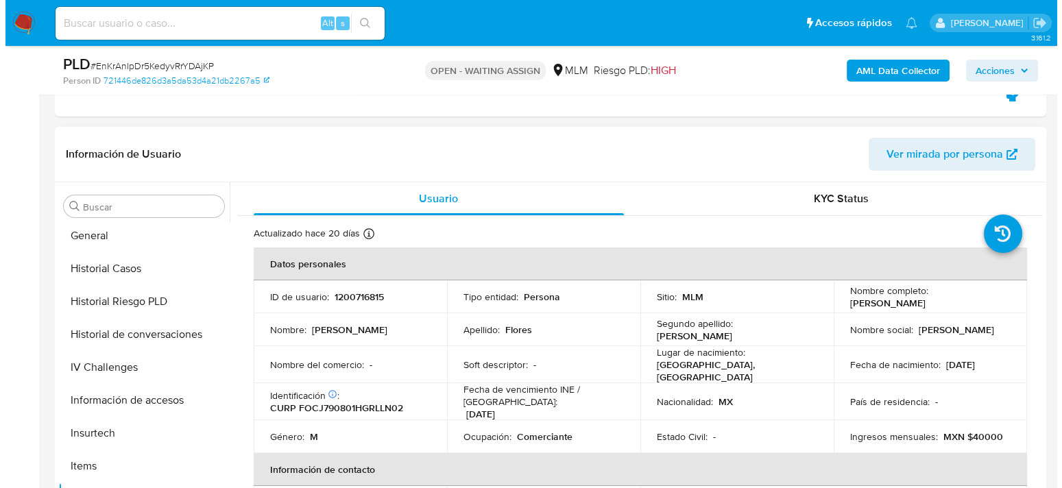
scroll to position [371, 0]
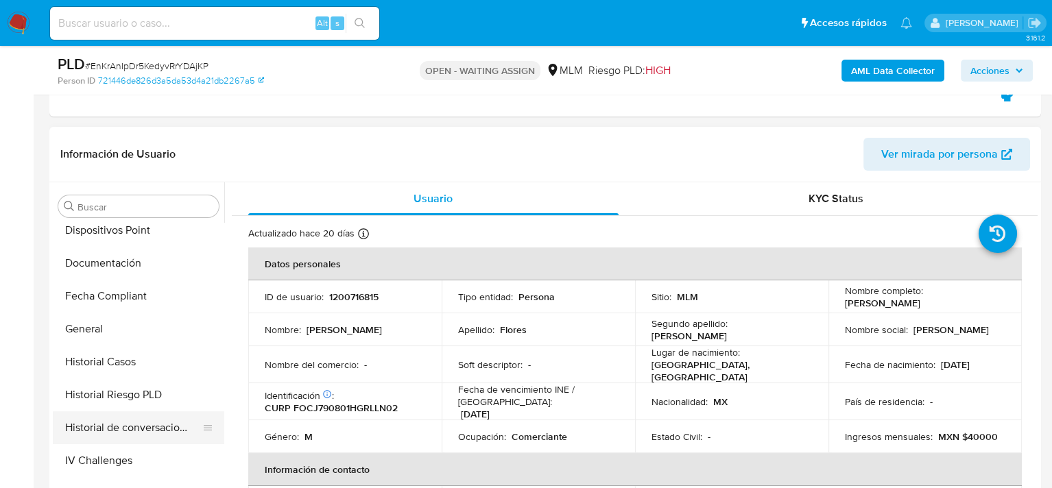
click at [147, 423] on button "Historial de conversaciones" at bounding box center [133, 427] width 160 height 33
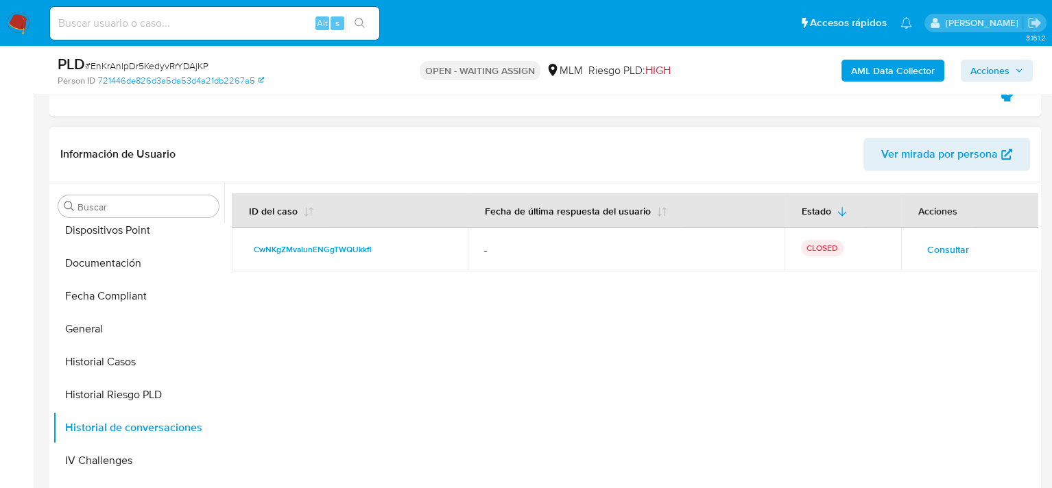
click at [934, 248] on span "Consultar" at bounding box center [948, 249] width 42 height 19
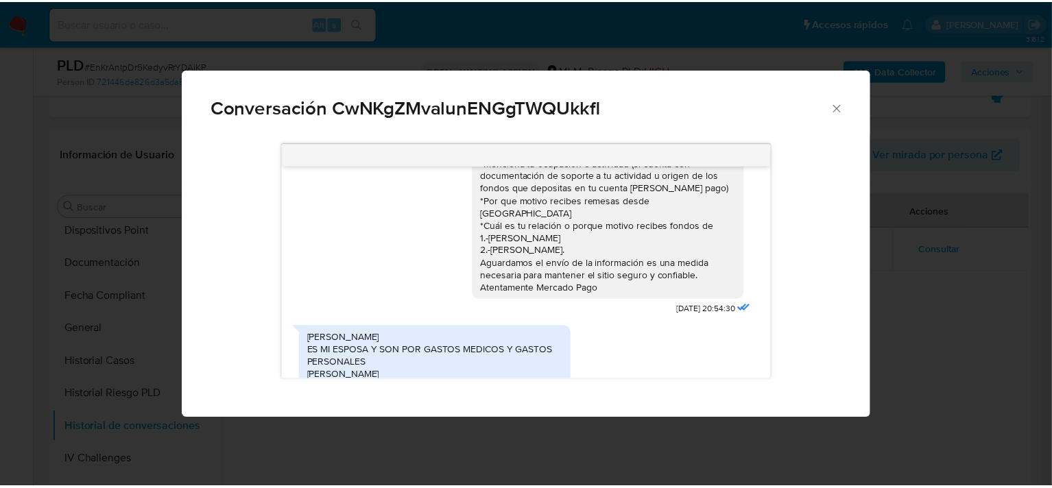
scroll to position [200, 0]
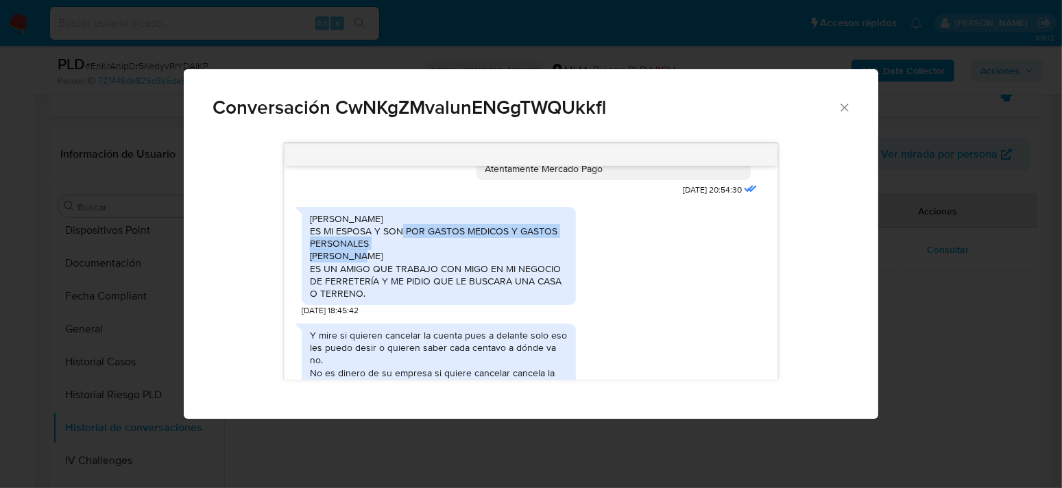
drag, startPoint x: 336, startPoint y: 217, endPoint x: 378, endPoint y: 228, distance: 43.2
click at [378, 228] on div "BLANCA INES FLORES CUEVAS ES MI ESPOSA Y SON POR GASTOS MEDICOS Y GASTOS PERSON…" at bounding box center [439, 256] width 258 height 87
copy div "ESPOSA Y SON POR GASTOS MEDICOS Y GASTOS PERSONALES"
click at [846, 108] on icon "Cerrar" at bounding box center [845, 108] width 14 height 14
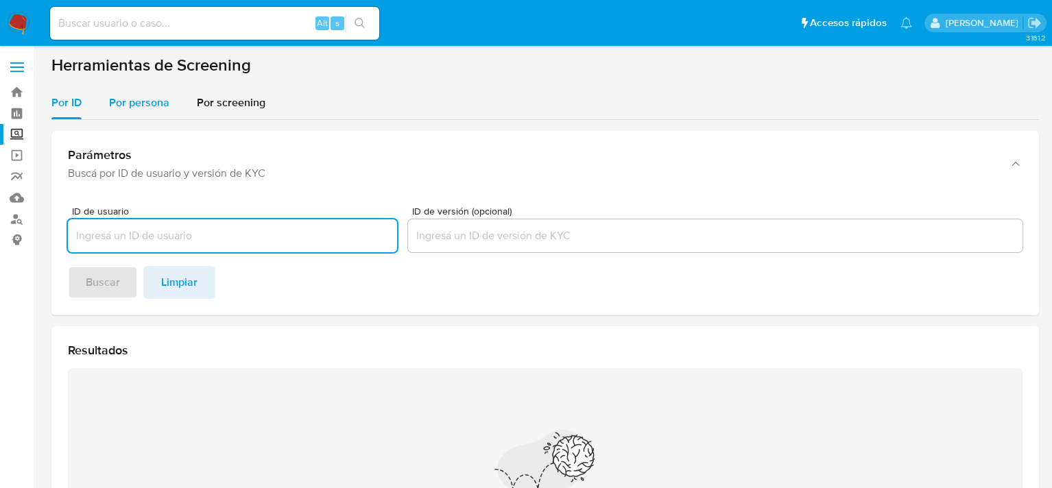
click at [143, 111] on div "Por persona" at bounding box center [139, 102] width 60 height 33
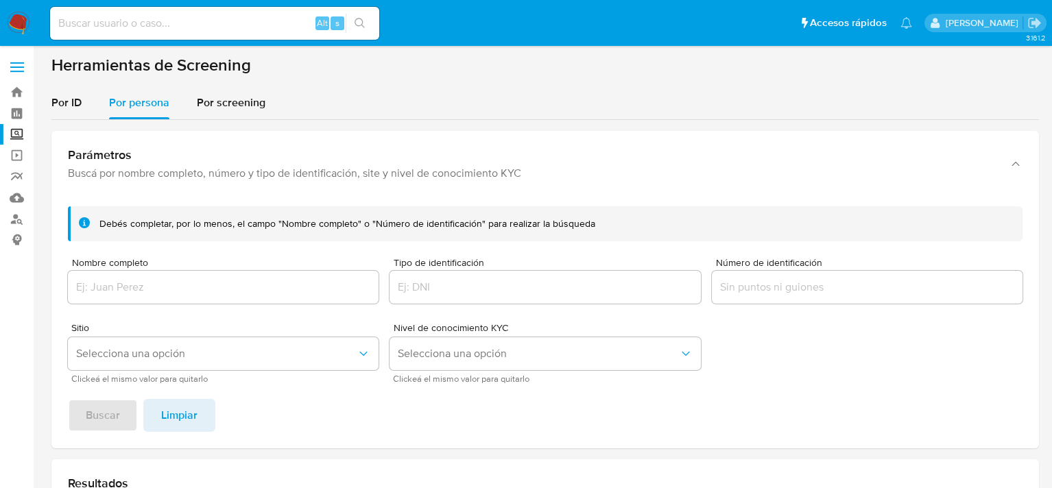
click at [162, 298] on div at bounding box center [223, 287] width 311 height 33
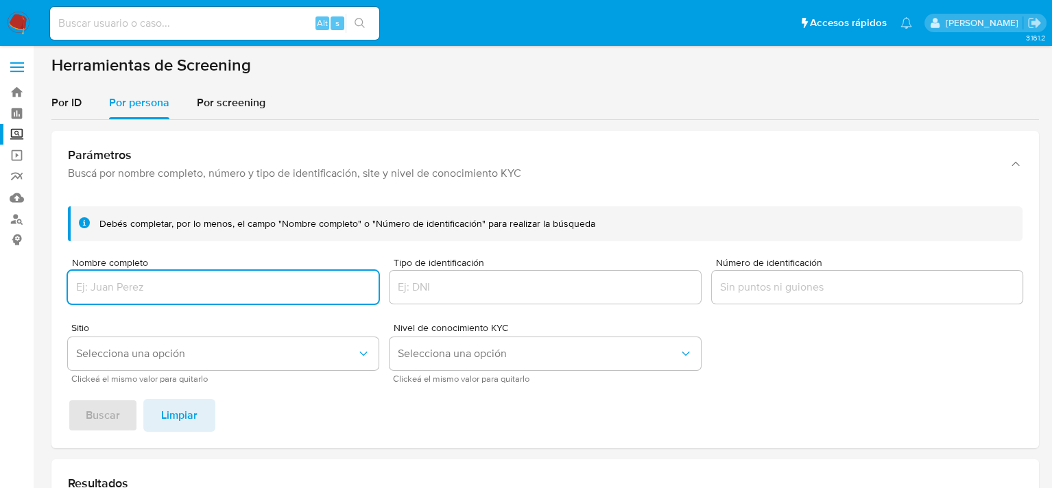
click at [157, 292] on input "Nombre completo" at bounding box center [223, 287] width 311 height 18
type input "UNOCAPALI LA PAZ OPERADORA SA DE CV"
click at [68, 399] on button "Buscar" at bounding box center [103, 415] width 70 height 33
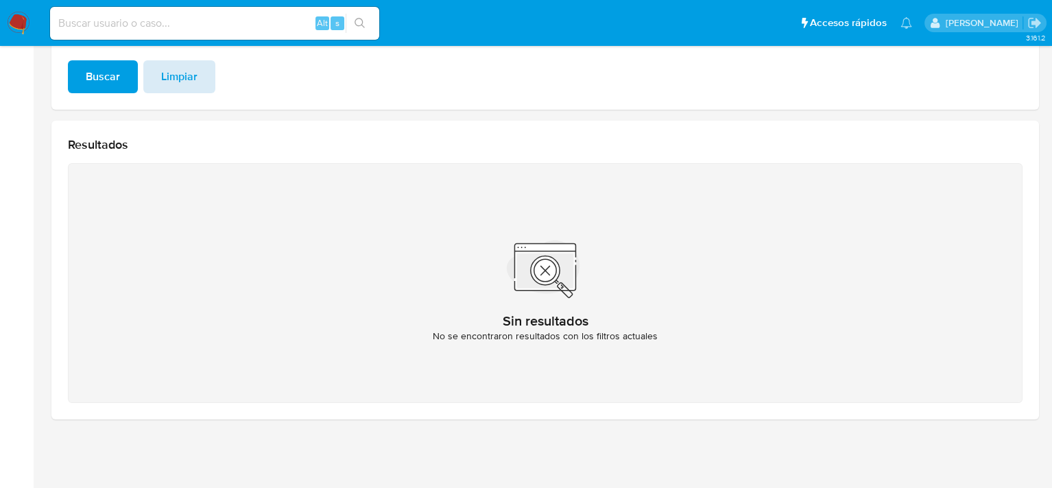
click at [189, 69] on span "Limpiar" at bounding box center [179, 77] width 36 height 30
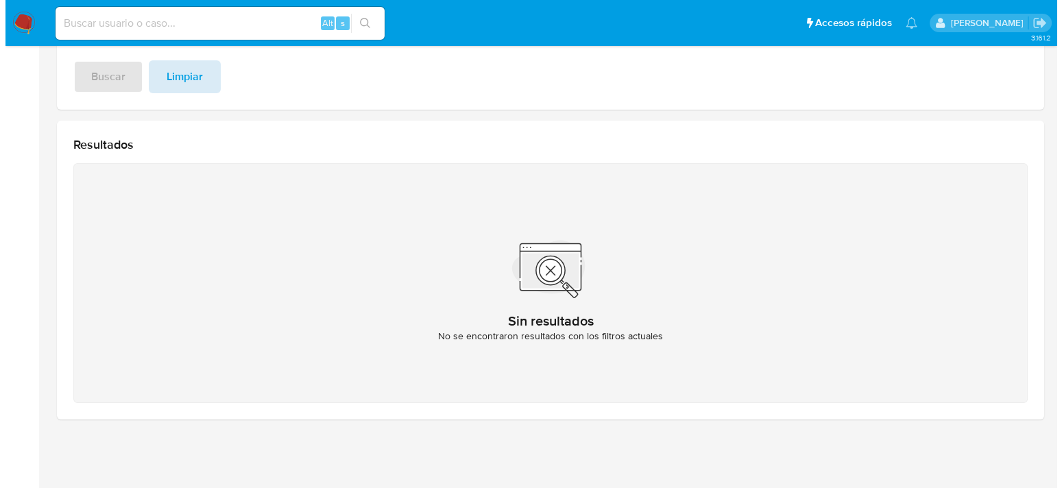
scroll to position [0, 0]
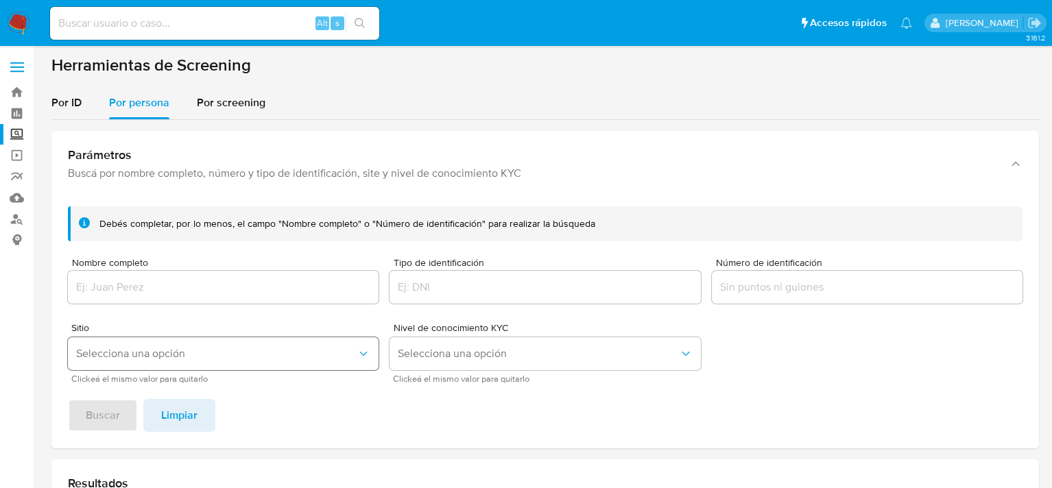
click at [134, 352] on span "Selecciona una opción" at bounding box center [216, 354] width 280 height 14
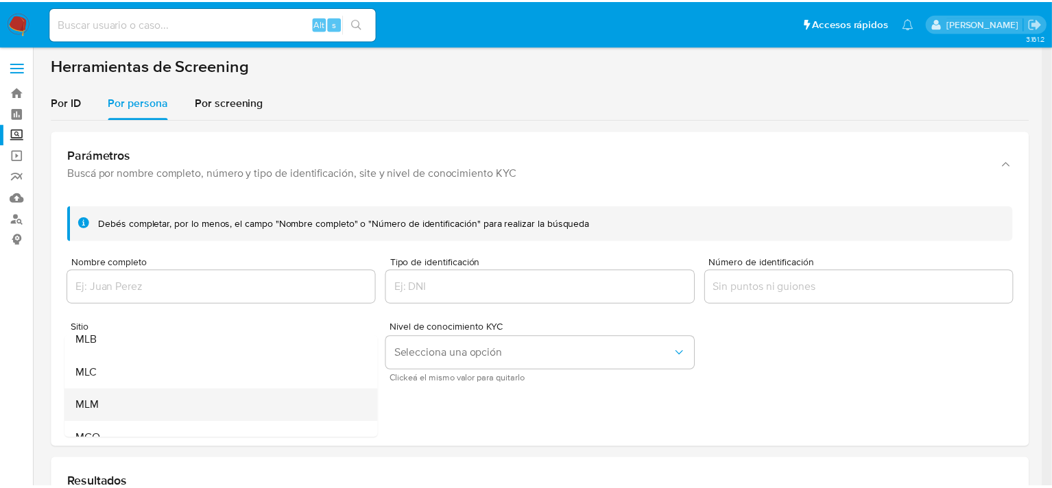
scroll to position [94, 0]
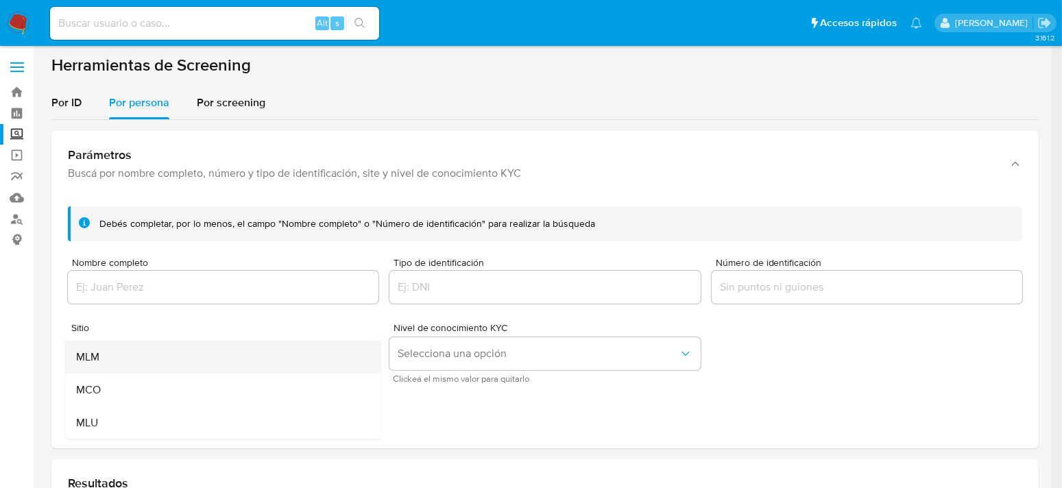
click at [117, 356] on div "MLM" at bounding box center [219, 357] width 286 height 33
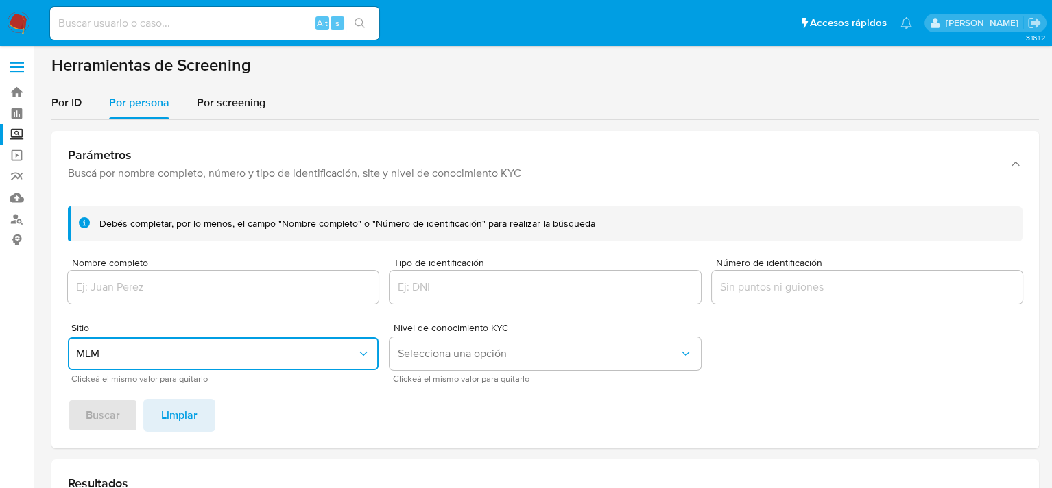
click at [151, 292] on input "Nombre completo" at bounding box center [223, 287] width 311 height 18
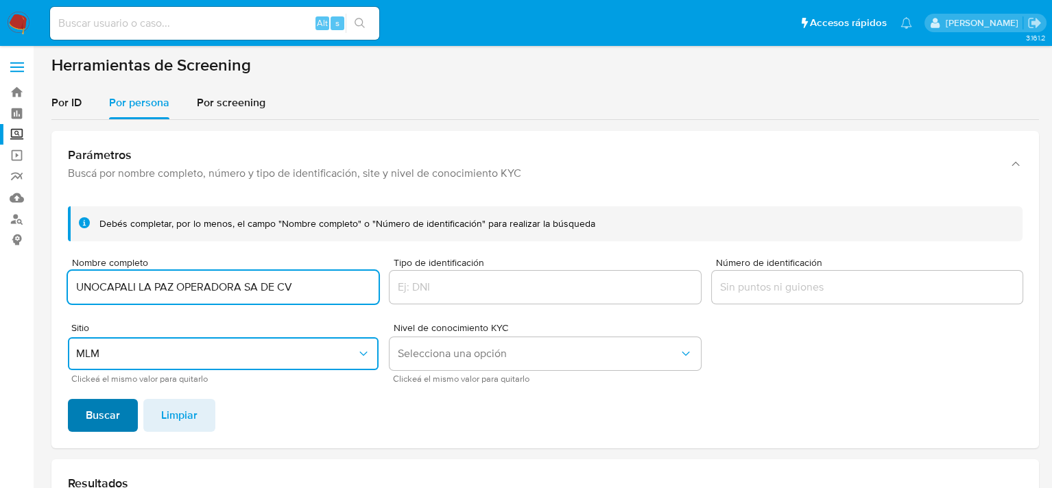
type input "UNOCAPALI LA PAZ OPERADORA SA DE CV"
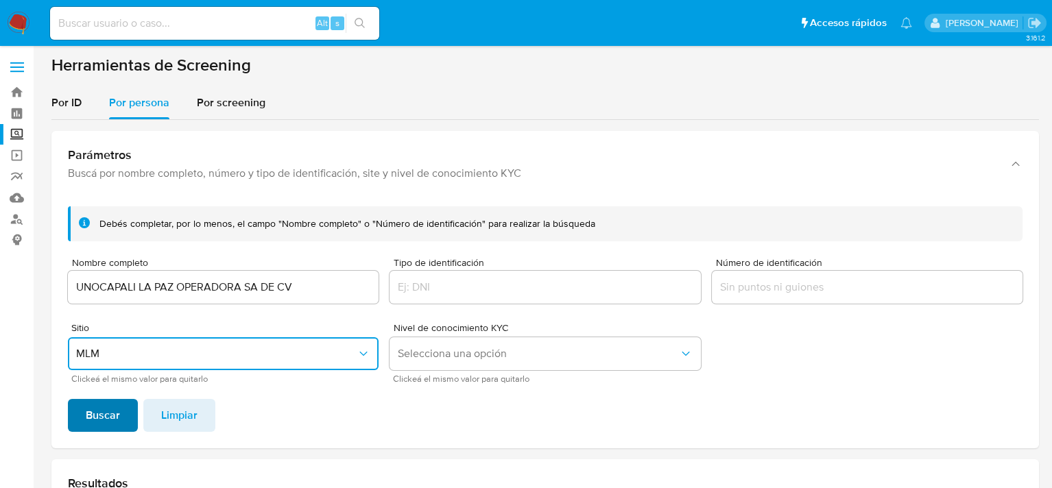
click at [113, 410] on span "Buscar" at bounding box center [103, 415] width 34 height 30
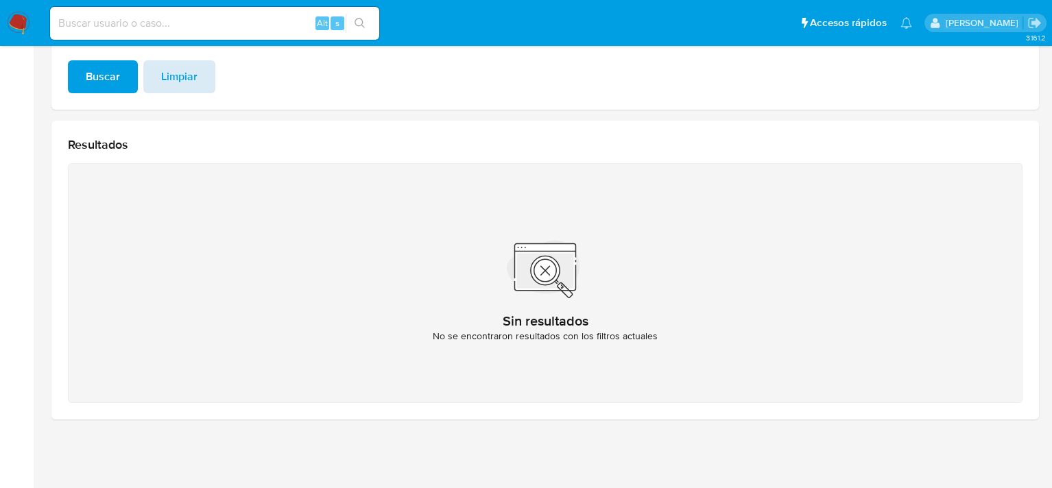
click at [165, 86] on span "Limpiar" at bounding box center [179, 77] width 36 height 30
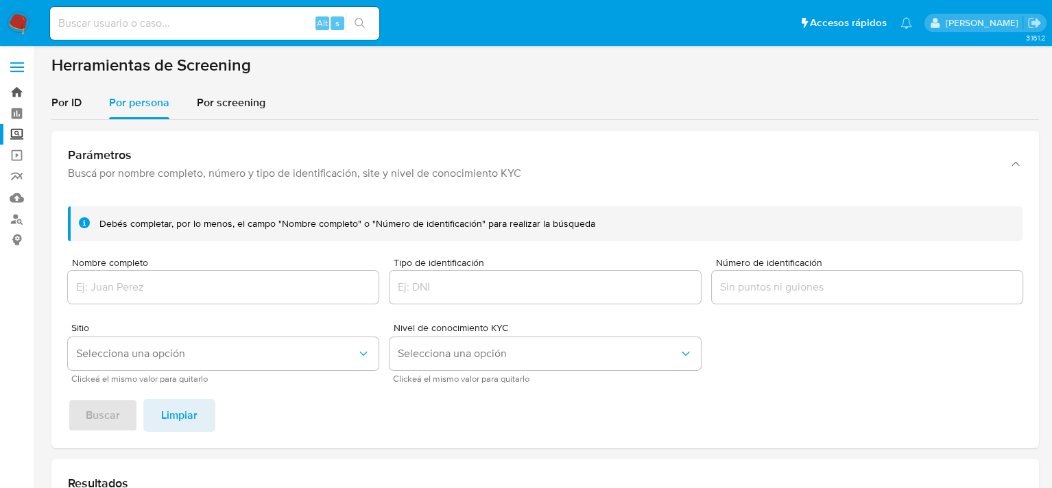
click at [20, 91] on link "Bandeja" at bounding box center [81, 92] width 163 height 21
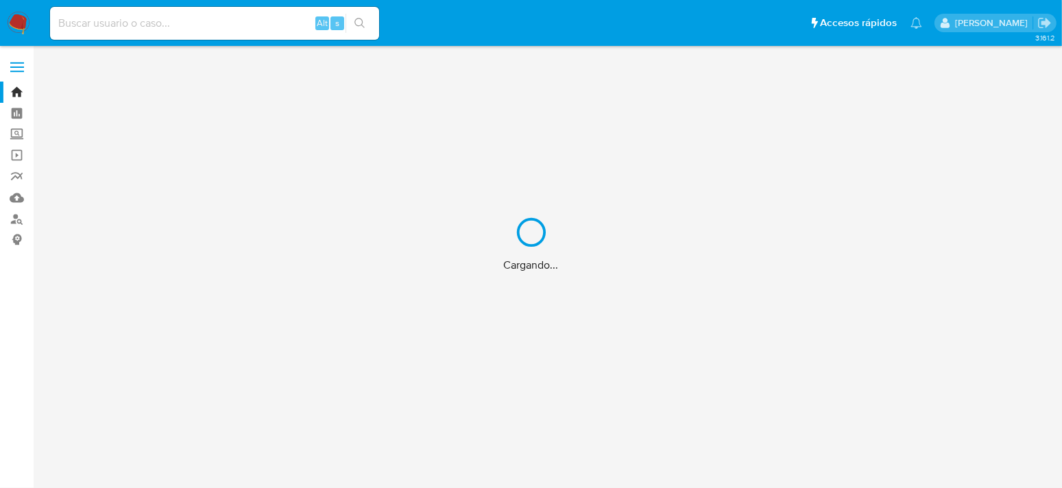
click at [14, 28] on div "Cargando..." at bounding box center [531, 244] width 1062 height 488
